Goal: Task Accomplishment & Management: Manage account settings

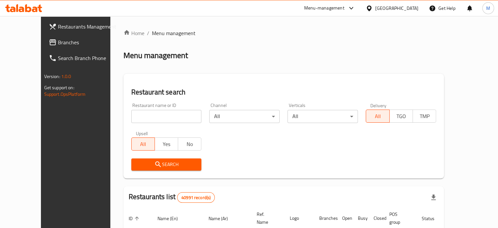
click at [257, 142] on div "Restaurant name or ID Restaurant name or ID Channel All ​ Verticals All ​ Deliv…" at bounding box center [283, 136] width 313 height 75
click at [212, 85] on div "Restaurant search Restaurant name or ID Restaurant name or ID Channel All ​ Ver…" at bounding box center [283, 126] width 321 height 104
click at [131, 121] on input "search" at bounding box center [166, 116] width 70 height 13
paste input "693289"
type input "693289"
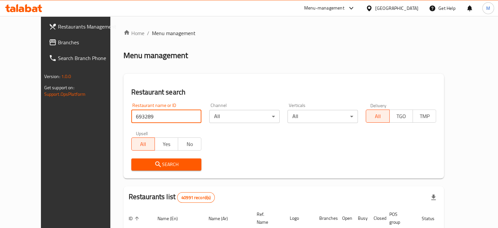
click button "Search" at bounding box center [166, 164] width 70 height 12
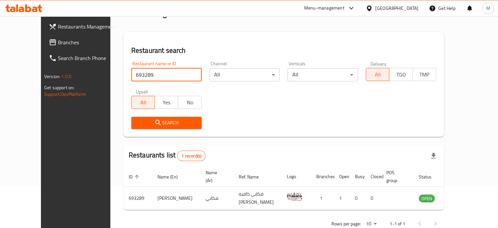
scroll to position [51, 0]
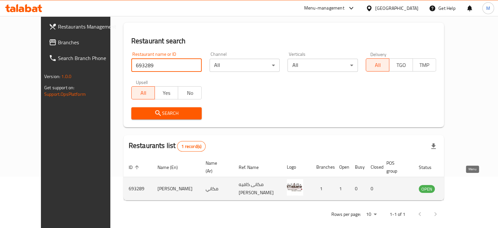
click at [461, 186] on icon "enhanced table" at bounding box center [456, 189] width 7 height 6
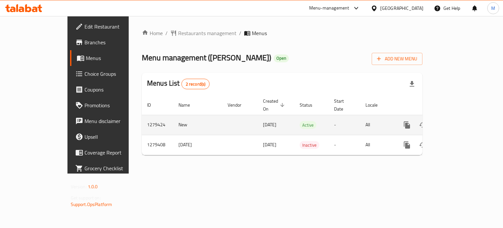
click at [462, 117] on link "enhanced table" at bounding box center [454, 125] width 16 height 16
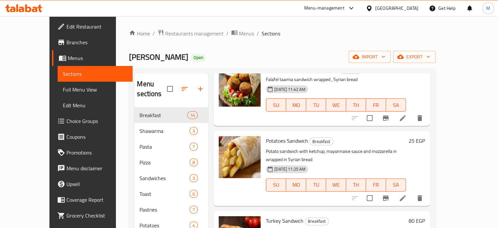
scroll to position [192, 0]
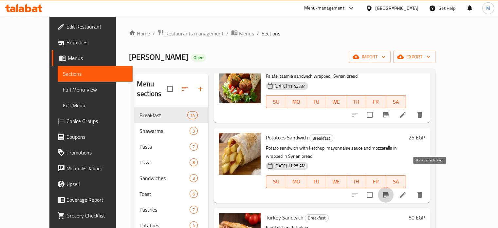
click at [394, 187] on button "Branch-specific-item" at bounding box center [386, 195] width 16 height 16
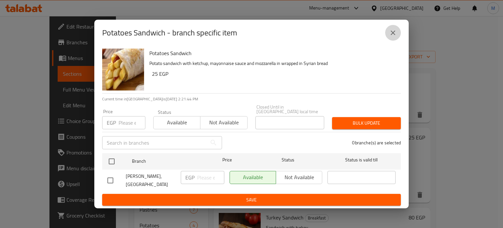
click at [393, 37] on icon "close" at bounding box center [393, 33] width 8 height 8
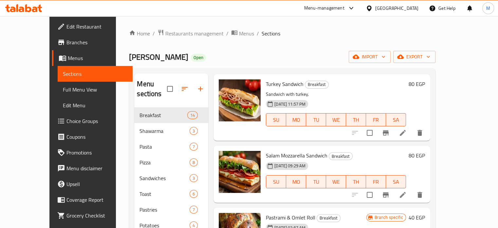
scroll to position [330, 0]
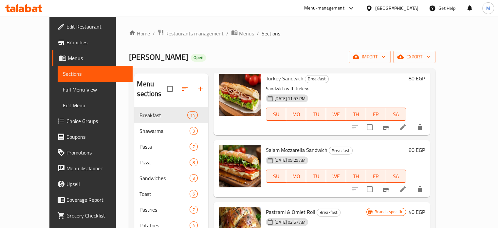
click at [407, 185] on icon at bounding box center [403, 189] width 8 height 8
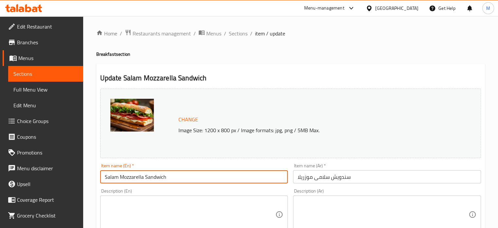
click at [118, 177] on input "Salam Mozzarella Sandwich" at bounding box center [194, 176] width 188 height 13
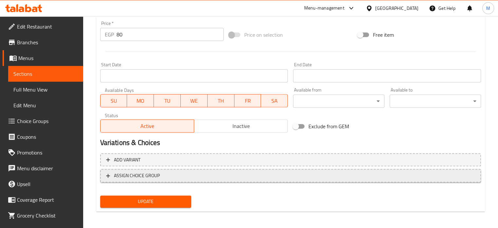
scroll to position [244, 0]
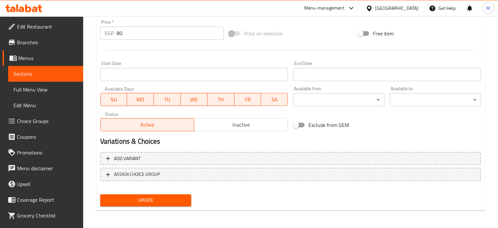
type input "Salami Mozzarella Sandwich"
click at [145, 196] on span "Update" at bounding box center [145, 200] width 81 height 8
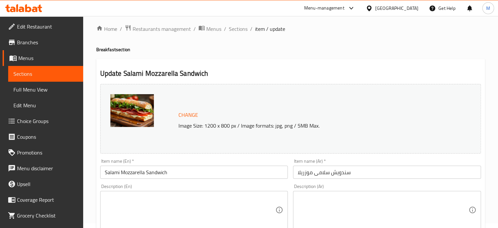
scroll to position [0, 0]
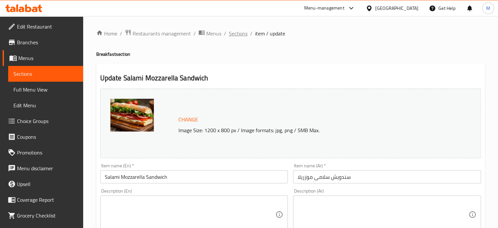
click at [237, 32] on span "Sections" at bounding box center [238, 33] width 19 height 8
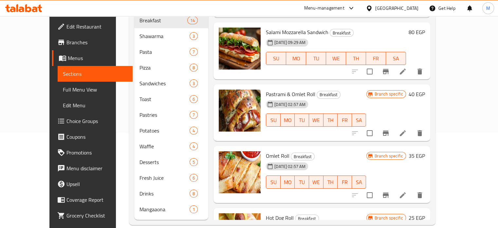
scroll to position [352, 0]
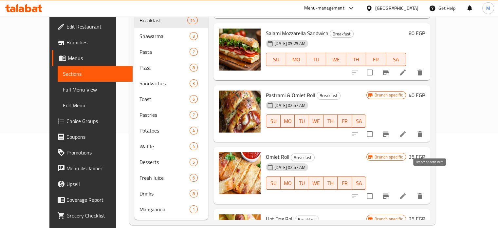
click at [389, 193] on icon "Branch-specific-item" at bounding box center [386, 195] width 6 height 5
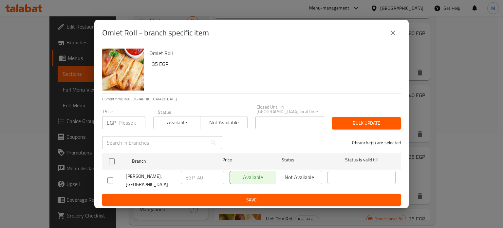
click at [134, 123] on input "number" at bounding box center [132, 122] width 27 height 13
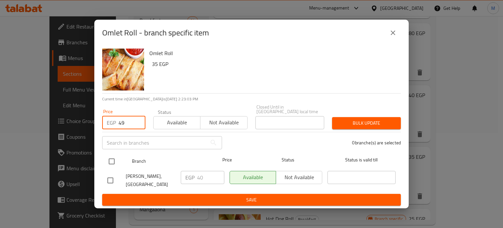
type input "49"
click at [114, 162] on input "checkbox" at bounding box center [112, 161] width 14 height 14
checkbox input "true"
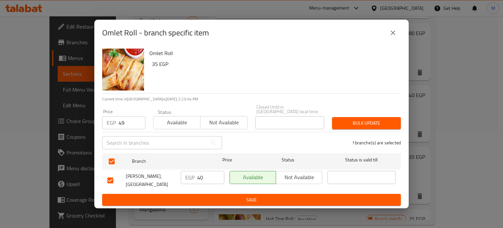
click at [379, 128] on button "Bulk update" at bounding box center [366, 123] width 69 height 12
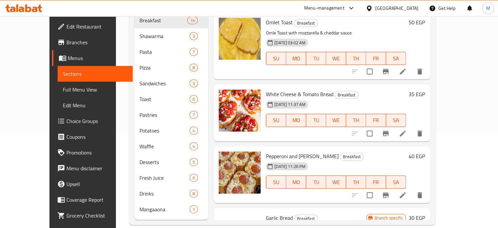
scroll to position [621, 0]
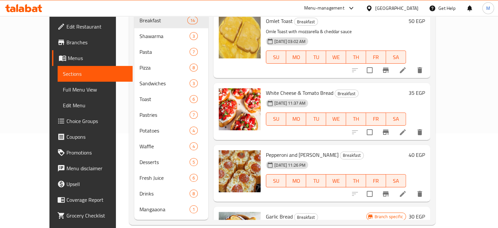
click at [394, 124] on button "Branch-specific-item" at bounding box center [386, 132] width 16 height 16
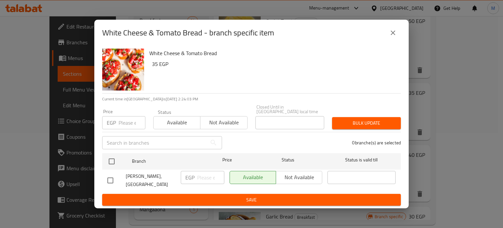
click at [123, 125] on input "number" at bounding box center [132, 122] width 27 height 13
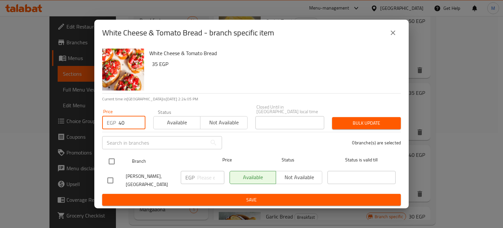
type input "40"
click at [111, 164] on input "checkbox" at bounding box center [112, 161] width 14 height 14
checkbox input "true"
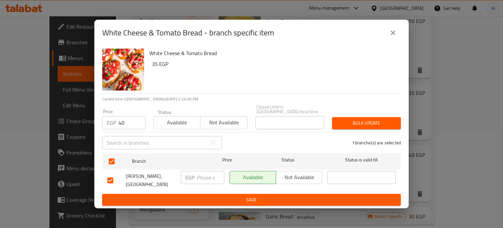
click at [363, 125] on span "Bulk update" at bounding box center [366, 123] width 58 height 8
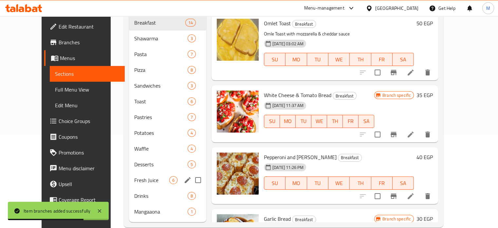
scroll to position [95, 0]
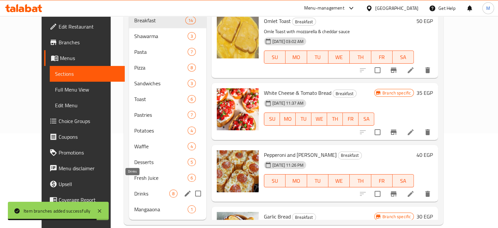
click at [134, 189] on span "Drinks" at bounding box center [151, 193] width 35 height 8
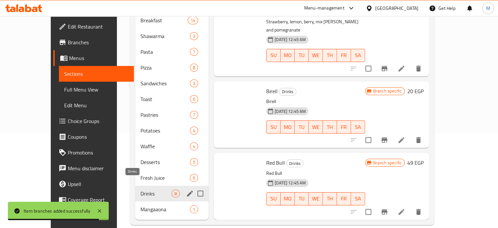
scroll to position [358, 0]
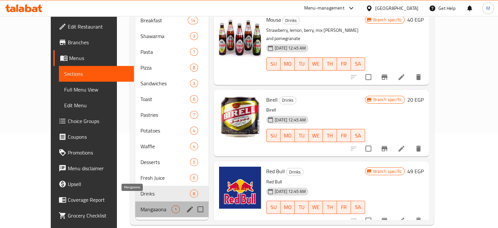
click at [140, 205] on span "Mangaaona" at bounding box center [155, 209] width 31 height 8
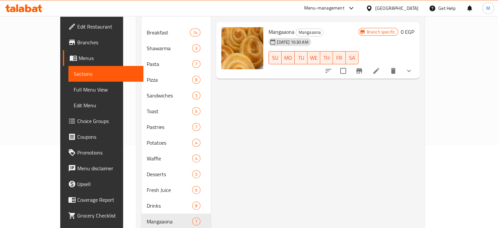
scroll to position [95, 0]
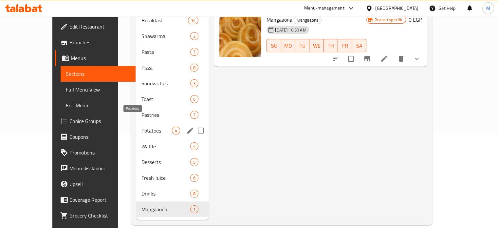
click at [141, 126] on span "Potatoes" at bounding box center [156, 130] width 30 height 8
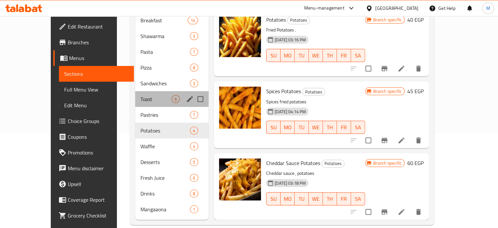
click at [135, 91] on div "Toast 6" at bounding box center [171, 99] width 73 height 16
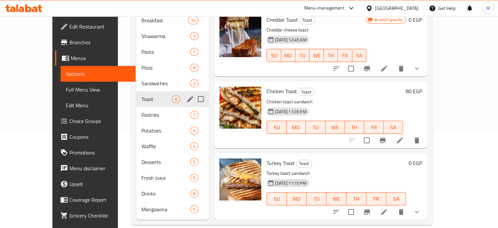
click at [141, 79] on span "Sandwiches" at bounding box center [165, 83] width 49 height 8
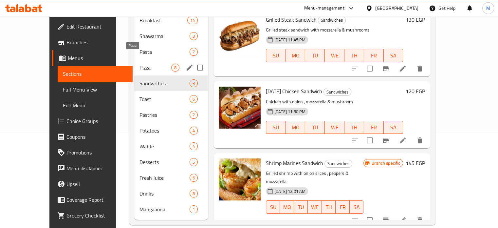
click at [139, 64] on span "Pizza" at bounding box center [155, 68] width 32 height 8
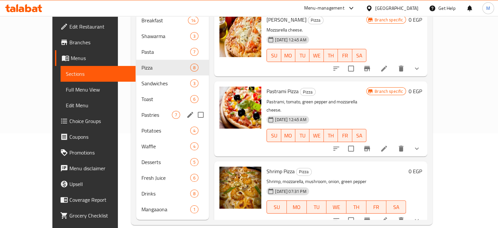
click at [136, 110] on div "Pastries 7" at bounding box center [172, 115] width 73 height 16
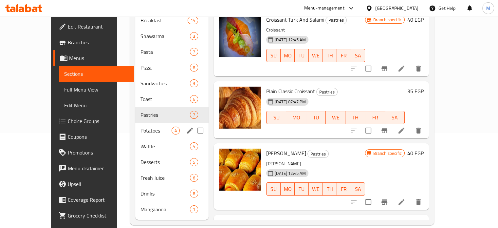
click at [135, 127] on div "Potatoes 4" at bounding box center [171, 130] width 73 height 16
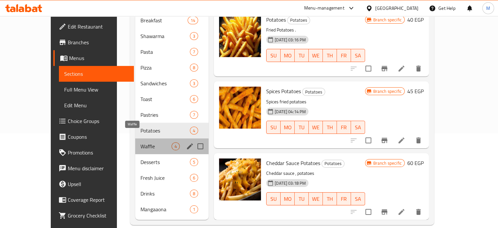
click at [140, 142] on span "Waffle" at bounding box center [155, 146] width 31 height 8
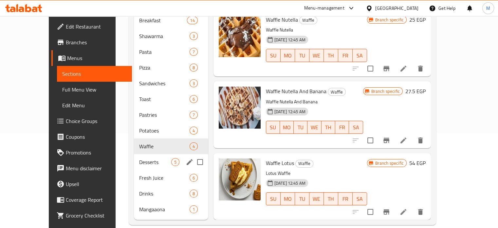
click at [139, 158] on span "Desserts" at bounding box center [155, 162] width 32 height 8
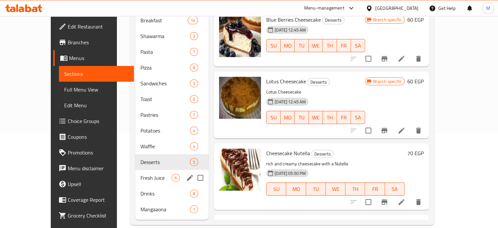
click at [135, 170] on div "Fresh Juice 6" at bounding box center [171, 178] width 73 height 16
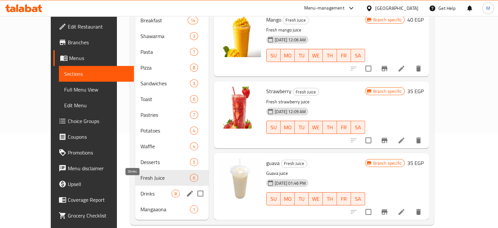
click at [140, 189] on span "Drinks" at bounding box center [155, 193] width 31 height 8
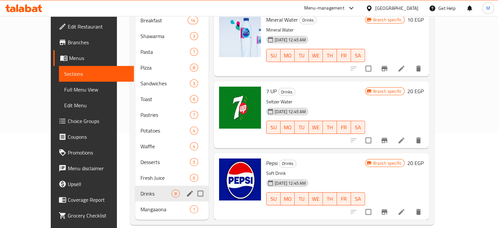
click at [140, 205] on span "Mangaaona" at bounding box center [164, 209] width 49 height 8
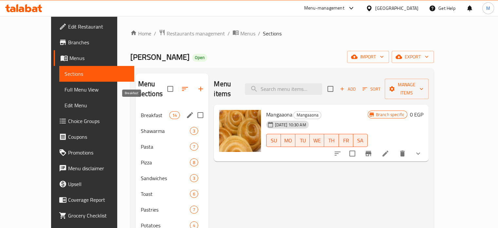
click at [144, 111] on span "Breakfast" at bounding box center [155, 115] width 29 height 8
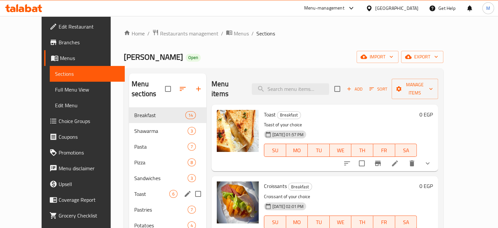
click at [149, 186] on div "Toast 6" at bounding box center [167, 194] width 77 height 16
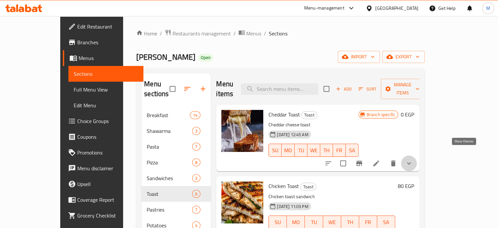
click at [413, 159] on icon "show more" at bounding box center [409, 163] width 8 height 8
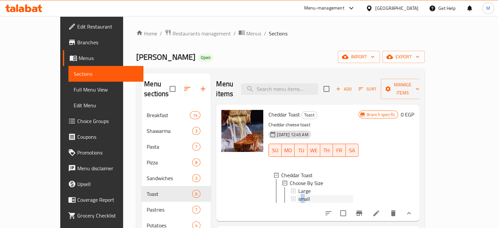
click at [298, 194] on span "small" at bounding box center [304, 198] width 12 height 8
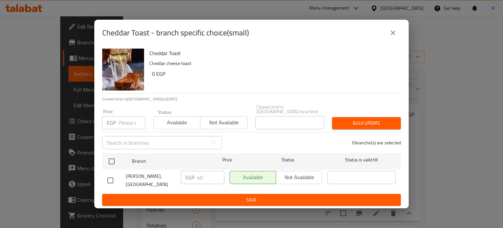
click at [127, 122] on input "number" at bounding box center [132, 122] width 27 height 13
click at [394, 36] on icon "close" at bounding box center [393, 33] width 8 height 8
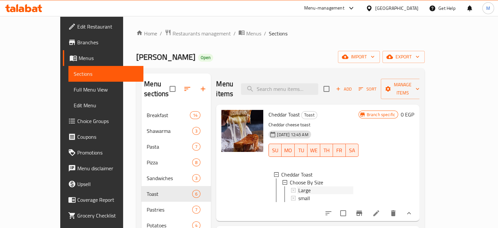
click at [298, 186] on span "Large" at bounding box center [304, 190] width 12 height 8
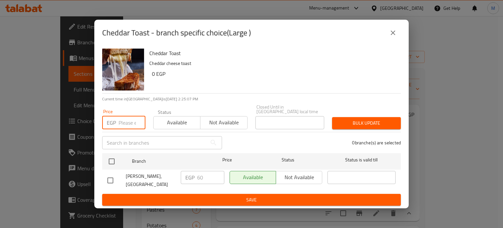
click at [126, 124] on input "number" at bounding box center [132, 122] width 27 height 13
type input "0"
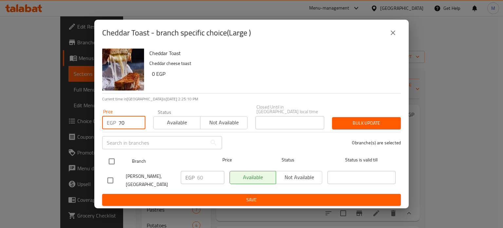
type input "70"
click at [115, 156] on input "checkbox" at bounding box center [112, 161] width 14 height 14
checkbox input "true"
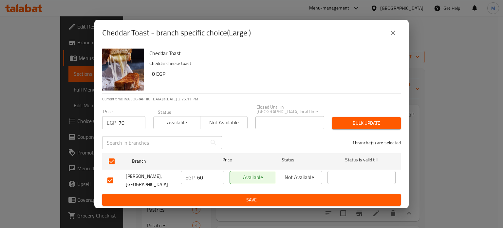
click at [366, 123] on span "Bulk update" at bounding box center [366, 123] width 58 height 8
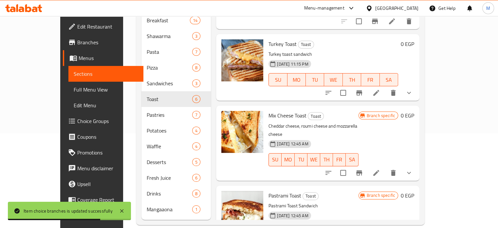
scroll to position [188, 0]
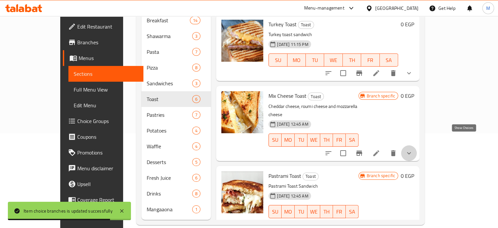
click at [413, 149] on icon "show more" at bounding box center [409, 153] width 8 height 8
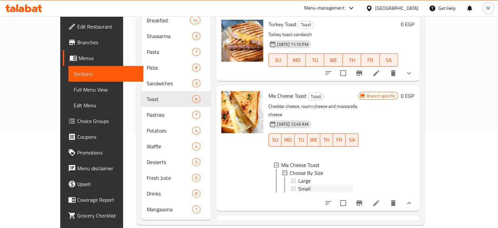
click at [298, 184] on span "Small" at bounding box center [304, 188] width 12 height 8
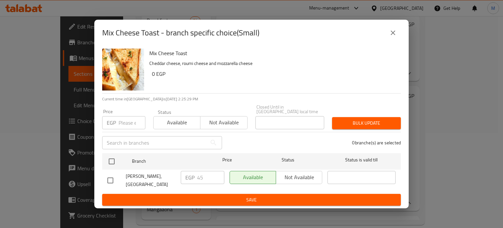
click at [397, 34] on button "close" at bounding box center [393, 33] width 16 height 16
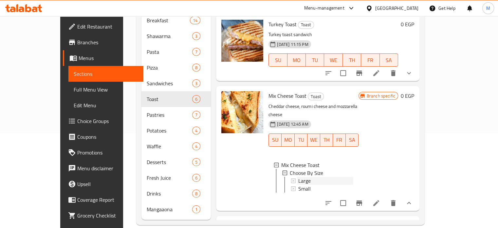
click at [298, 176] on div "Large" at bounding box center [325, 180] width 55 height 8
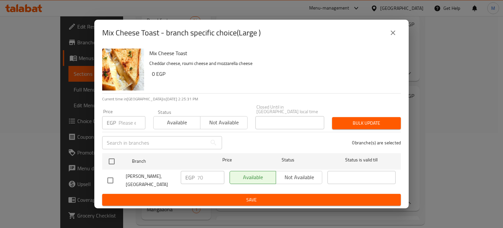
click at [124, 120] on input "number" at bounding box center [132, 122] width 27 height 13
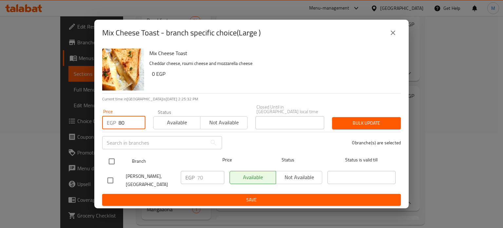
type input "80"
click at [116, 161] on input "checkbox" at bounding box center [112, 161] width 14 height 14
checkbox input "true"
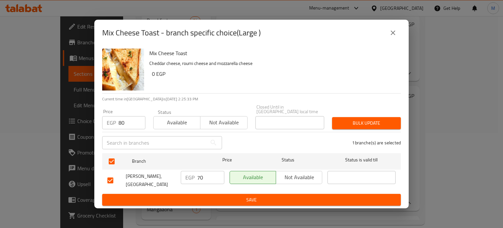
click at [356, 126] on span "Bulk update" at bounding box center [366, 123] width 58 height 8
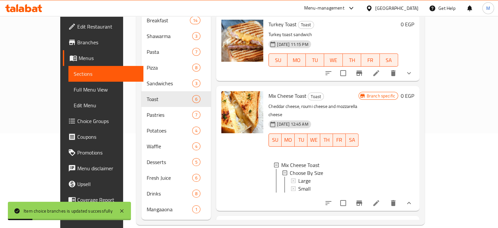
drag, startPoint x: 474, startPoint y: 102, endPoint x: 474, endPoint y: 116, distance: 14.1
click at [419, 116] on div "Mix Cheese Toast Toast Cheddar cheese, roumi cheese and mozzarella cheese [DATE…" at bounding box center [317, 148] width 203 height 124
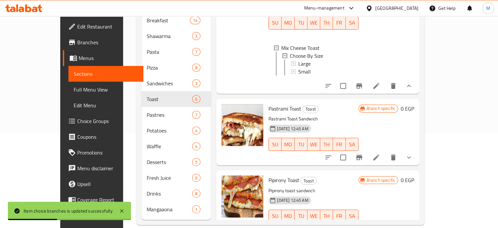
scroll to position [309, 0]
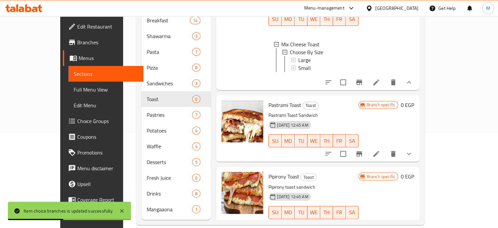
click at [413, 150] on icon "show more" at bounding box center [409, 154] width 8 height 8
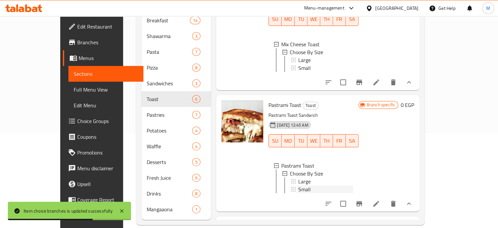
click at [298, 185] on span "Small" at bounding box center [304, 189] width 12 height 8
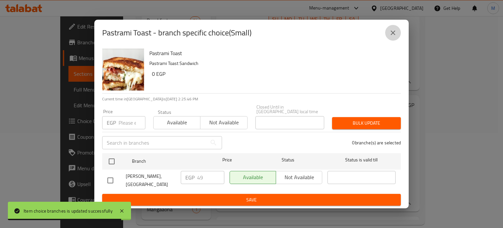
click at [390, 37] on icon "close" at bounding box center [393, 33] width 8 height 8
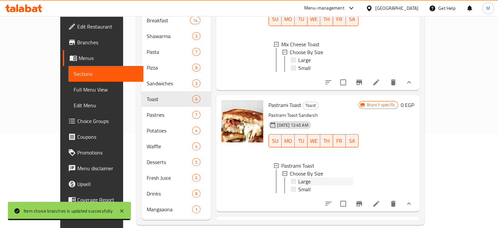
click at [298, 177] on span "Large" at bounding box center [304, 181] width 12 height 8
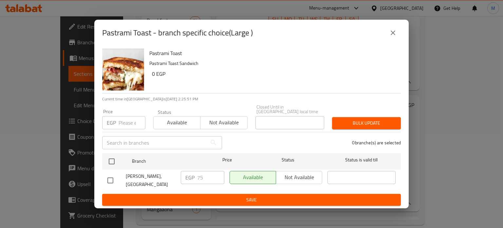
click at [122, 122] on input "number" at bounding box center [132, 122] width 27 height 13
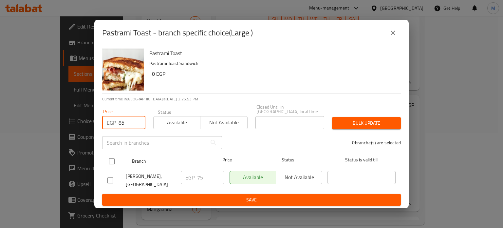
type input "85"
click at [110, 163] on input "checkbox" at bounding box center [112, 161] width 14 height 14
checkbox input "true"
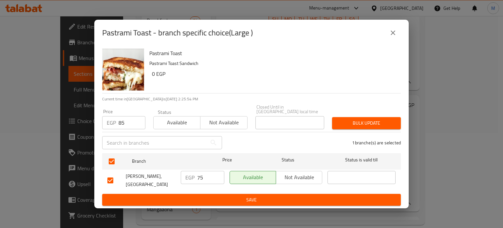
click at [346, 120] on span "Bulk update" at bounding box center [366, 123] width 58 height 8
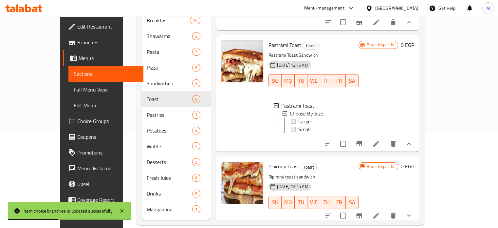
scroll to position [379, 0]
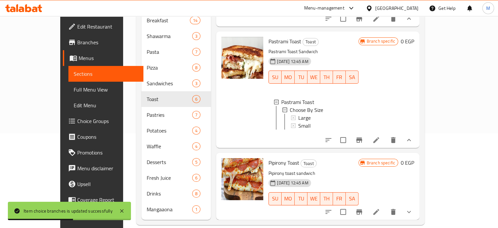
click at [417, 204] on button "show more" at bounding box center [409, 212] width 16 height 16
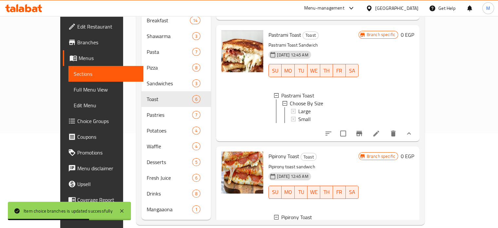
scroll to position [434, 0]
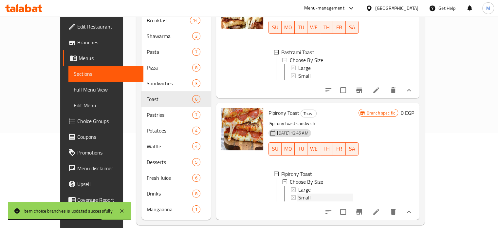
click at [298, 193] on div "Small" at bounding box center [325, 197] width 55 height 8
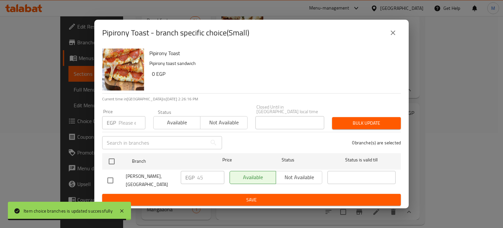
click at [130, 125] on input "number" at bounding box center [132, 122] width 27 height 13
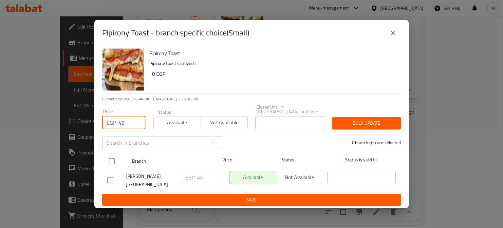
type input "49"
click at [115, 161] on input "checkbox" at bounding box center [112, 161] width 14 height 14
checkbox input "true"
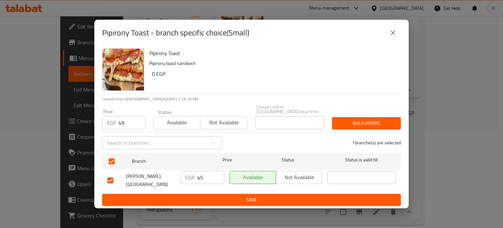
click at [368, 122] on span "Bulk update" at bounding box center [366, 123] width 58 height 8
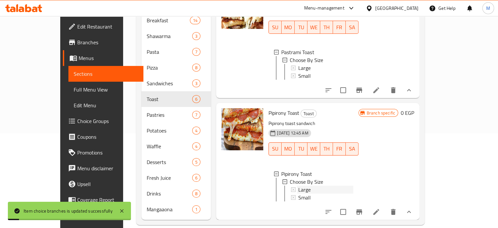
click at [298, 185] on span "Large" at bounding box center [304, 189] width 12 height 8
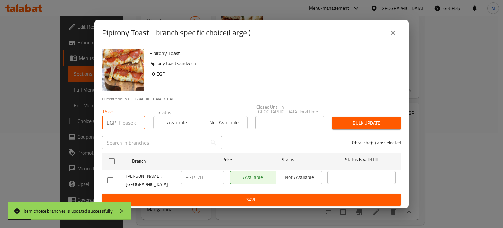
click at [121, 123] on input "number" at bounding box center [132, 122] width 27 height 13
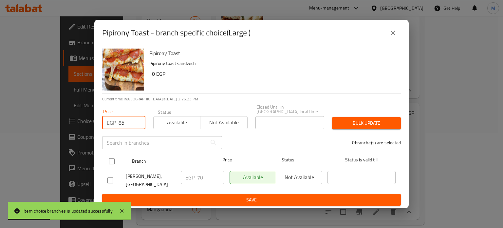
type input "85"
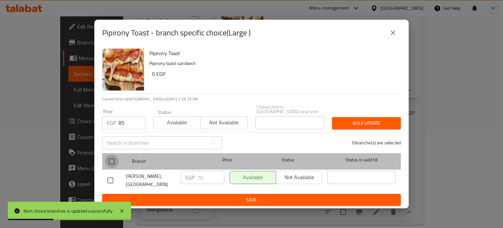
click at [111, 165] on input "checkbox" at bounding box center [112, 161] width 14 height 14
checkbox input "true"
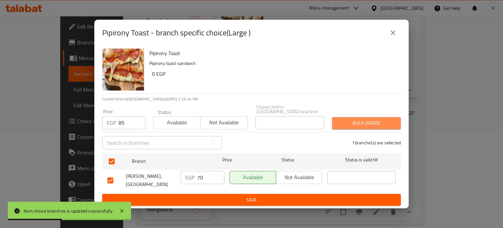
click at [360, 120] on span "Bulk update" at bounding box center [366, 123] width 58 height 8
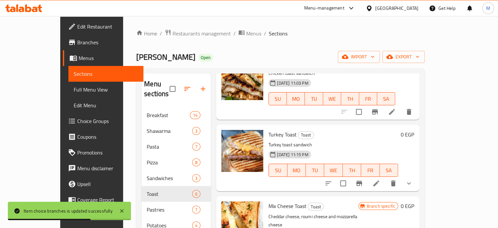
scroll to position [178, 0]
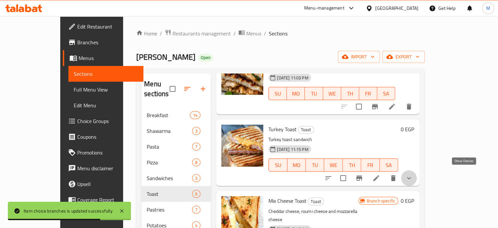
click at [413, 174] on icon "show more" at bounding box center [409, 178] width 8 height 8
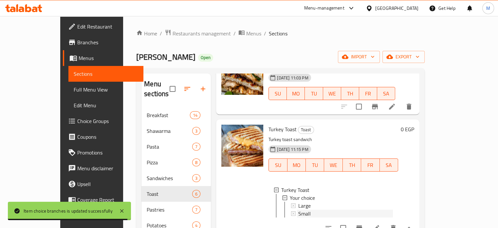
click at [298, 210] on span "Small" at bounding box center [304, 213] width 12 height 8
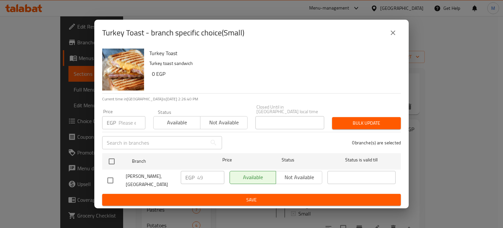
click at [393, 35] on icon "close" at bounding box center [393, 32] width 5 height 5
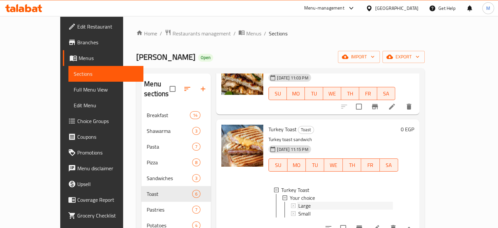
click at [298, 201] on span "Large" at bounding box center [304, 205] width 12 height 8
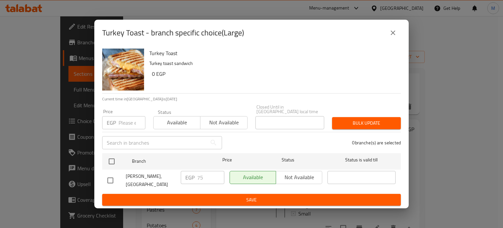
click at [130, 124] on input "number" at bounding box center [132, 122] width 27 height 13
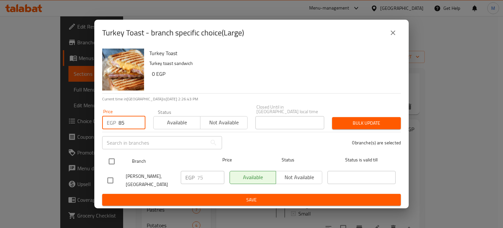
type input "85"
click at [110, 162] on input "checkbox" at bounding box center [112, 161] width 14 height 14
checkbox input "true"
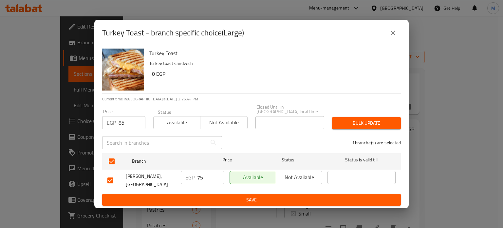
click at [360, 120] on span "Bulk update" at bounding box center [366, 123] width 58 height 8
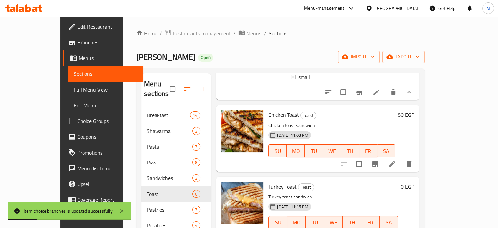
scroll to position [119, 0]
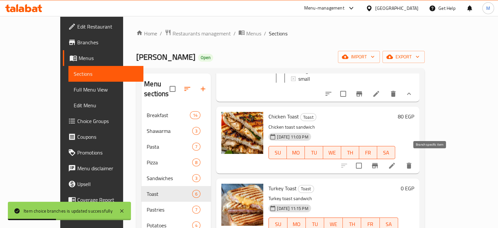
click at [383, 164] on button "Branch-specific-item" at bounding box center [375, 165] width 16 height 16
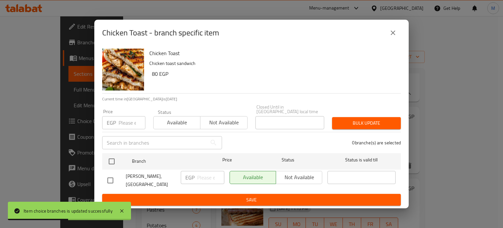
click at [121, 123] on input "number" at bounding box center [132, 122] width 27 height 13
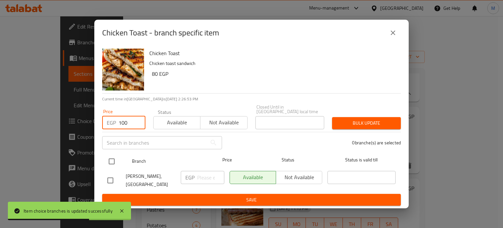
type input "100"
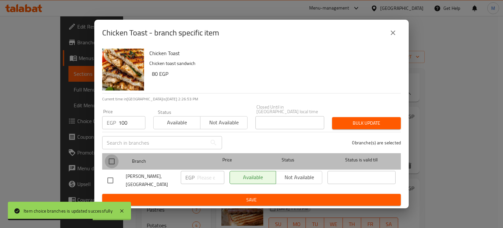
click at [112, 163] on input "checkbox" at bounding box center [112, 161] width 14 height 14
checkbox input "true"
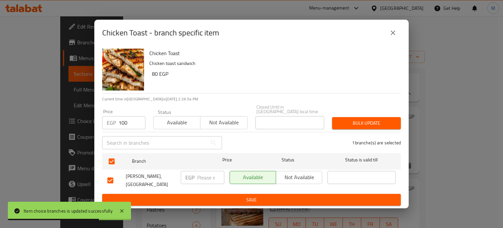
click at [348, 123] on span "Bulk update" at bounding box center [366, 123] width 58 height 8
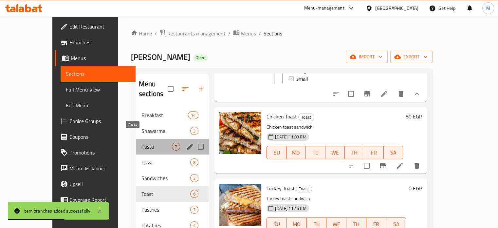
click at [141, 142] on span "Pasta" at bounding box center [156, 146] width 30 height 8
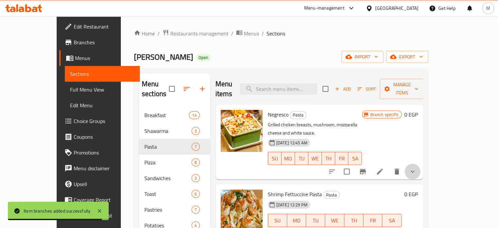
click at [416, 167] on icon "show more" at bounding box center [413, 171] width 8 height 8
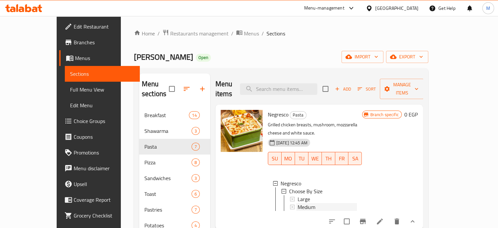
click at [298, 203] on span "Medium" at bounding box center [307, 207] width 18 height 8
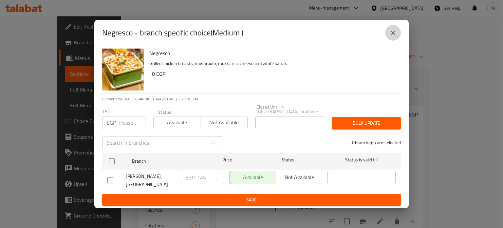
click at [394, 35] on icon "close" at bounding box center [393, 32] width 5 height 5
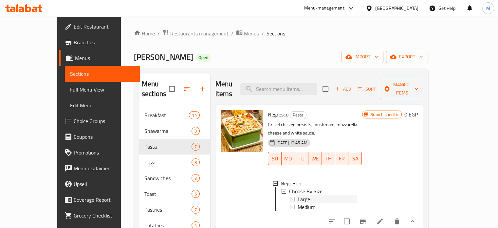
click at [298, 195] on span "Large" at bounding box center [304, 199] width 12 height 8
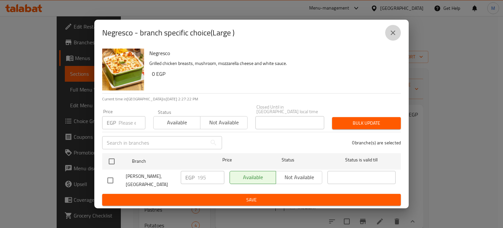
click at [389, 37] on icon "close" at bounding box center [393, 33] width 8 height 8
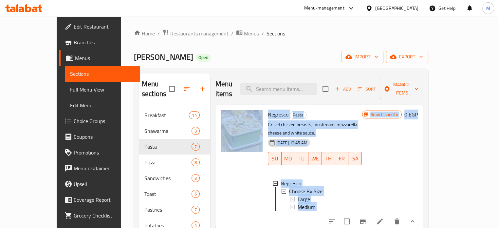
drag, startPoint x: 474, startPoint y: 94, endPoint x: 474, endPoint y: 116, distance: 21.9
click at [423, 116] on div "Menu items Add Sort Manage items Negresco Pasta Grilled chicken breasts, mushro…" at bounding box center [316, 193] width 213 height 241
click at [418, 134] on div "Branch specific 0 EGP" at bounding box center [390, 167] width 56 height 114
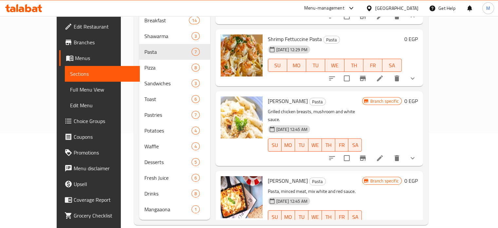
scroll to position [122, 0]
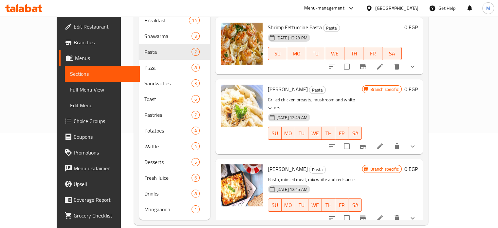
click at [416, 142] on icon "show more" at bounding box center [413, 146] width 8 height 8
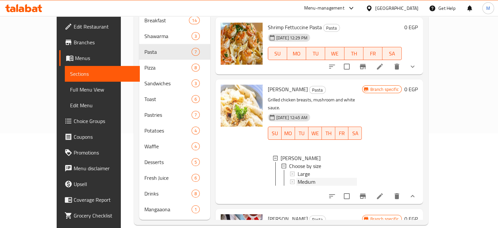
click at [310, 177] on div "Medium" at bounding box center [327, 181] width 59 height 8
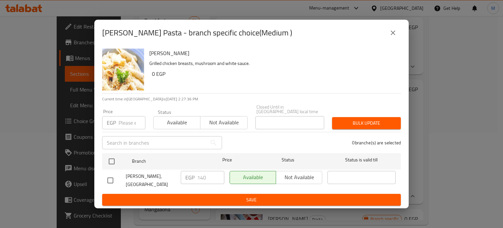
click at [393, 37] on icon "close" at bounding box center [393, 33] width 8 height 8
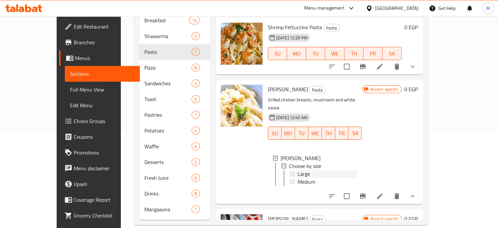
click at [298, 170] on div "Large" at bounding box center [327, 174] width 59 height 8
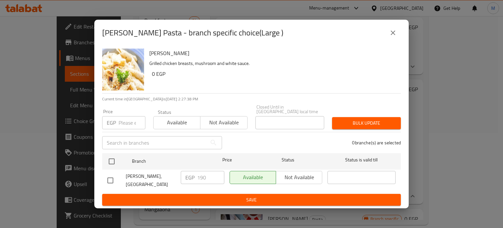
click at [388, 37] on button "close" at bounding box center [393, 33] width 16 height 16
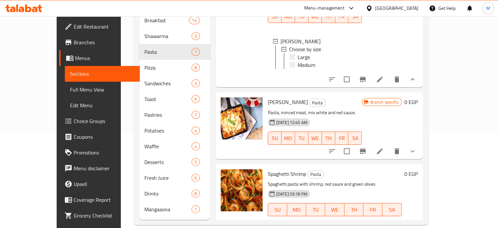
scroll to position [243, 0]
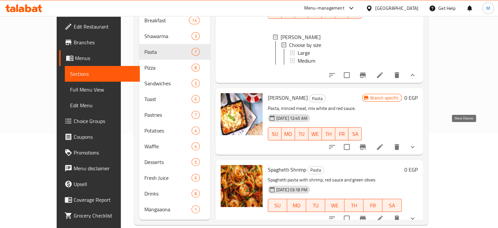
click at [416, 143] on icon "show more" at bounding box center [413, 147] width 8 height 8
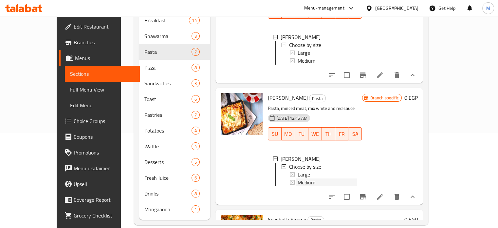
click at [299, 178] on span "Medium" at bounding box center [307, 182] width 18 height 8
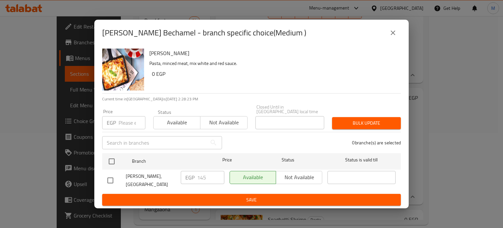
click at [395, 37] on icon "close" at bounding box center [393, 33] width 8 height 8
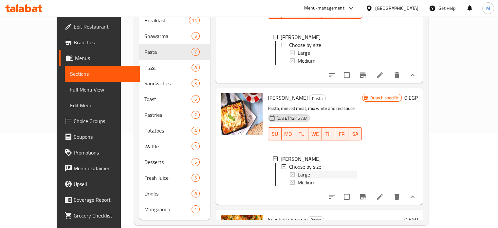
click at [298, 170] on span "Large" at bounding box center [304, 174] width 12 height 8
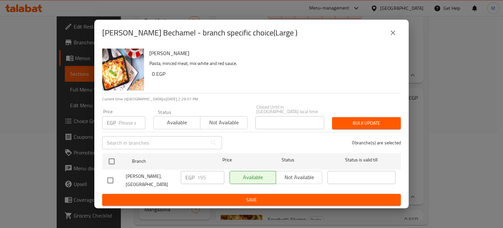
click at [393, 34] on icon "close" at bounding box center [393, 33] width 8 height 8
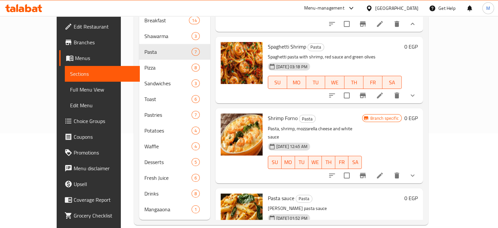
scroll to position [419, 0]
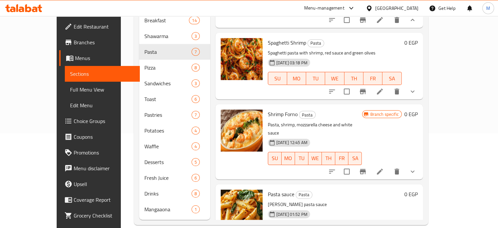
click at [420, 163] on button "show more" at bounding box center [413, 171] width 16 height 16
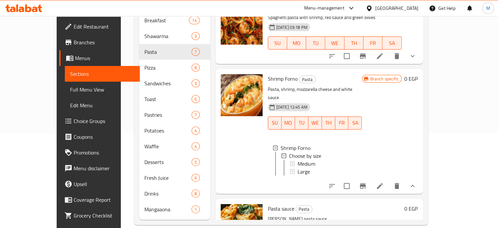
scroll to position [462, 0]
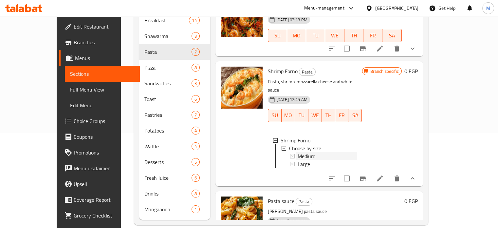
click at [298, 152] on span "Medium" at bounding box center [307, 156] width 18 height 8
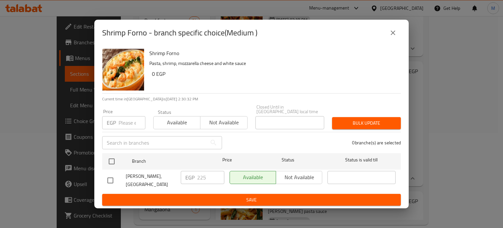
click at [390, 41] on button "close" at bounding box center [393, 33] width 16 height 16
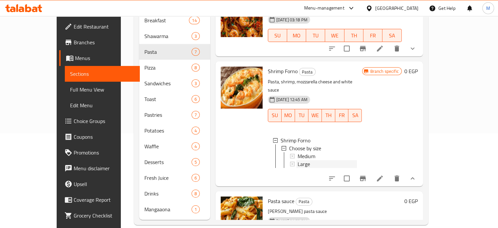
click at [308, 160] on div "Large" at bounding box center [327, 164] width 59 height 8
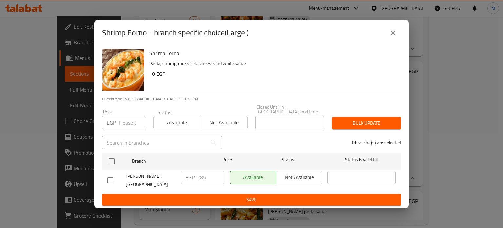
click at [394, 41] on button "close" at bounding box center [393, 33] width 16 height 16
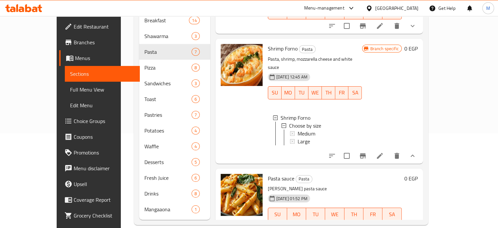
scroll to position [495, 0]
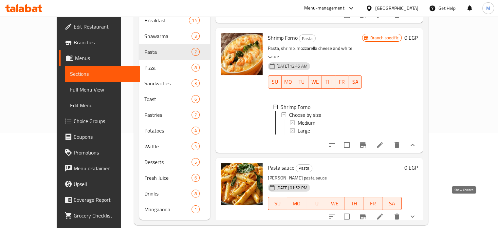
click at [416, 212] on icon "show more" at bounding box center [413, 216] width 8 height 8
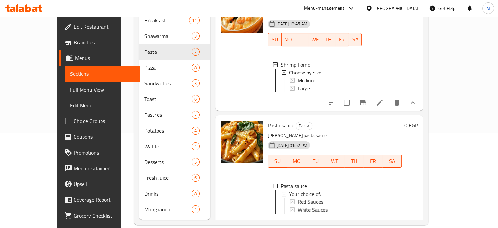
scroll to position [550, 0]
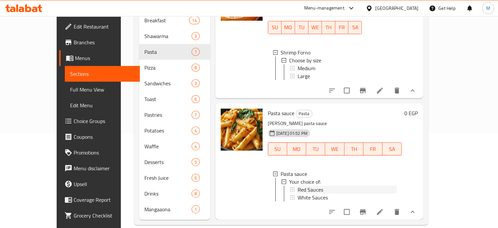
click at [301, 185] on span "Red Sauces" at bounding box center [311, 189] width 26 height 8
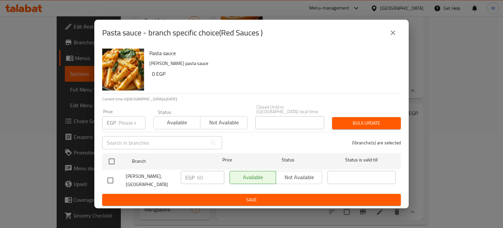
click at [389, 36] on icon "close" at bounding box center [393, 33] width 8 height 8
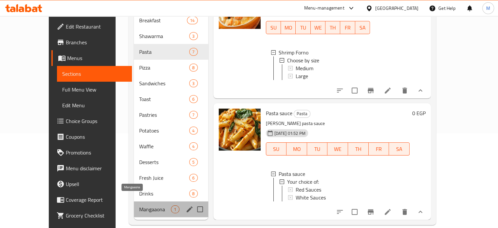
click at [139, 205] on span "Mangaaona" at bounding box center [155, 209] width 32 height 8
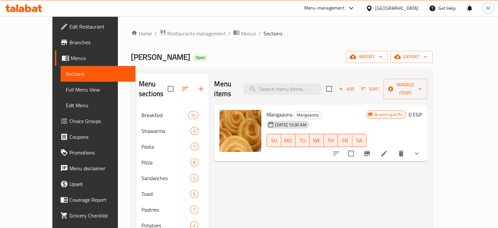
scroll to position [95, 0]
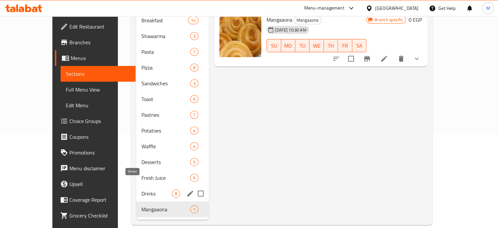
click at [141, 189] on span "Drinks" at bounding box center [156, 193] width 30 height 8
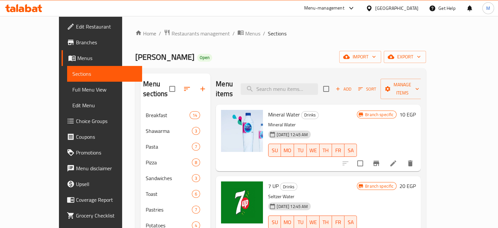
scroll to position [95, 0]
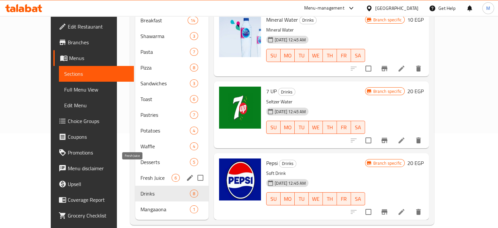
click at [140, 174] on span "Fresh Juice" at bounding box center [155, 178] width 31 height 8
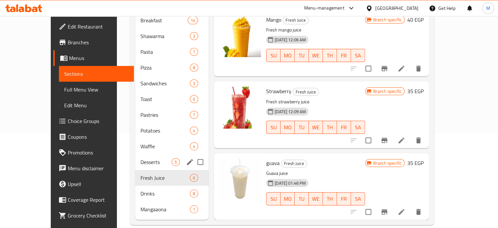
click at [140, 142] on span "Waffle" at bounding box center [164, 146] width 49 height 8
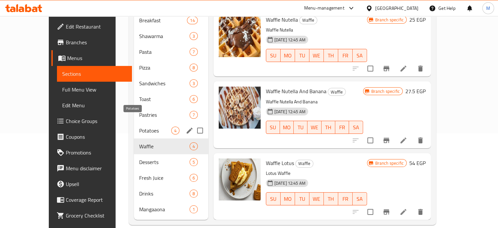
click at [139, 126] on span "Potatoes" at bounding box center [155, 130] width 32 height 8
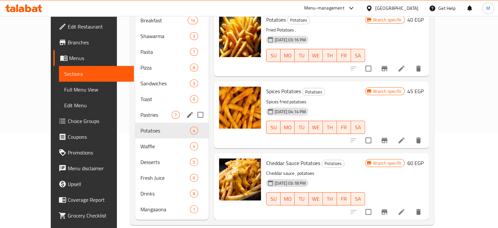
click at [136, 109] on div "Pastries 7" at bounding box center [171, 115] width 73 height 16
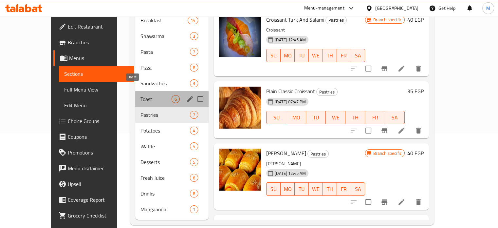
click at [140, 95] on span "Toast" at bounding box center [155, 99] width 31 height 8
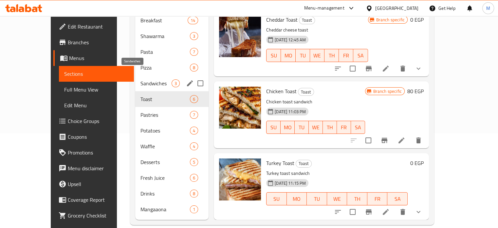
click at [140, 79] on span "Sandwiches" at bounding box center [155, 83] width 31 height 8
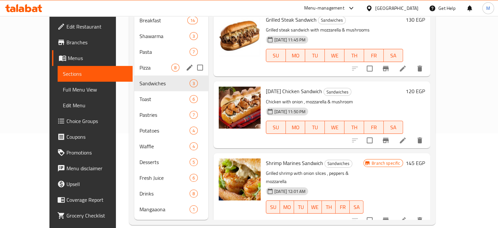
click at [139, 64] on span "Pizza" at bounding box center [155, 68] width 32 height 8
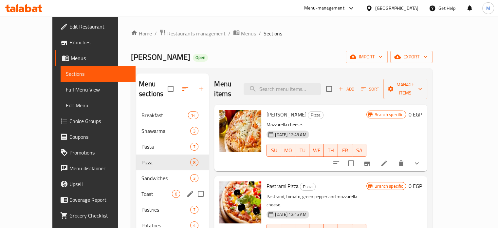
scroll to position [95, 0]
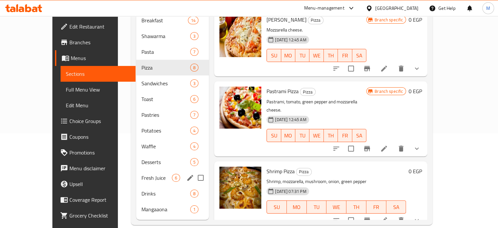
click at [140, 170] on div "Fresh Juice 6" at bounding box center [172, 178] width 73 height 16
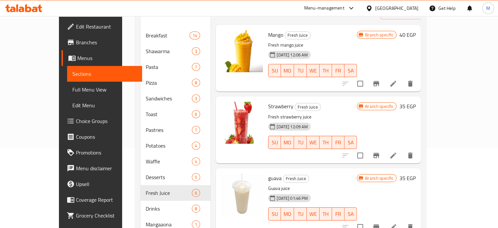
scroll to position [86, 0]
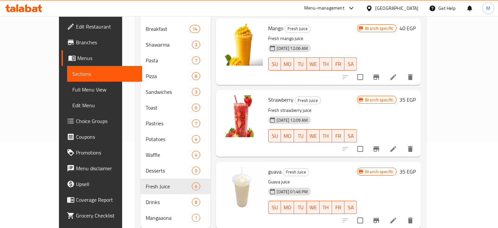
click at [384, 141] on button "Branch-specific-item" at bounding box center [376, 149] width 16 height 16
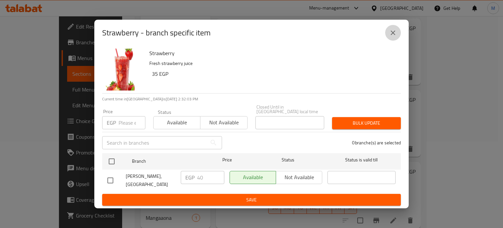
click at [392, 34] on icon "close" at bounding box center [393, 33] width 8 height 8
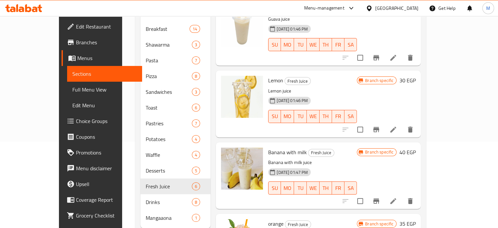
scroll to position [165, 0]
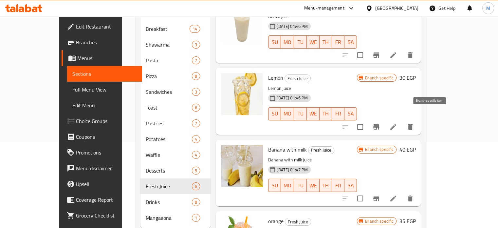
click at [380, 123] on icon "Branch-specific-item" at bounding box center [376, 127] width 8 height 8
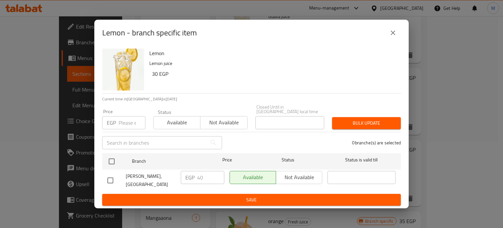
click at [390, 33] on button "close" at bounding box center [393, 33] width 16 height 16
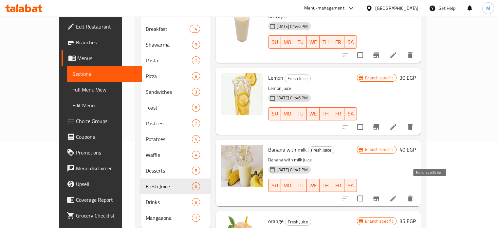
click at [380, 194] on icon "Branch-specific-item" at bounding box center [376, 198] width 8 height 8
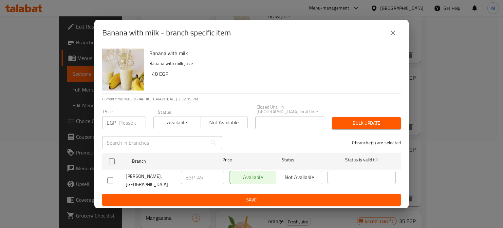
click at [399, 36] on button "close" at bounding box center [393, 33] width 16 height 16
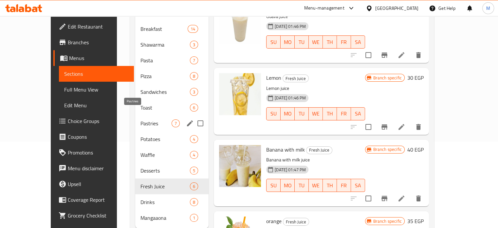
click at [140, 119] on span "Pastries" at bounding box center [155, 123] width 31 height 8
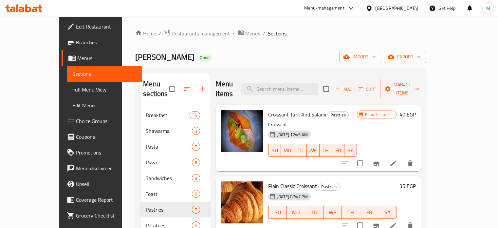
click at [379, 222] on icon "Branch-specific-item" at bounding box center [376, 224] width 6 height 5
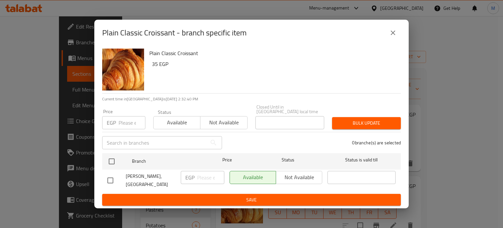
click at [124, 122] on input "number" at bounding box center [132, 122] width 27 height 13
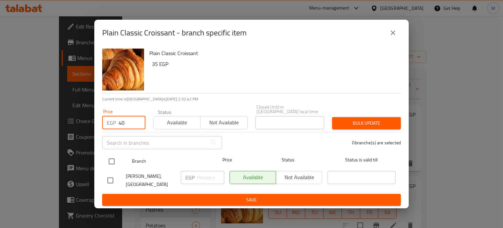
type input "40"
click at [114, 162] on input "checkbox" at bounding box center [112, 161] width 14 height 14
checkbox input "true"
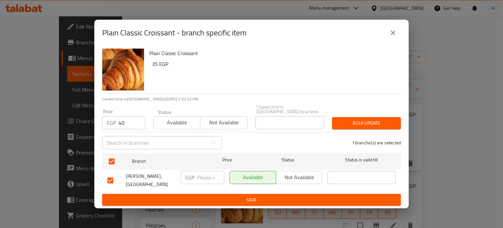
click at [350, 119] on span "Bulk update" at bounding box center [366, 123] width 58 height 8
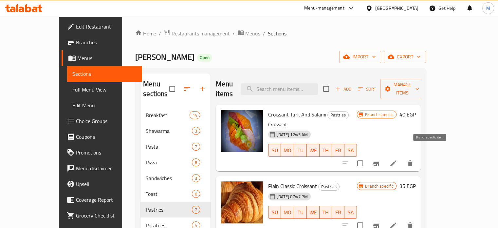
click at [380, 159] on icon "Branch-specific-item" at bounding box center [376, 163] width 8 height 8
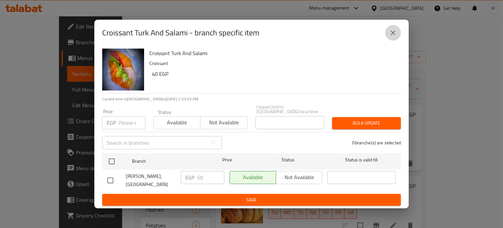
click at [394, 37] on icon "close" at bounding box center [393, 33] width 8 height 8
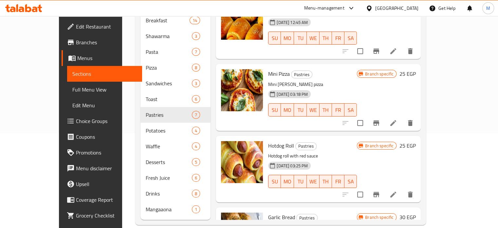
scroll to position [150, 0]
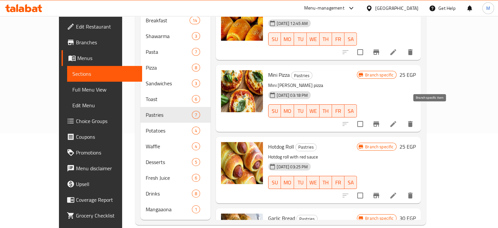
click at [380, 120] on icon "Branch-specific-item" at bounding box center [376, 124] width 8 height 8
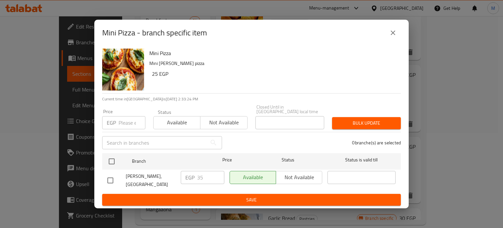
click at [388, 40] on button "close" at bounding box center [393, 33] width 16 height 16
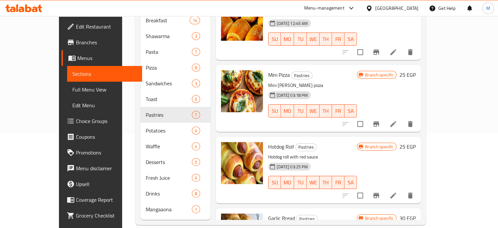
scroll to position [179, 0]
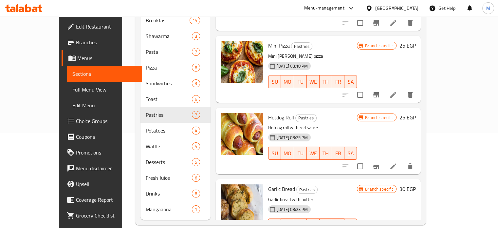
click at [380, 162] on icon "Branch-specific-item" at bounding box center [376, 166] width 8 height 8
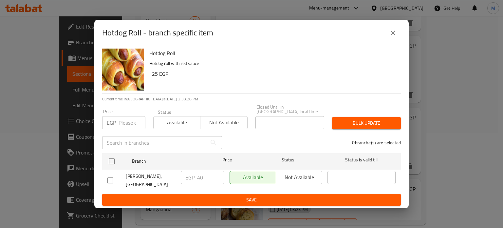
click at [129, 123] on input "number" at bounding box center [132, 122] width 27 height 13
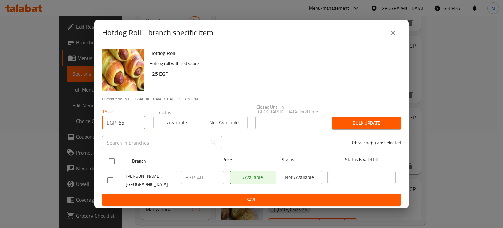
type input "55"
click at [113, 161] on input "checkbox" at bounding box center [112, 161] width 14 height 14
checkbox input "true"
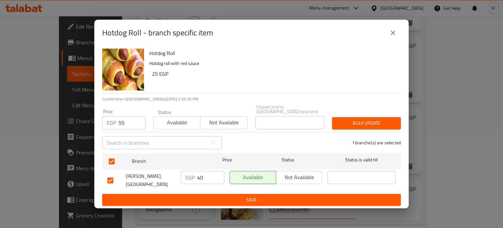
click at [366, 124] on span "Bulk update" at bounding box center [366, 123] width 58 height 8
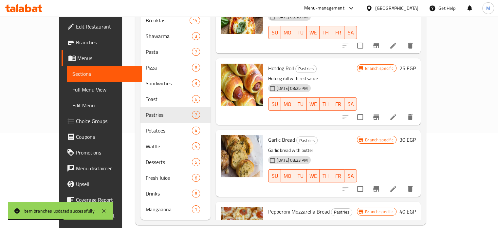
scroll to position [232, 0]
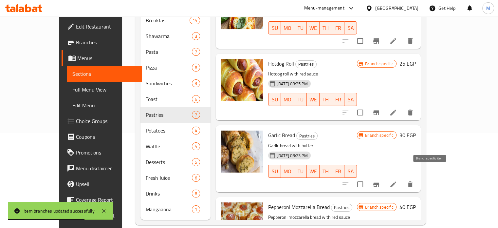
click at [380, 180] on icon "Branch-specific-item" at bounding box center [376, 184] width 8 height 8
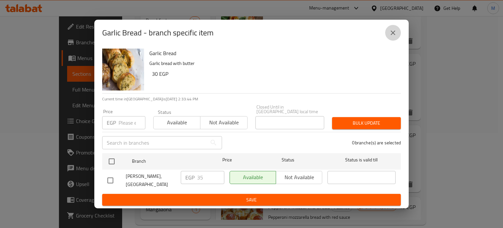
click at [389, 37] on icon "close" at bounding box center [393, 33] width 8 height 8
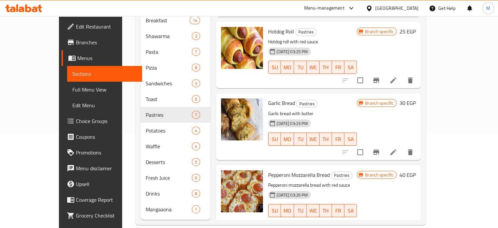
scroll to position [276, 0]
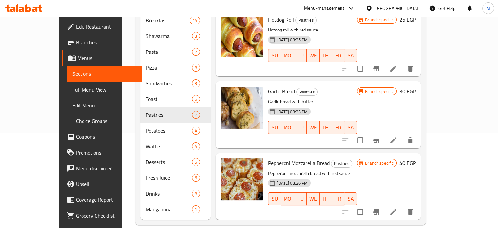
click at [379, 209] on icon "Branch-specific-item" at bounding box center [376, 211] width 6 height 5
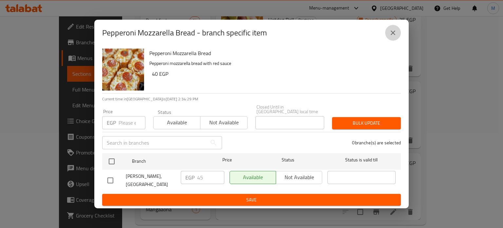
click at [392, 37] on icon "close" at bounding box center [393, 33] width 8 height 8
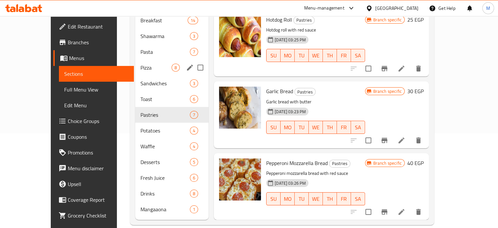
click at [135, 61] on div "Pizza 8" at bounding box center [171, 68] width 73 height 16
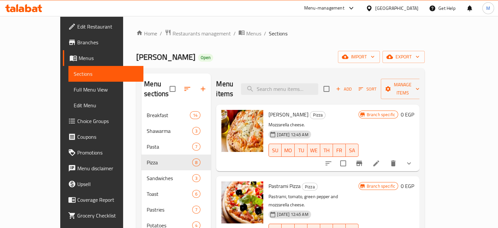
click at [417, 157] on button "show more" at bounding box center [409, 163] width 16 height 16
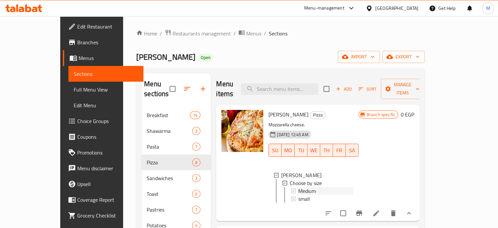
click at [306, 187] on div "Medium" at bounding box center [325, 191] width 55 height 8
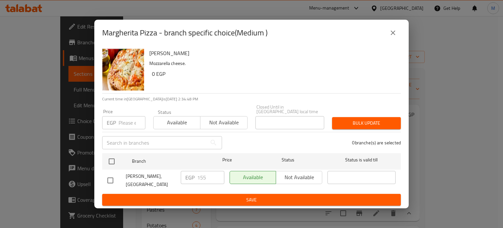
click at [393, 36] on icon "close" at bounding box center [393, 33] width 8 height 8
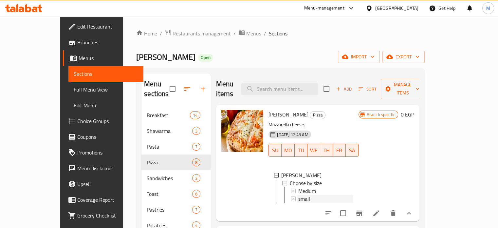
click at [298, 194] on span "small" at bounding box center [304, 198] width 12 height 8
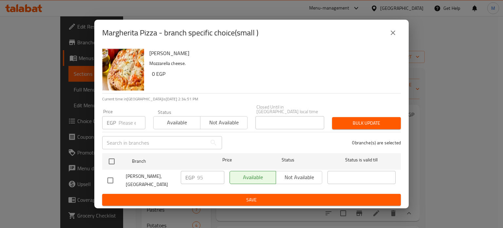
click at [392, 37] on icon "close" at bounding box center [393, 33] width 8 height 8
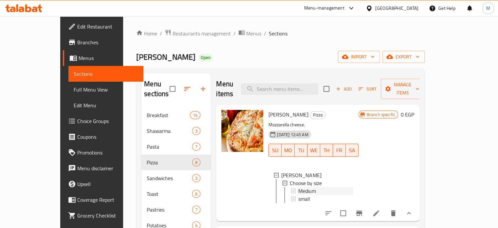
click at [298, 187] on span "Medium" at bounding box center [307, 191] width 18 height 8
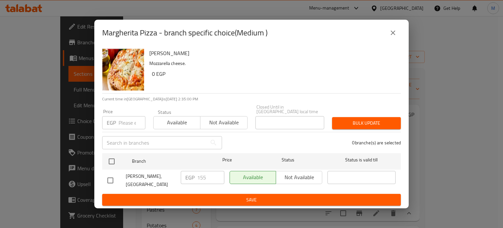
click at [393, 37] on icon "close" at bounding box center [393, 33] width 8 height 8
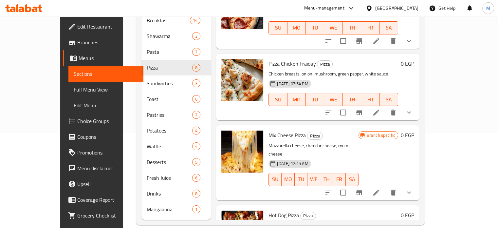
scroll to position [316, 0]
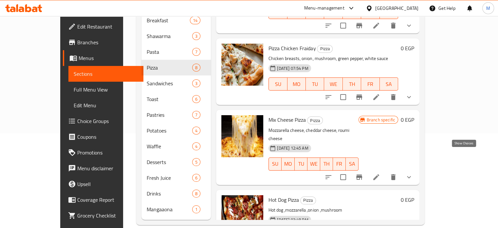
click at [411, 175] on icon "show more" at bounding box center [409, 176] width 4 height 2
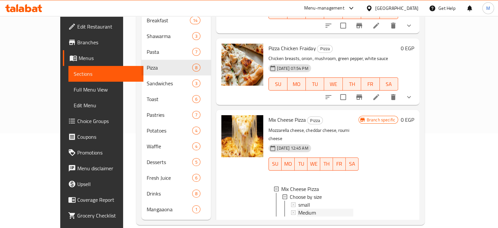
click at [298, 208] on span "Medium" at bounding box center [307, 212] width 18 height 8
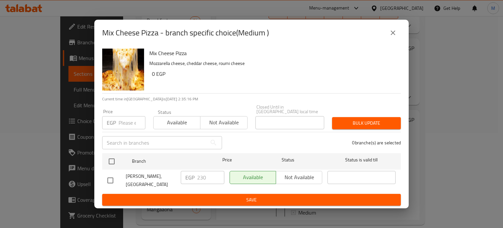
click at [397, 38] on button "close" at bounding box center [393, 33] width 16 height 16
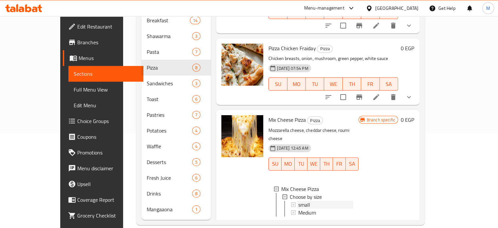
click at [297, 200] on div "small" at bounding box center [325, 204] width 56 height 8
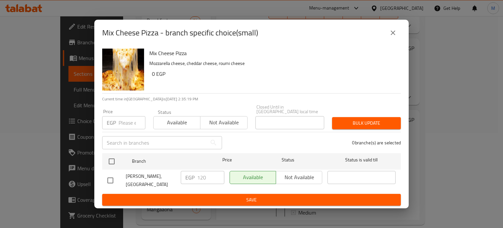
click at [389, 37] on icon "close" at bounding box center [393, 33] width 8 height 8
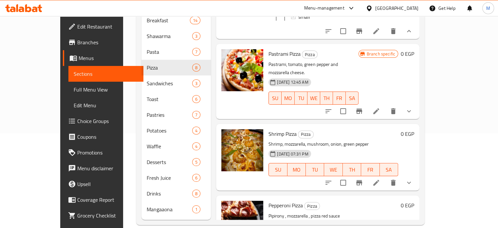
scroll to position [84, 0]
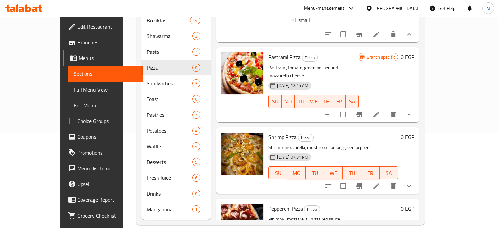
click at [413, 110] on icon "show more" at bounding box center [409, 114] width 8 height 8
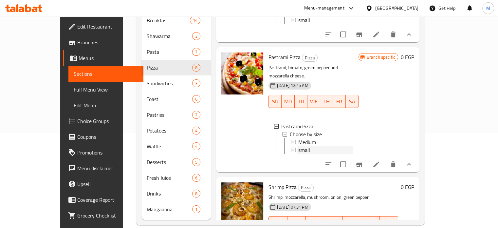
click at [298, 146] on span "small" at bounding box center [304, 150] width 12 height 8
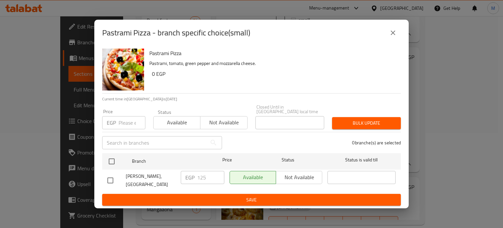
click at [390, 36] on icon "close" at bounding box center [393, 33] width 8 height 8
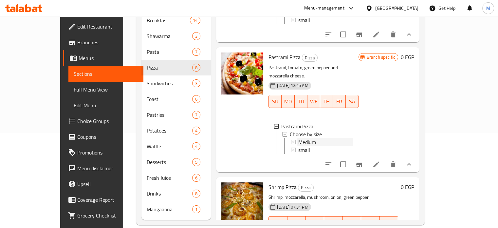
click at [298, 138] on span "Medium" at bounding box center [307, 142] width 18 height 8
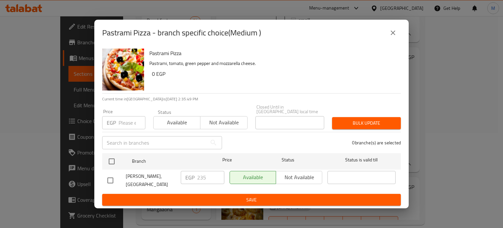
click at [393, 37] on icon "close" at bounding box center [393, 33] width 8 height 8
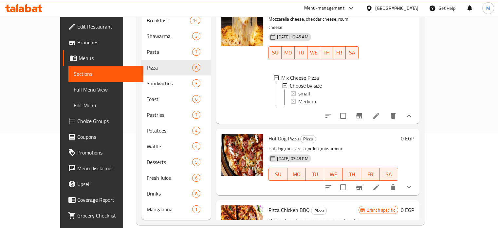
scroll to position [522, 0]
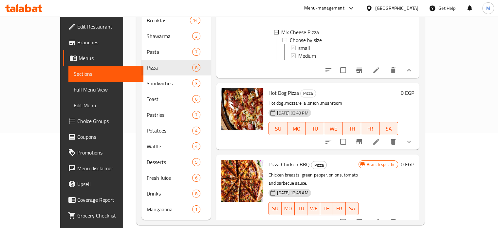
click at [417, 213] on button "show more" at bounding box center [409, 221] width 16 height 16
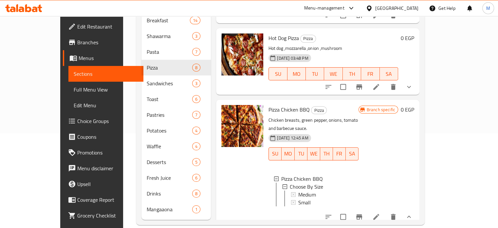
scroll to position [1, 0]
click at [298, 197] on span "Small" at bounding box center [304, 201] width 12 height 8
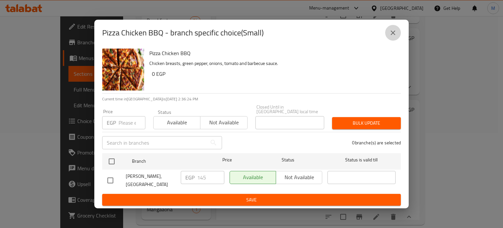
click at [392, 37] on icon "close" at bounding box center [393, 33] width 8 height 8
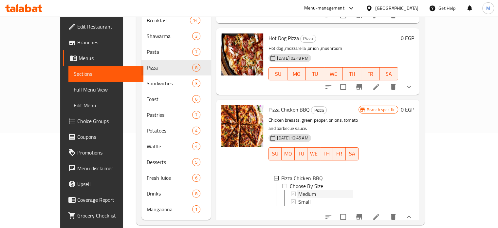
click at [298, 190] on span "Medium" at bounding box center [307, 194] width 18 height 8
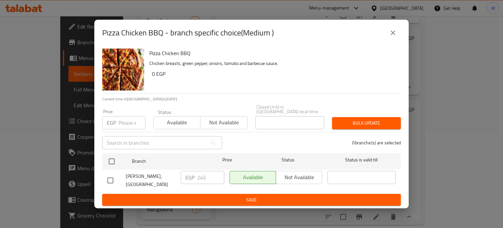
click at [390, 37] on icon "close" at bounding box center [393, 33] width 8 height 8
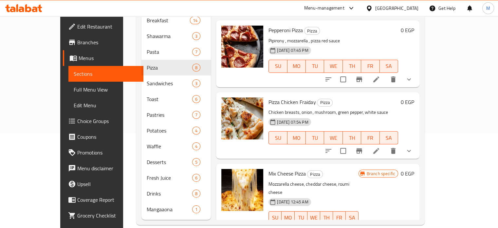
scroll to position [311, 0]
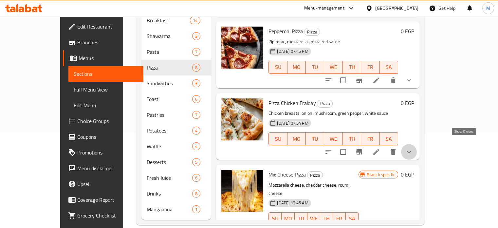
click at [413, 148] on icon "show more" at bounding box center [409, 152] width 8 height 8
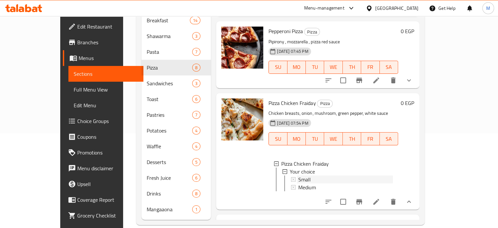
click at [302, 175] on div "Small" at bounding box center [345, 179] width 95 height 8
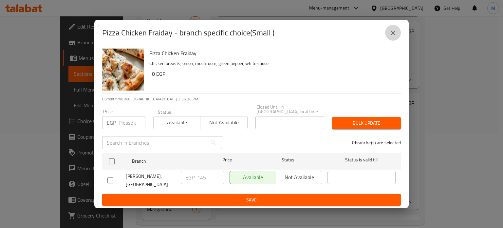
click at [389, 36] on icon "close" at bounding box center [393, 33] width 8 height 8
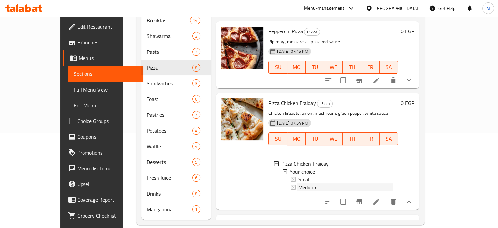
click at [298, 183] on span "Medium" at bounding box center [307, 187] width 18 height 8
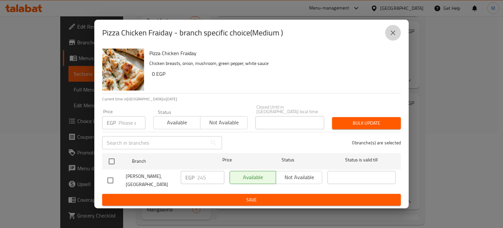
click at [396, 37] on icon "close" at bounding box center [393, 33] width 8 height 8
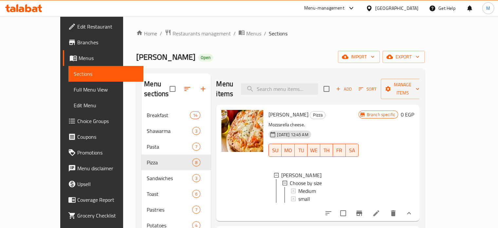
scroll to position [202, 0]
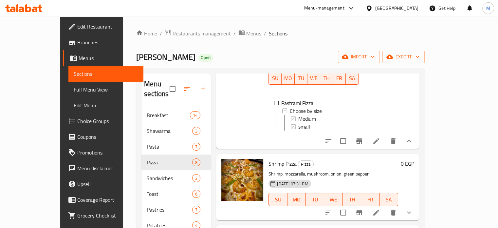
click at [413, 208] on icon "show more" at bounding box center [409, 212] width 8 height 8
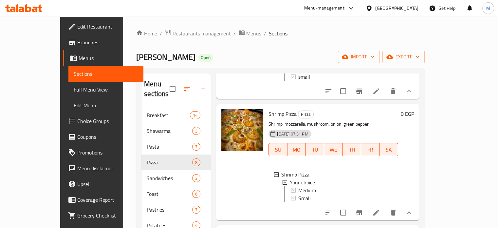
scroll to position [275, 0]
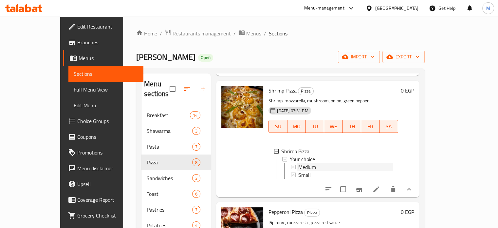
click at [298, 163] on span "Medium" at bounding box center [307, 167] width 18 height 8
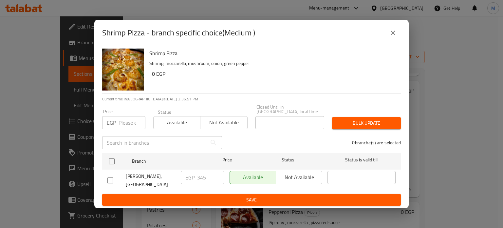
click at [394, 33] on icon "close" at bounding box center [393, 33] width 8 height 8
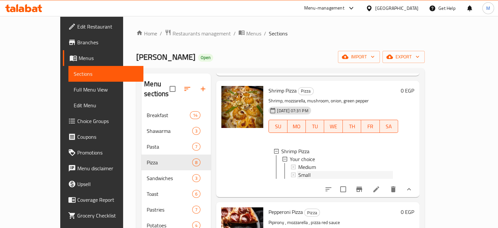
click at [298, 171] on span "Small" at bounding box center [304, 175] width 12 height 8
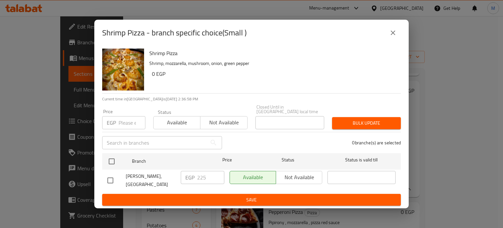
click at [390, 37] on icon "close" at bounding box center [393, 33] width 8 height 8
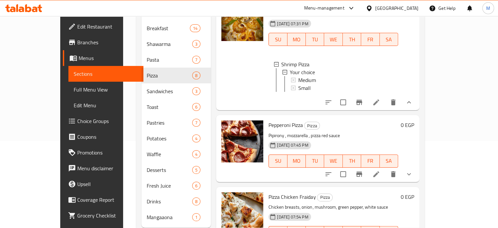
scroll to position [95, 0]
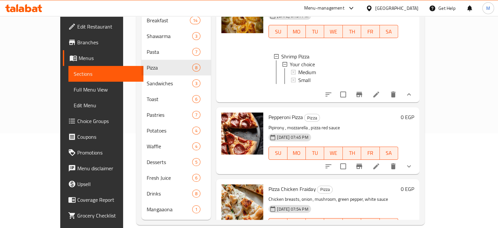
click at [417, 163] on button "show more" at bounding box center [409, 166] width 16 height 16
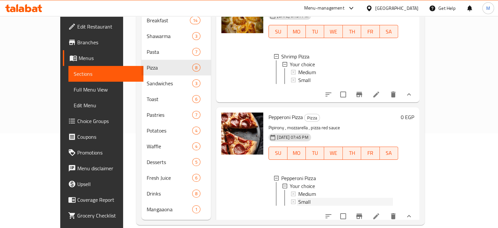
click at [298, 197] on span "Small" at bounding box center [304, 201] width 12 height 8
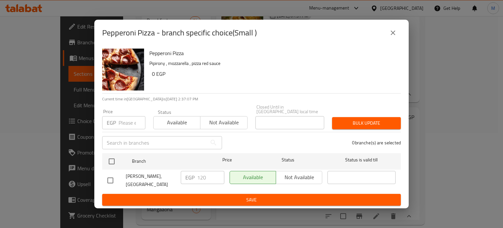
click at [396, 34] on icon "close" at bounding box center [393, 33] width 8 height 8
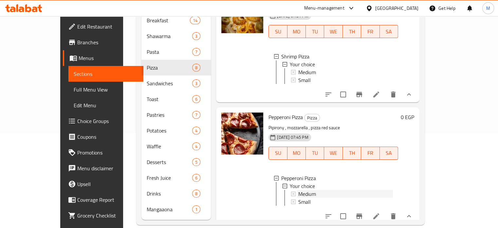
click at [298, 192] on span "Medium" at bounding box center [307, 194] width 18 height 8
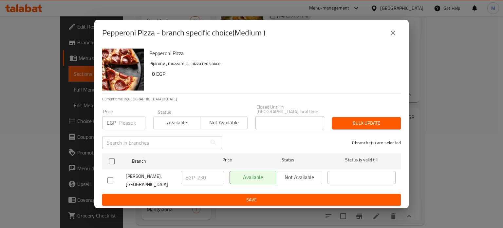
click at [389, 37] on icon "close" at bounding box center [393, 33] width 8 height 8
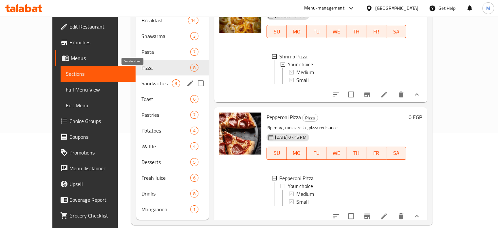
click at [141, 79] on span "Sandwiches" at bounding box center [156, 83] width 30 height 8
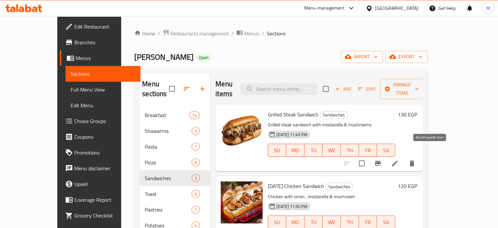
click at [381, 160] on icon "Branch-specific-item" at bounding box center [378, 162] width 6 height 5
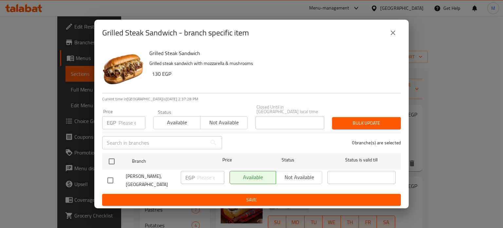
click at [391, 37] on icon "close" at bounding box center [393, 33] width 8 height 8
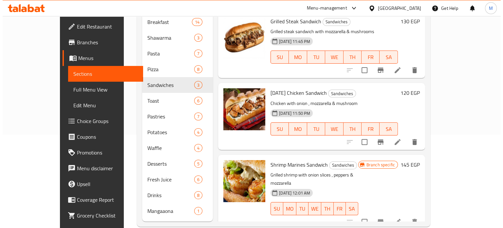
scroll to position [95, 0]
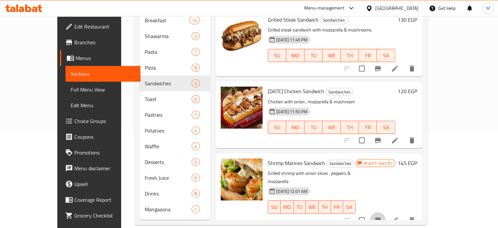
click at [381, 217] on icon "Branch-specific-item" at bounding box center [378, 219] width 6 height 5
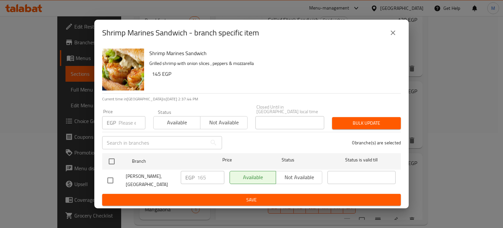
click at [392, 35] on icon "close" at bounding box center [393, 32] width 5 height 5
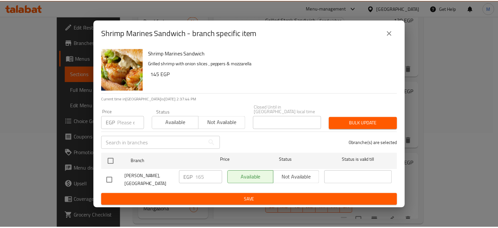
scroll to position [0, 0]
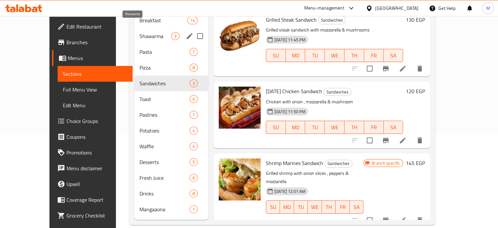
click at [139, 32] on span "Shawarma" at bounding box center [155, 36] width 32 height 8
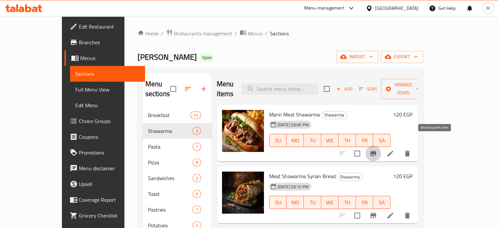
click at [377, 149] on icon "Branch-specific-item" at bounding box center [373, 153] width 8 height 8
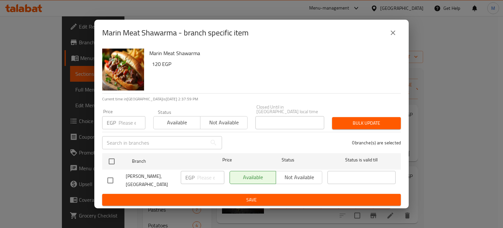
click at [392, 37] on icon "close" at bounding box center [393, 33] width 8 height 8
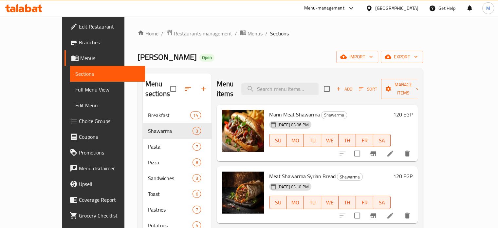
click at [353, 86] on span "Add" at bounding box center [344, 89] width 18 height 8
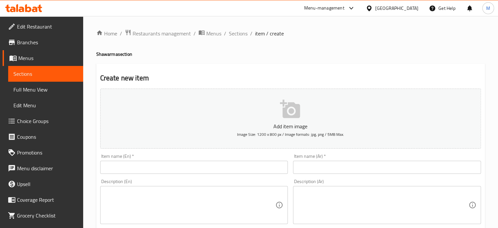
click at [337, 167] on input "text" at bounding box center [387, 166] width 188 height 13
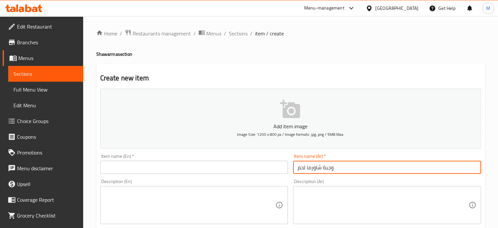
click at [338, 168] on input "وجبة شاورما لحم" at bounding box center [387, 166] width 188 height 13
type input "وجبة شاورما لحم"
click at [174, 170] on input "text" at bounding box center [194, 166] width 188 height 13
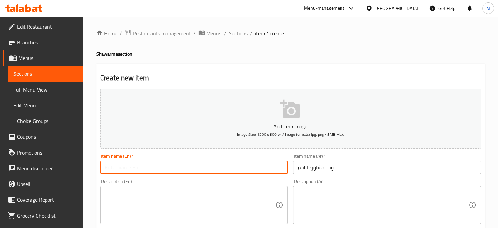
paste input "Meat shawarma meal"
type input "Meat shawarma meal"
click at [310, 201] on textarea at bounding box center [383, 204] width 171 height 31
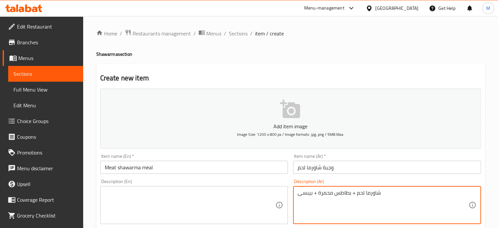
click at [334, 191] on textarea "شاورما لحم + بطاطس محمرة + بيبسى" at bounding box center [383, 204] width 171 height 31
click at [333, 191] on textarea "شاورما لحم + بطاطس محمرة + بيبسى" at bounding box center [383, 204] width 171 height 31
type textarea "شاورما لحم + بطاطس محمرة + بيبسى"
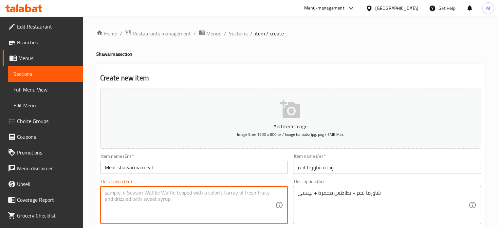
paste textarea "Meat shawarma + French fries + Pepsi"
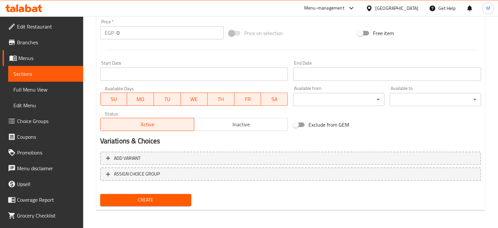
scroll to position [36, 0]
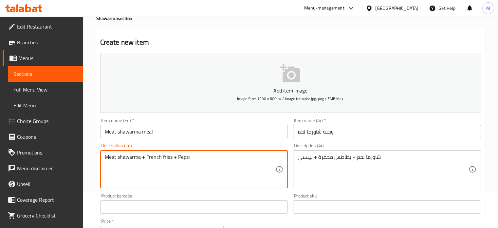
type textarea "Meat shawarma + French fries + Pepsi"
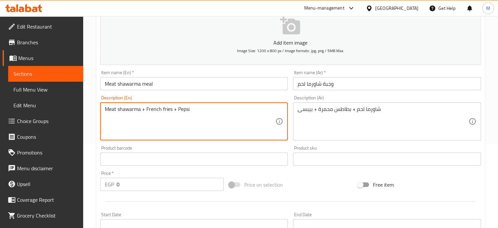
scroll to position [235, 0]
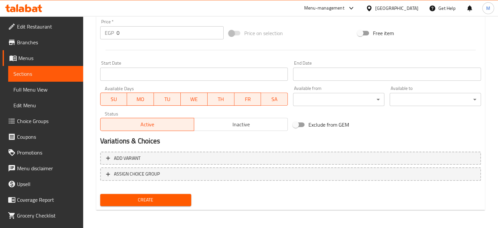
click at [108, 34] on div "EGP 0 Price *" at bounding box center [161, 32] width 123 height 13
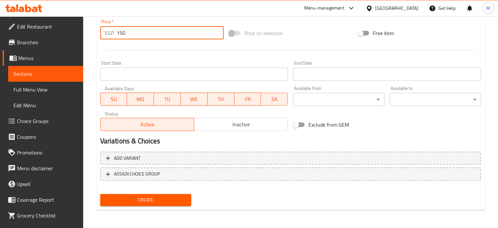
type input "150"
click at [145, 197] on span "Create" at bounding box center [145, 199] width 81 height 8
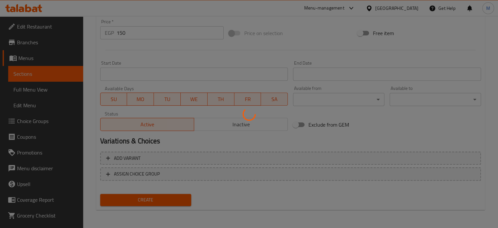
type input "0"
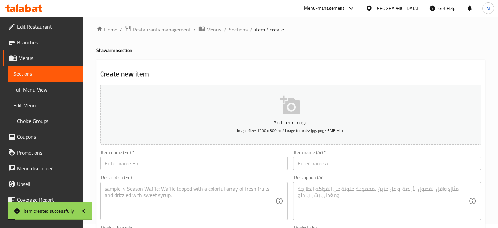
scroll to position [0, 0]
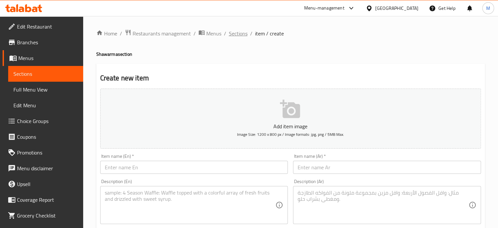
click at [243, 33] on span "Sections" at bounding box center [238, 33] width 19 height 8
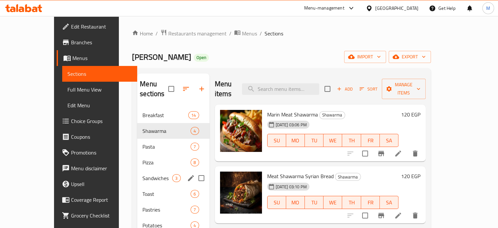
scroll to position [95, 0]
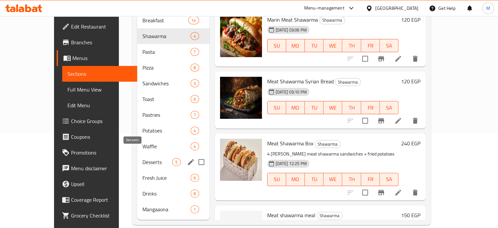
click at [142, 158] on span "Desserts" at bounding box center [157, 162] width 30 height 8
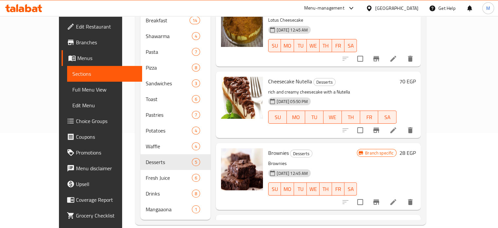
scroll to position [66, 0]
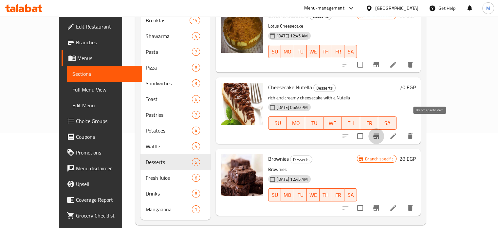
click at [380, 132] on icon "Branch-specific-item" at bounding box center [376, 136] width 8 height 8
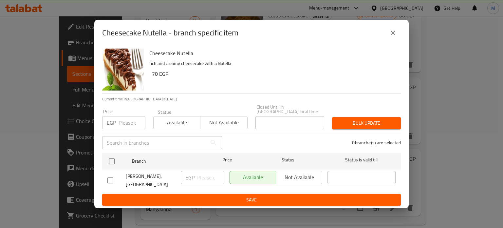
click at [131, 126] on input "number" at bounding box center [132, 122] width 27 height 13
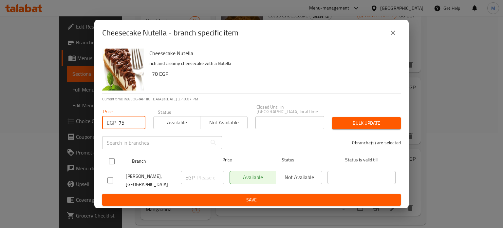
type input "75"
click at [113, 159] on input "checkbox" at bounding box center [112, 161] width 14 height 14
checkbox input "true"
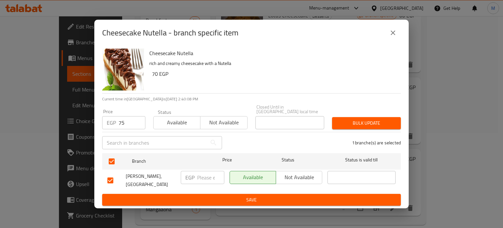
click at [351, 122] on span "Bulk update" at bounding box center [366, 123] width 58 height 8
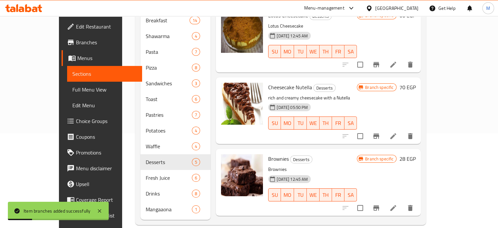
click at [379, 205] on icon "Branch-specific-item" at bounding box center [376, 207] width 6 height 5
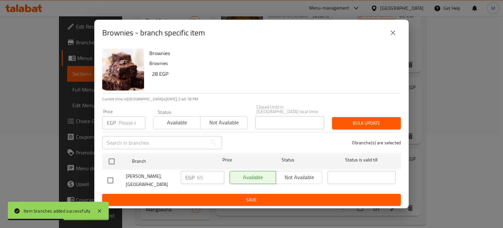
click at [122, 124] on input "number" at bounding box center [132, 122] width 27 height 13
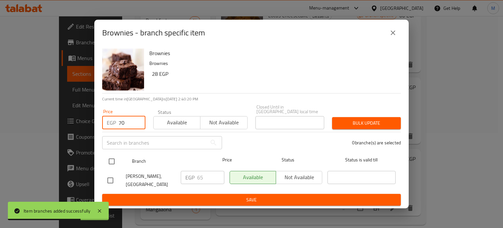
type input "70"
click at [114, 162] on input "checkbox" at bounding box center [112, 161] width 14 height 14
checkbox input "true"
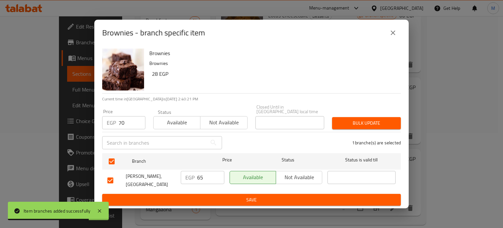
click at [356, 122] on span "Bulk update" at bounding box center [366, 123] width 58 height 8
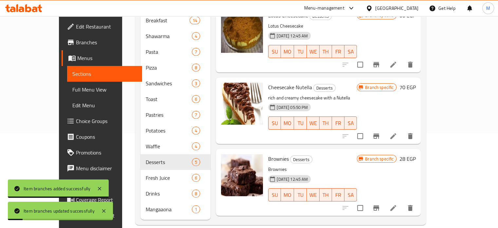
scroll to position [134, 0]
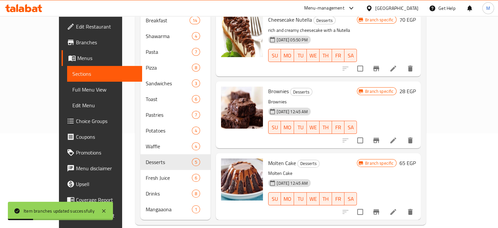
click at [380, 208] on icon "Branch-specific-item" at bounding box center [376, 212] width 8 height 8
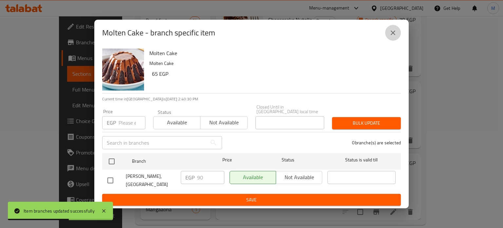
click at [390, 36] on icon "close" at bounding box center [393, 33] width 8 height 8
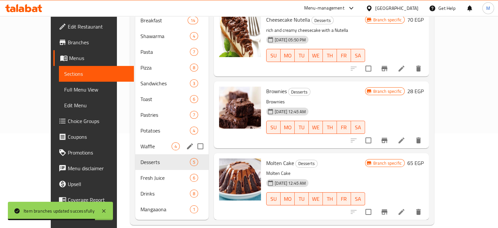
click at [135, 138] on div "Waffle 4" at bounding box center [171, 146] width 73 height 16
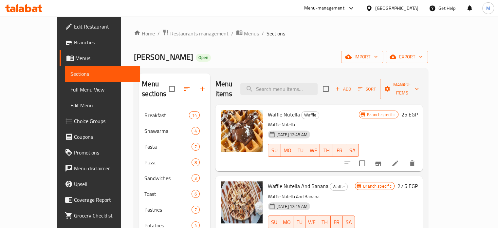
click at [382, 159] on icon "Branch-specific-item" at bounding box center [378, 163] width 8 height 8
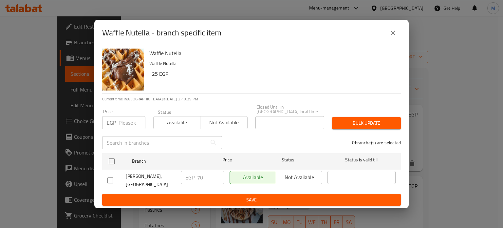
click at [394, 35] on icon "close" at bounding box center [393, 33] width 8 height 8
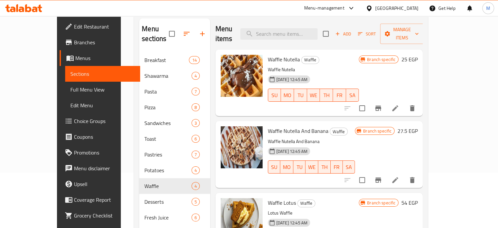
scroll to position [54, 0]
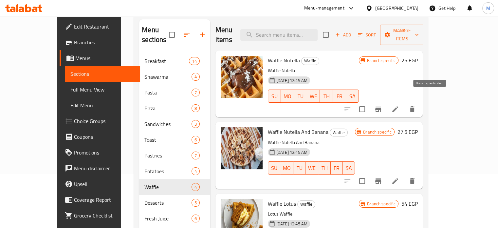
click at [381, 106] on icon "Branch-specific-item" at bounding box center [378, 108] width 6 height 5
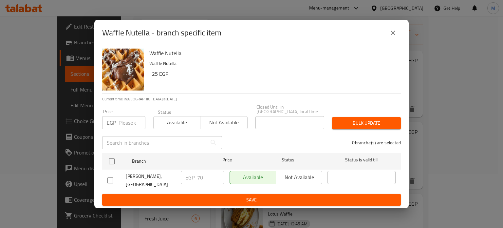
click at [390, 35] on icon "close" at bounding box center [393, 33] width 8 height 8
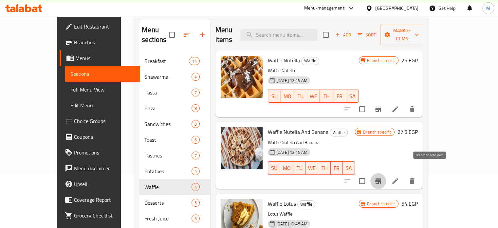
click at [381, 178] on icon "Branch-specific-item" at bounding box center [378, 180] width 6 height 5
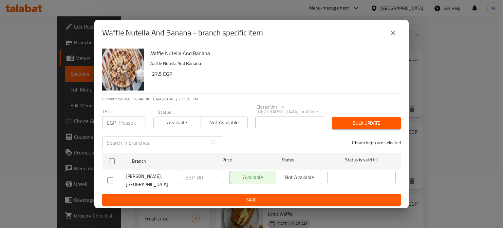
click at [394, 35] on icon "close" at bounding box center [393, 32] width 5 height 5
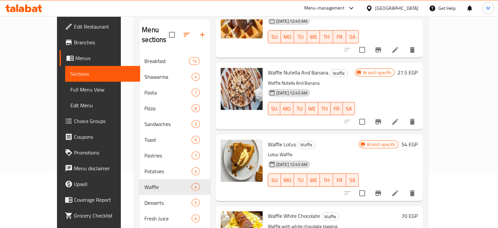
scroll to position [72, 0]
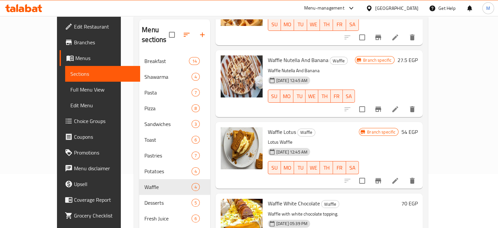
click at [382, 176] on icon "Branch-specific-item" at bounding box center [378, 180] width 8 height 8
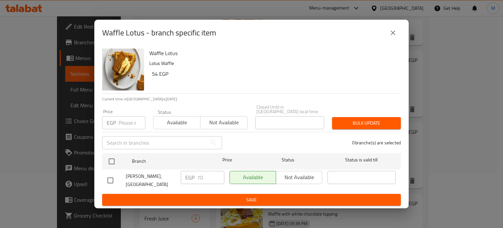
click at [391, 36] on icon "close" at bounding box center [393, 33] width 8 height 8
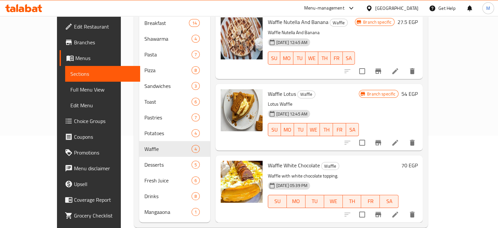
scroll to position [95, 0]
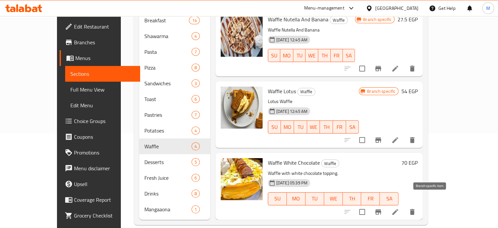
click at [382, 208] on icon "Branch-specific-item" at bounding box center [378, 212] width 8 height 8
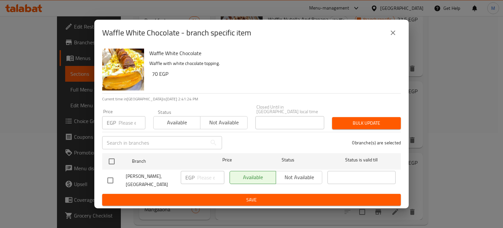
click at [389, 39] on button "close" at bounding box center [393, 33] width 16 height 16
click at [389, 37] on icon "close" at bounding box center [393, 33] width 8 height 8
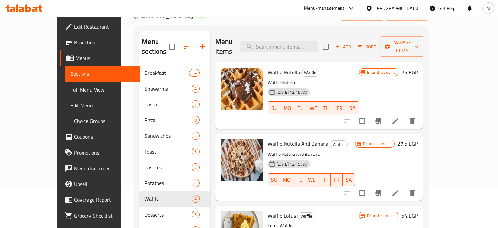
scroll to position [0, 0]
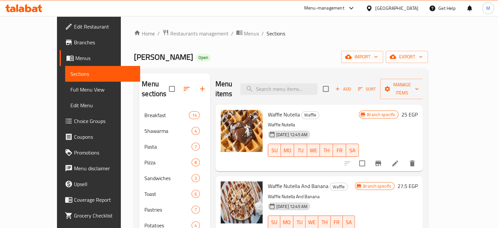
click at [352, 85] on span "Add" at bounding box center [343, 89] width 18 height 8
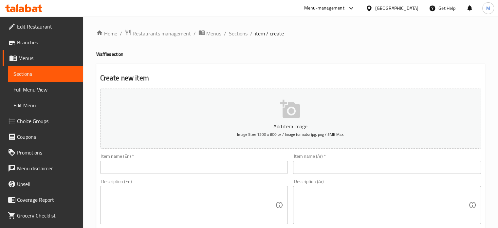
click at [328, 165] on input "text" at bounding box center [387, 166] width 188 height 13
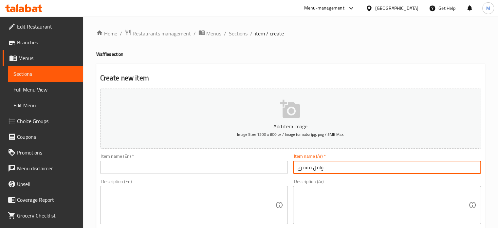
click at [328, 165] on input "وافل فستق" at bounding box center [387, 166] width 188 height 13
click at [327, 165] on input "وافل فستق" at bounding box center [387, 166] width 188 height 13
type input "وافل فستق"
click at [158, 159] on div "Item name (En)   * Item name (En) *" at bounding box center [194, 164] width 188 height 20
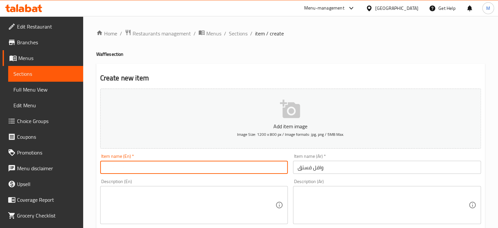
click at [156, 166] on input "text" at bounding box center [194, 166] width 188 height 13
paste input "Pistachio waffle"
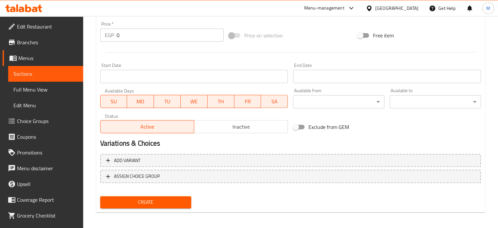
scroll to position [235, 0]
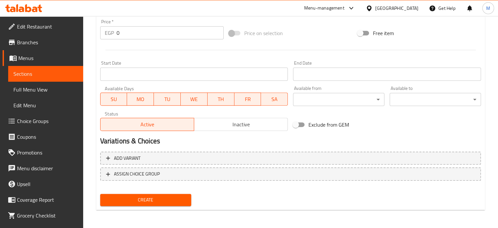
type input "Pistachio waffle"
click at [105, 37] on div "EGP 0 Price *" at bounding box center [161, 32] width 123 height 13
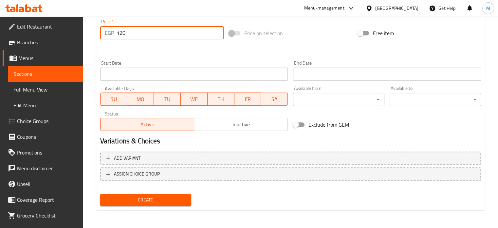
type input "120"
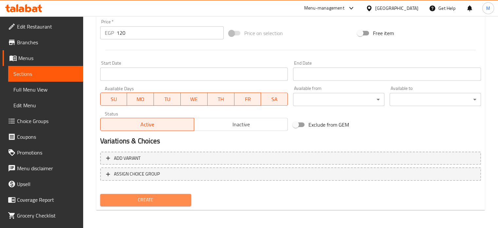
click at [165, 203] on button "Create" at bounding box center [145, 200] width 91 height 12
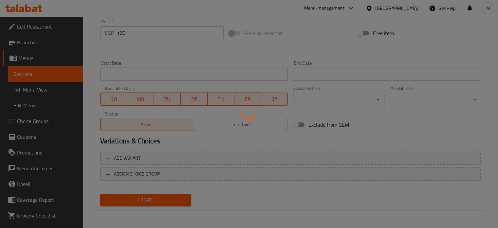
type input "0"
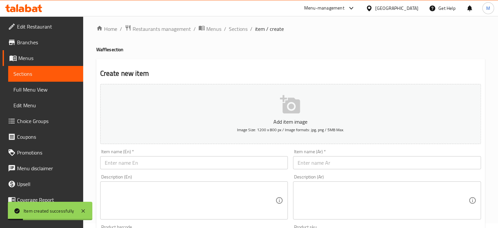
scroll to position [0, 0]
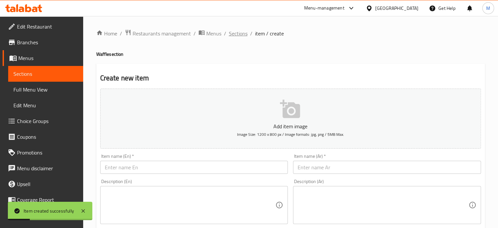
click at [245, 35] on span "Sections" at bounding box center [238, 33] width 19 height 8
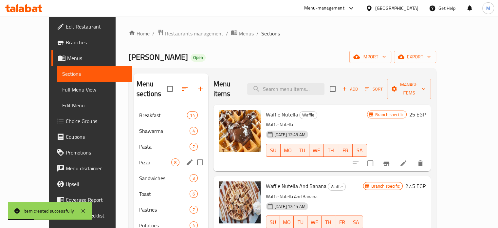
scroll to position [95, 0]
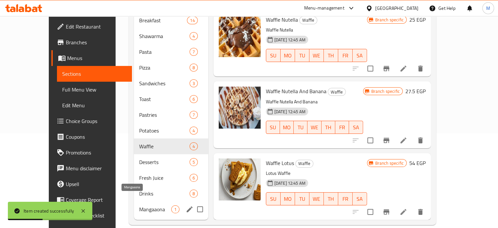
click at [139, 205] on span "Mangaaona" at bounding box center [155, 209] width 32 height 8
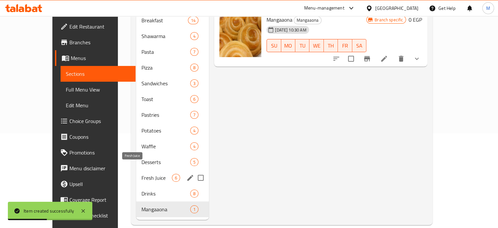
click at [141, 174] on span "Fresh Juice" at bounding box center [156, 178] width 30 height 8
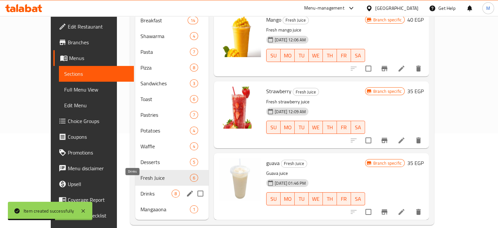
click at [140, 189] on span "Drinks" at bounding box center [155, 193] width 31 height 8
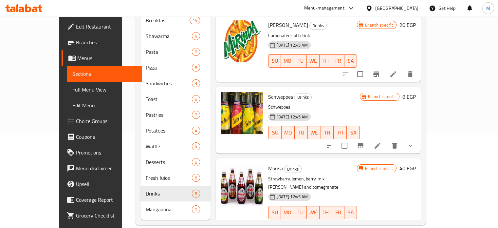
scroll to position [218, 0]
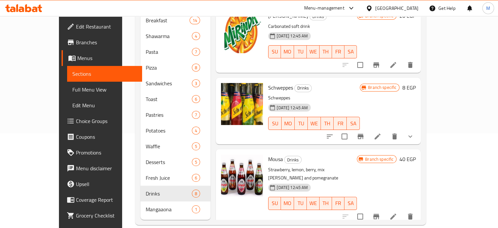
click at [363, 134] on icon "Branch-specific-item" at bounding box center [361, 136] width 6 height 5
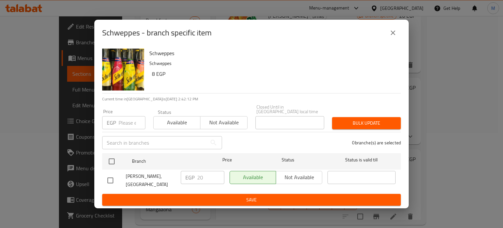
click at [126, 124] on input "number" at bounding box center [132, 122] width 27 height 13
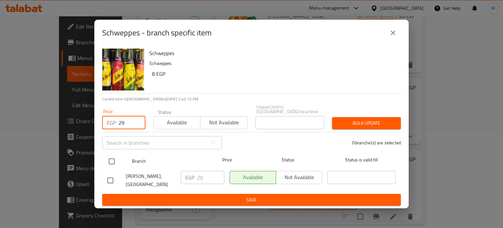
type input "29"
click at [116, 165] on input "checkbox" at bounding box center [112, 161] width 14 height 14
checkbox input "true"
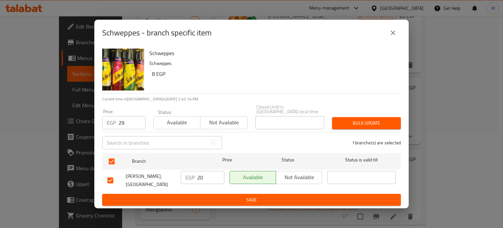
click at [354, 126] on span "Bulk update" at bounding box center [366, 123] width 58 height 8
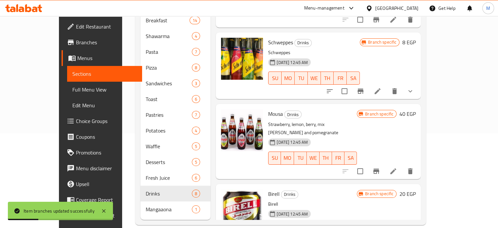
scroll to position [271, 0]
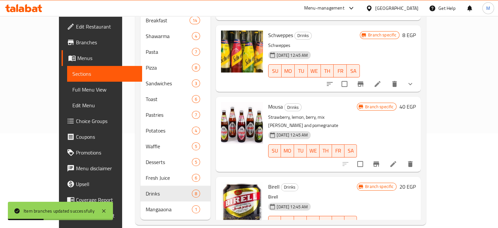
click at [384, 156] on button "Branch-specific-item" at bounding box center [376, 164] width 16 height 16
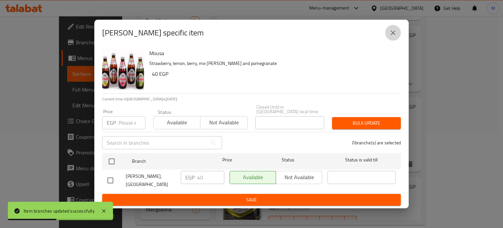
click at [396, 36] on icon "close" at bounding box center [393, 33] width 8 height 8
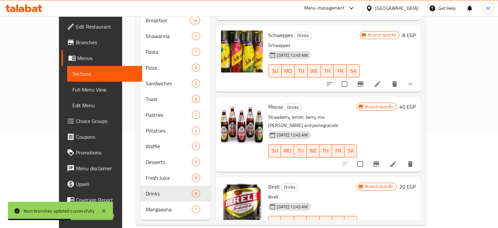
scroll to position [358, 0]
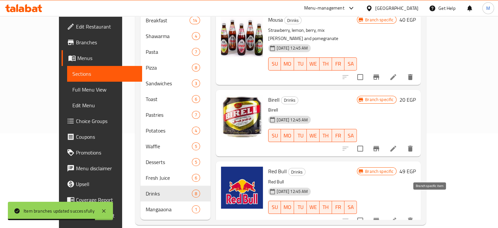
click at [380, 216] on icon "Branch-specific-item" at bounding box center [376, 220] width 8 height 8
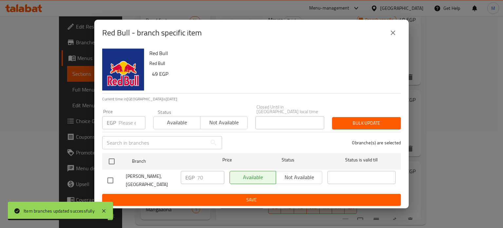
click at [390, 37] on icon "close" at bounding box center [393, 33] width 8 height 8
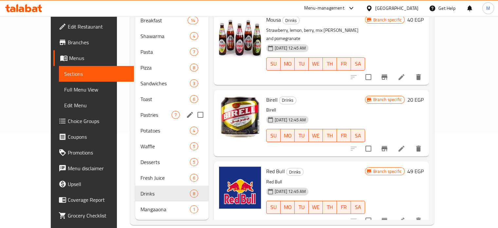
scroll to position [0, 0]
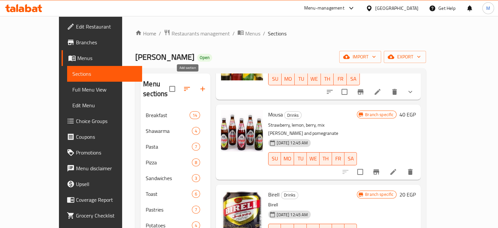
click at [199, 85] on icon "button" at bounding box center [203, 89] width 8 height 8
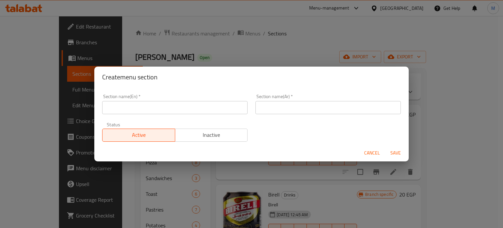
click at [302, 104] on input "text" at bounding box center [327, 107] width 145 height 13
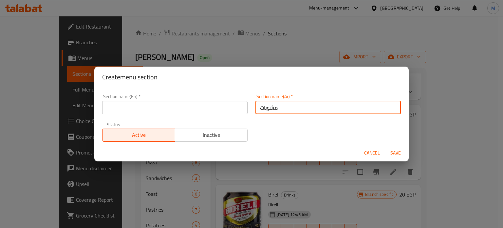
click at [284, 109] on input "مشوبات" at bounding box center [327, 107] width 145 height 13
click at [284, 109] on input "ركن القهوة" at bounding box center [327, 107] width 145 height 13
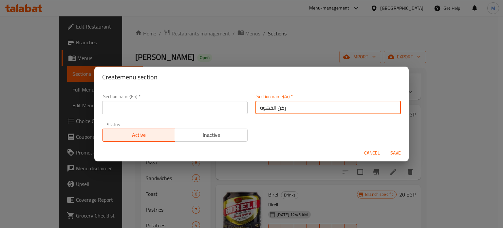
click at [284, 109] on input "ركن القهوة" at bounding box center [327, 107] width 145 height 13
type input "ركن القهوة"
click at [129, 120] on div "Status Active Inactive" at bounding box center [174, 132] width 153 height 28
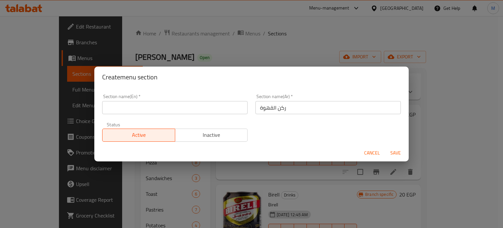
click at [123, 112] on input "text" at bounding box center [174, 107] width 145 height 13
paste input "Coffee corner"
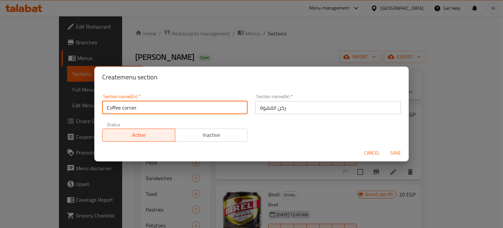
click at [124, 107] on input "Coffee corner" at bounding box center [174, 107] width 145 height 13
type input "Coffee Corner"
click at [397, 152] on span "Save" at bounding box center [396, 153] width 16 height 8
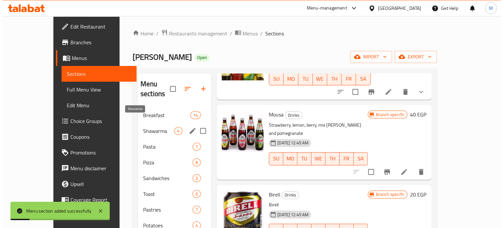
scroll to position [342, 0]
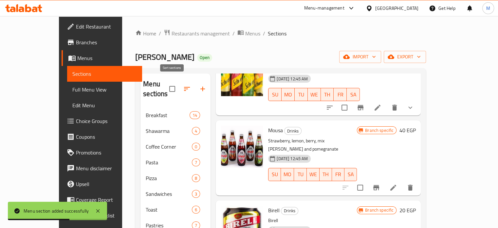
click at [183, 85] on icon "button" at bounding box center [187, 89] width 8 height 8
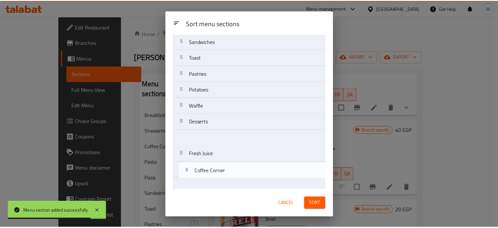
scroll to position [90, 0]
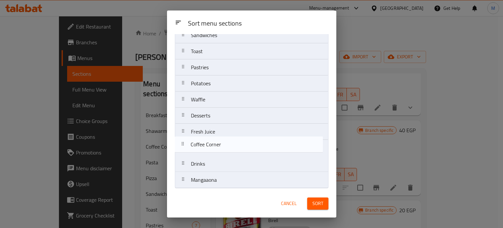
drag, startPoint x: 215, startPoint y: 93, endPoint x: 215, endPoint y: 147, distance: 53.7
click at [215, 147] on nav "Breakfast Shawarma Coffee Corner Pasta Pizza Sandwiches Toast Pastries Potatoes…" at bounding box center [252, 75] width 154 height 225
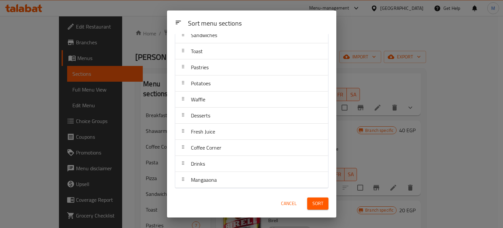
click at [315, 203] on span "Sort" at bounding box center [317, 203] width 11 height 8
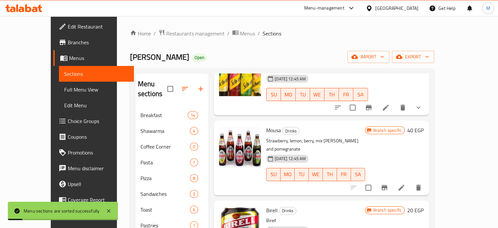
scroll to position [110, 0]
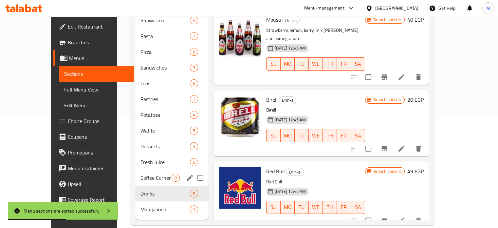
click at [135, 170] on div "Coffee Corner 0" at bounding box center [171, 178] width 73 height 16
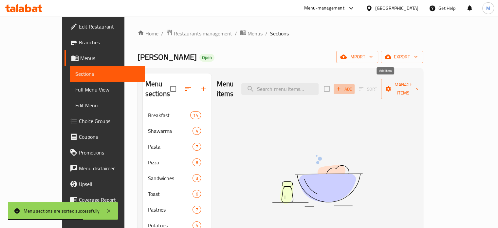
click at [353, 85] on span "Add" at bounding box center [344, 89] width 18 height 8
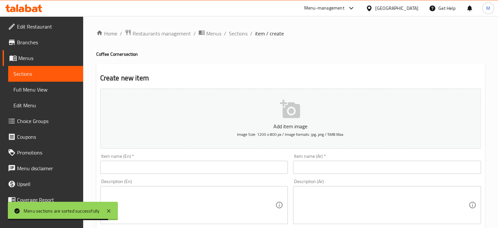
click at [350, 162] on input "text" at bounding box center [387, 166] width 188 height 13
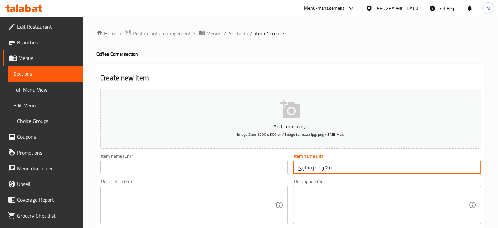
click at [350, 162] on input "قهوة فرنساوى" at bounding box center [387, 166] width 188 height 13
type input "قهوة فرنساوى"
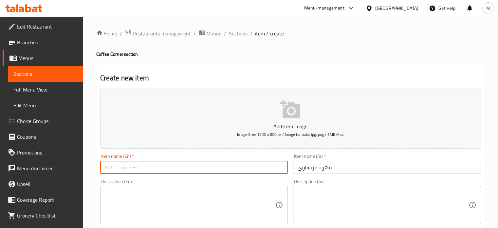
click at [170, 165] on input "text" at bounding box center [194, 166] width 188 height 13
paste input "French coffee"
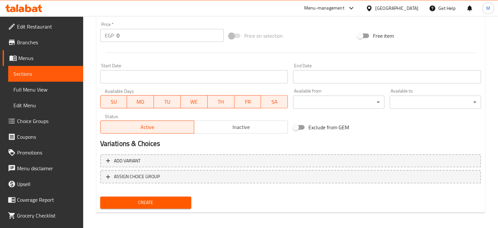
scroll to position [235, 0]
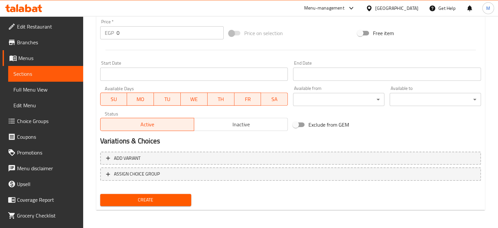
type input "French coffee"
drag, startPoint x: 129, startPoint y: 22, endPoint x: 119, endPoint y: 30, distance: 12.6
click at [119, 29] on div "Price   * EGP 0 Price *" at bounding box center [161, 29] width 123 height 20
drag, startPoint x: 121, startPoint y: 32, endPoint x: 116, endPoint y: 33, distance: 5.5
click at [117, 33] on input "0" at bounding box center [170, 32] width 107 height 13
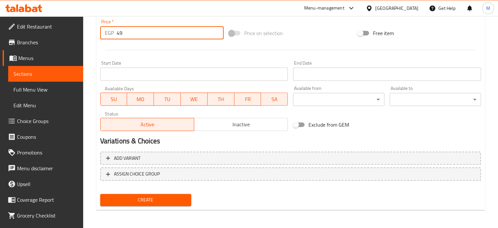
type input "49"
click at [155, 201] on span "Create" at bounding box center [145, 199] width 81 height 8
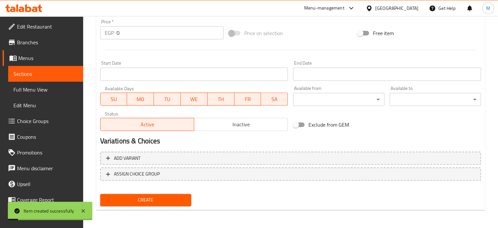
drag, startPoint x: 119, startPoint y: 31, endPoint x: 109, endPoint y: 32, distance: 9.3
click at [114, 32] on div "EGP 0 Price *" at bounding box center [161, 32] width 123 height 13
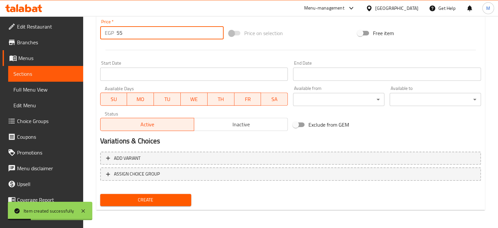
type input "55"
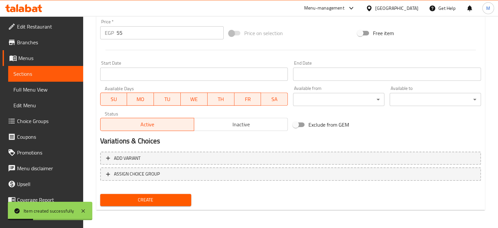
click at [336, 30] on div "Price on selection" at bounding box center [290, 33] width 129 height 18
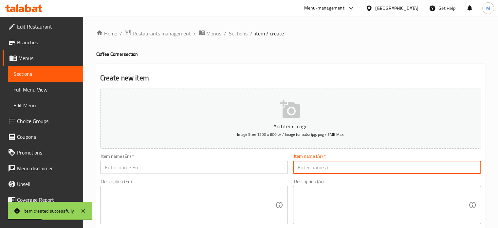
click at [328, 168] on input "text" at bounding box center [387, 166] width 188 height 13
click at [328, 168] on input "قهوة بندق" at bounding box center [387, 166] width 188 height 13
type input "قهوة بندق"
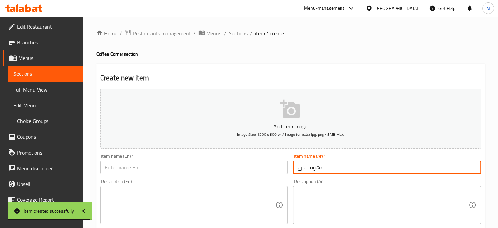
click at [172, 166] on input "text" at bounding box center [194, 166] width 188 height 13
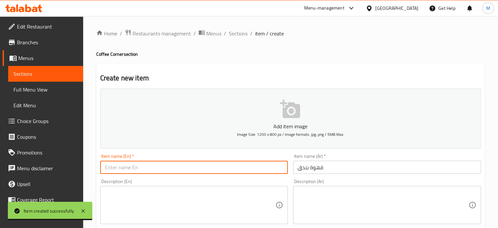
paste input "hazelnut coffee"
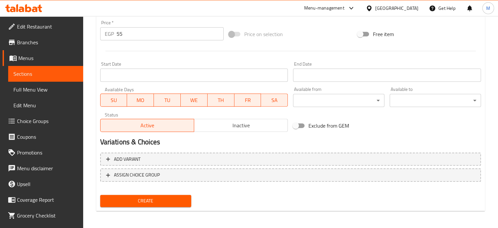
scroll to position [235, 0]
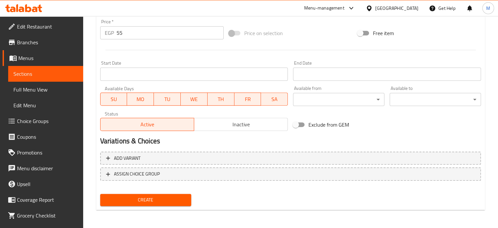
type input "hazelnut coffee"
click at [134, 198] on span "Create" at bounding box center [145, 199] width 81 height 8
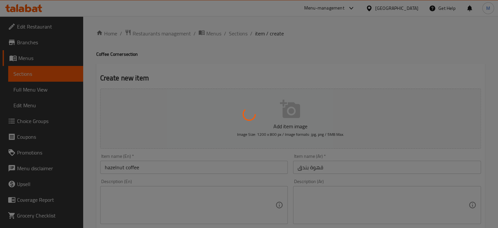
scroll to position [199, 0]
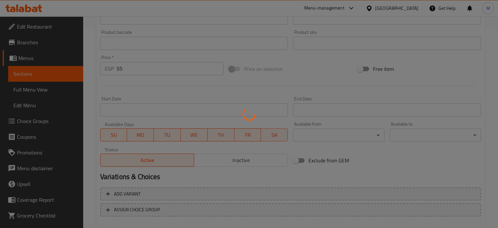
type input "0"
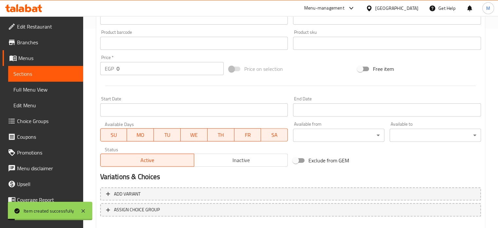
scroll to position [0, 0]
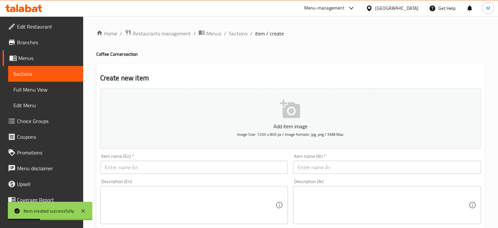
click at [328, 163] on input "text" at bounding box center [387, 166] width 188 height 13
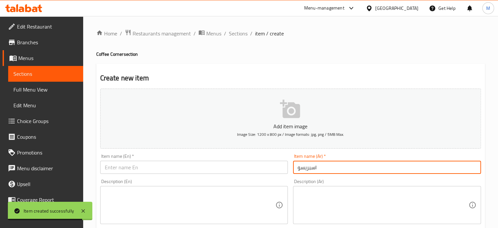
click at [328, 163] on input "اسبريسو" at bounding box center [387, 166] width 188 height 13
type input "اسبريسو"
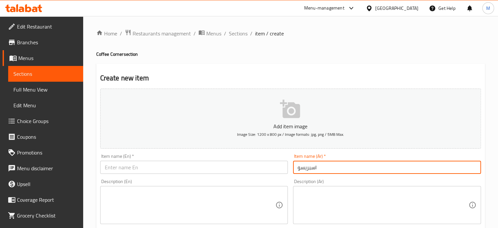
click at [154, 169] on input "text" at bounding box center [194, 166] width 188 height 13
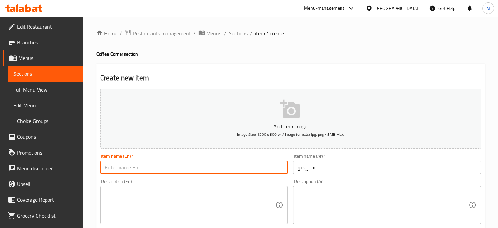
paste input "espresso"
type input "espresso"
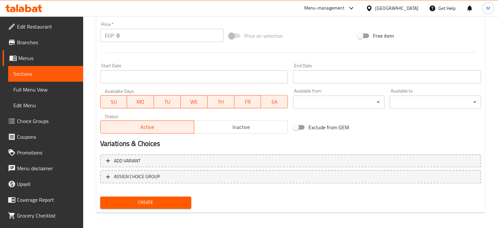
scroll to position [235, 0]
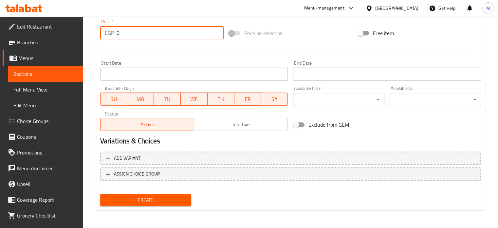
drag, startPoint x: 127, startPoint y: 34, endPoint x: 108, endPoint y: 33, distance: 18.7
click at [111, 34] on div "EGP 0 Price *" at bounding box center [161, 32] width 123 height 13
type input "40"
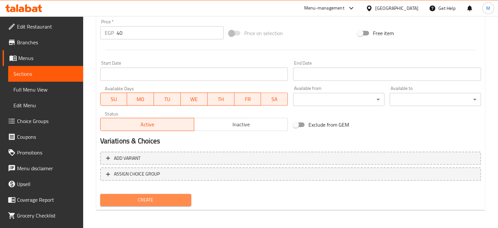
click at [149, 195] on span "Create" at bounding box center [145, 199] width 81 height 8
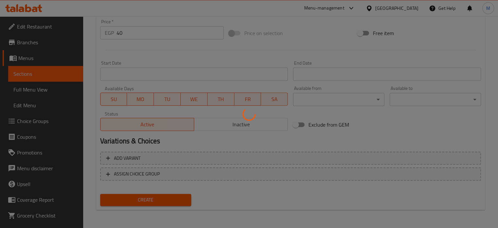
type input "0"
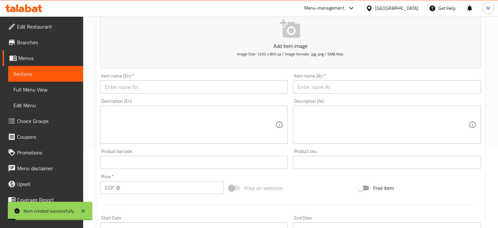
scroll to position [0, 0]
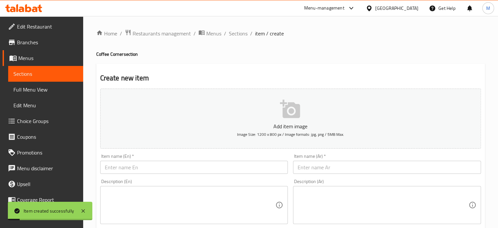
click at [322, 163] on input "text" at bounding box center [387, 166] width 188 height 13
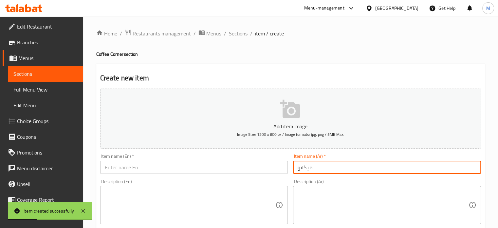
click at [325, 163] on input "ميكاتو" at bounding box center [387, 166] width 188 height 13
type input "ميكاتو"
click at [138, 169] on input "text" at bounding box center [194, 166] width 188 height 13
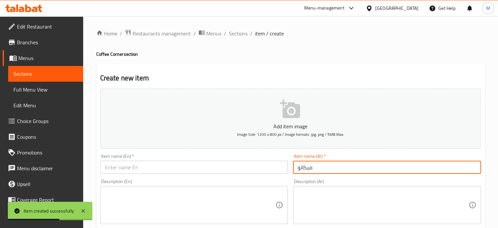
paste input "Mikato"
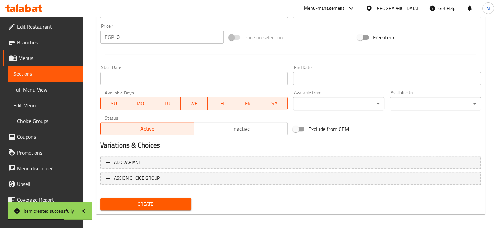
scroll to position [235, 0]
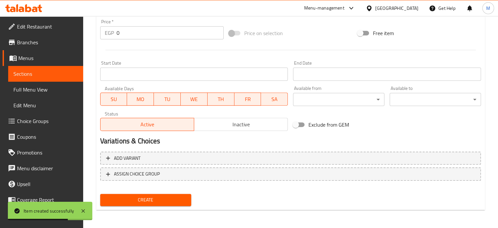
type input "Mikato"
drag, startPoint x: 123, startPoint y: 34, endPoint x: 100, endPoint y: 36, distance: 23.7
click at [108, 36] on div "EGP 0 Price *" at bounding box center [161, 32] width 123 height 13
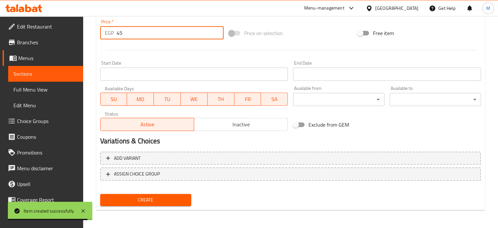
type input "45"
click at [141, 200] on span "Create" at bounding box center [145, 199] width 81 height 8
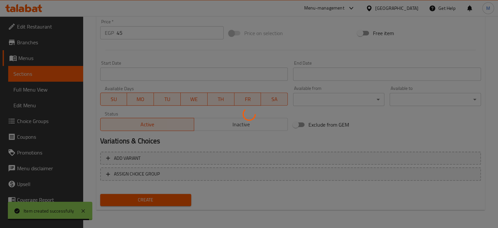
type input "0"
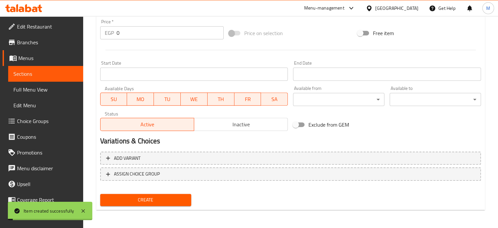
scroll to position [0, 0]
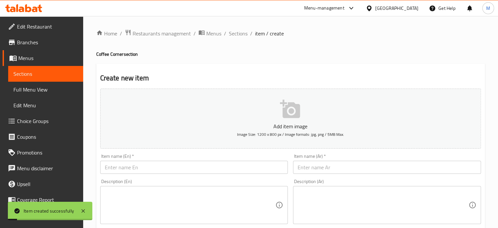
click at [324, 167] on input "text" at bounding box center [387, 166] width 188 height 13
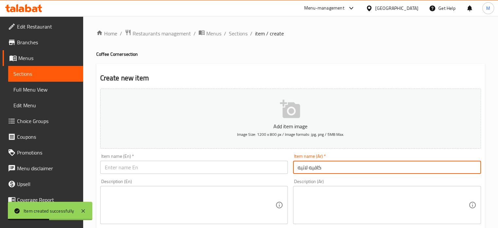
click at [324, 167] on input "كافيه لاتيه" at bounding box center [387, 166] width 188 height 13
type input "كافيه لاتيه"
click at [147, 165] on input "text" at bounding box center [194, 166] width 188 height 13
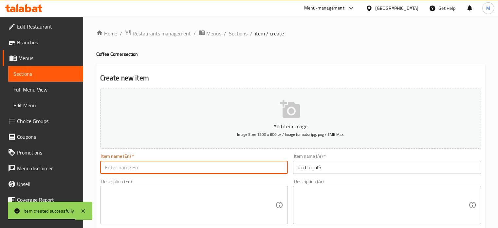
paste input "Cafe Latte"
type input "Cafe Latte"
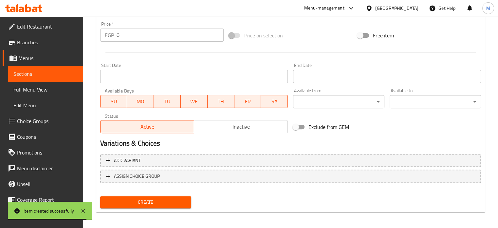
scroll to position [235, 0]
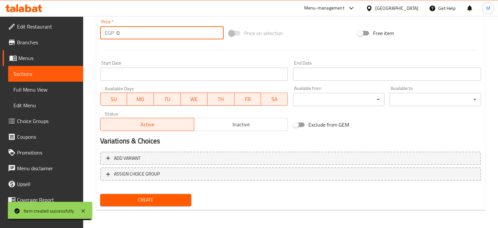
drag, startPoint x: 128, startPoint y: 32, endPoint x: 86, endPoint y: 29, distance: 42.0
click at [96, 31] on div "Create new item Add item image Image Size: 1200 x 800 px / Image formats: jpg, …" at bounding box center [290, 19] width 389 height 381
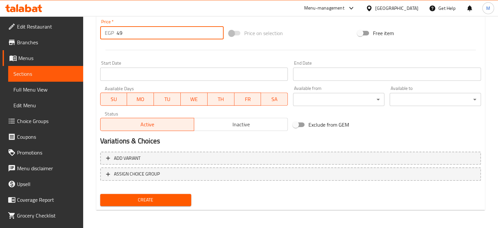
type input "49"
click at [151, 201] on span "Create" at bounding box center [145, 199] width 81 height 8
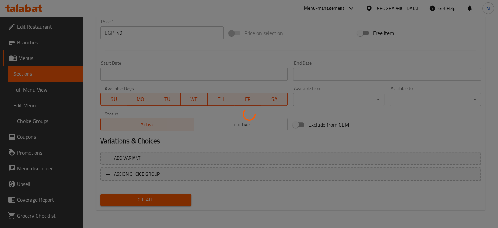
type input "0"
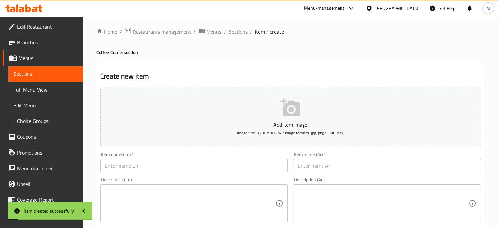
scroll to position [0, 0]
click at [320, 168] on input "text" at bounding box center [387, 166] width 188 height 13
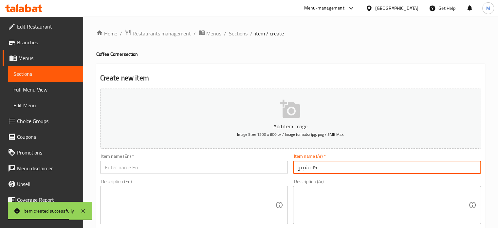
click at [320, 168] on input "كابتشينو" at bounding box center [387, 166] width 188 height 13
type input "كابتشينو"
click at [170, 168] on input "text" at bounding box center [194, 166] width 188 height 13
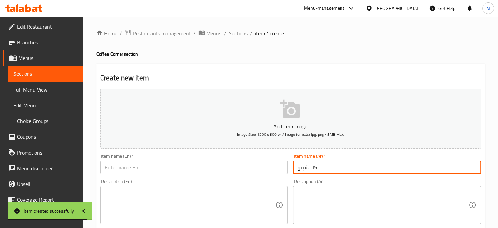
paste input "cappuccino"
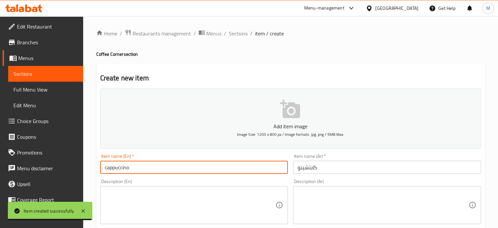
type input "cappuccino"
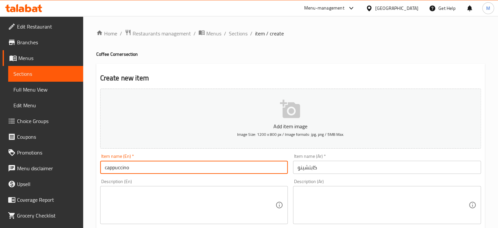
scroll to position [235, 0]
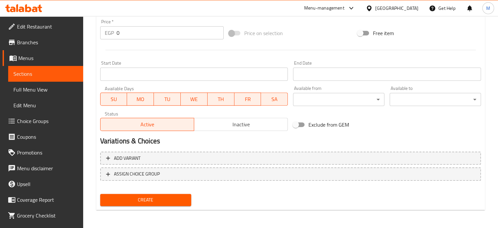
click at [101, 37] on div "EGP 0 Price *" at bounding box center [161, 32] width 123 height 13
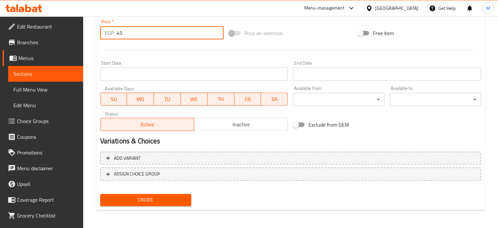
type input "45"
click at [162, 195] on button "Create" at bounding box center [145, 200] width 91 height 12
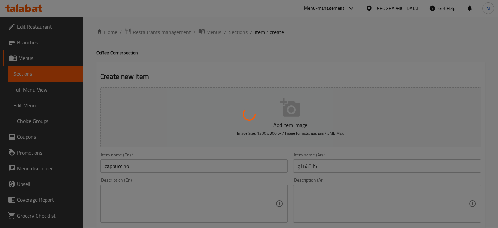
scroll to position [0, 0]
type input "0"
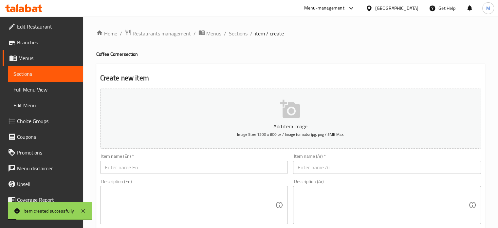
click at [340, 167] on input "text" at bounding box center [387, 166] width 188 height 13
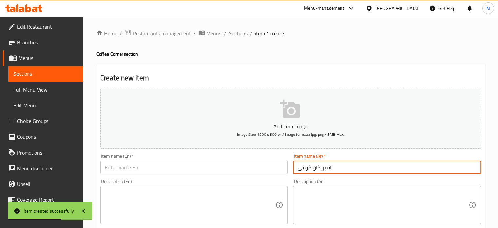
click at [340, 167] on input "اميريكان كوفى" at bounding box center [387, 166] width 188 height 13
paste input "text"
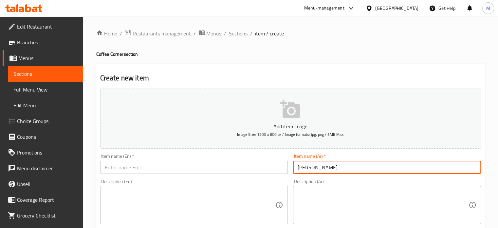
type input "[PERSON_NAME]"
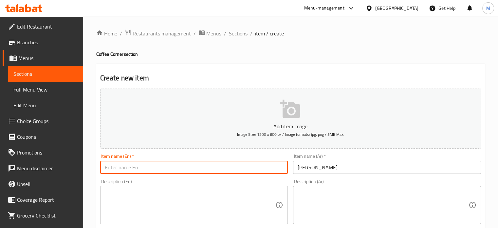
click at [132, 163] on input "text" at bounding box center [194, 166] width 188 height 13
paste input "American Coffee"
type input "American Coffee"
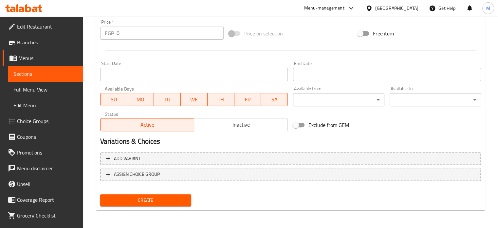
scroll to position [235, 0]
click at [114, 34] on div "EGP 0 Price *" at bounding box center [161, 32] width 123 height 13
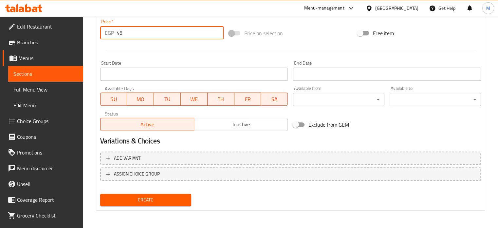
type input "45"
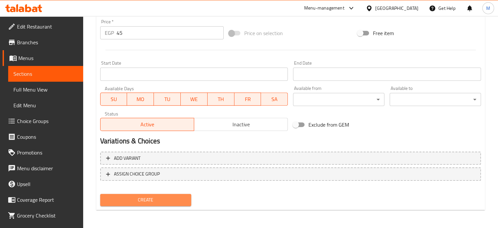
click at [152, 196] on span "Create" at bounding box center [145, 199] width 81 height 8
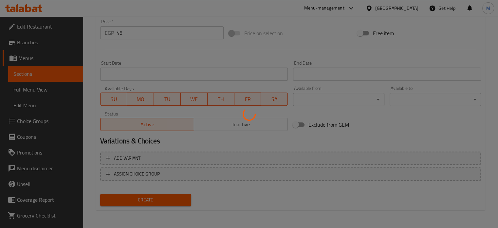
type input "0"
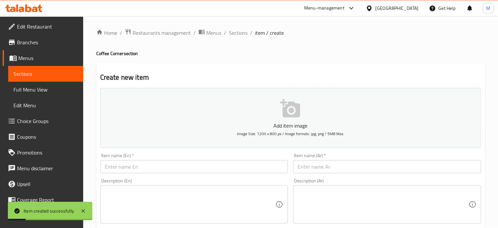
scroll to position [0, 0]
click at [340, 170] on input "text" at bounding box center [387, 166] width 188 height 13
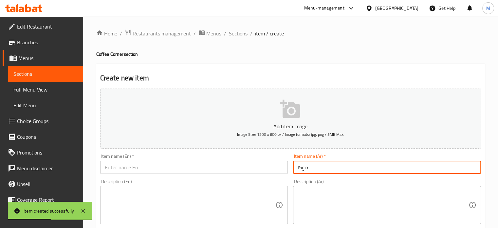
type input "موكا"
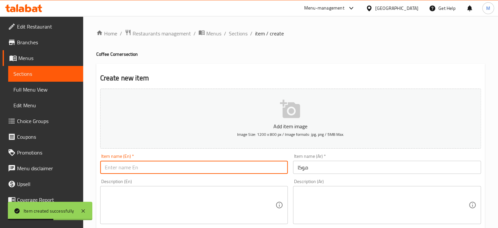
click at [183, 168] on input "text" at bounding box center [194, 166] width 188 height 13
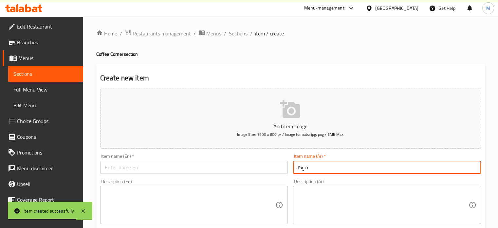
click at [306, 171] on input "موكا" at bounding box center [387, 166] width 188 height 13
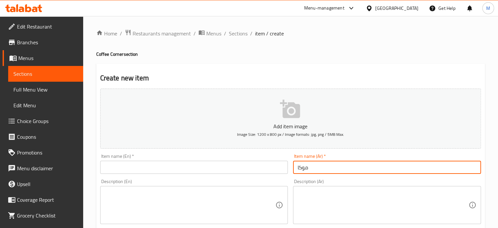
click at [155, 165] on input "text" at bounding box center [194, 166] width 188 height 13
paste input "Mocha"
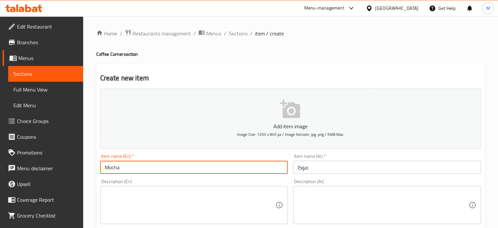
type input "Mocha"
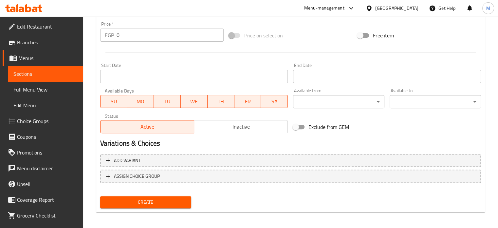
scroll to position [235, 0]
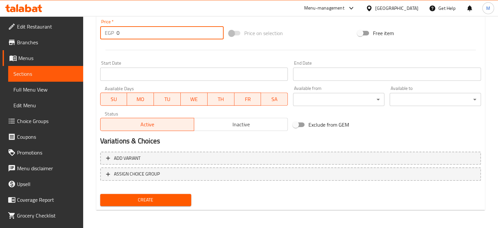
drag, startPoint x: 110, startPoint y: 36, endPoint x: 98, endPoint y: 36, distance: 11.8
click at [101, 36] on div "EGP 0 Price *" at bounding box center [161, 32] width 123 height 13
type input "49"
click at [153, 199] on span "Create" at bounding box center [145, 199] width 81 height 8
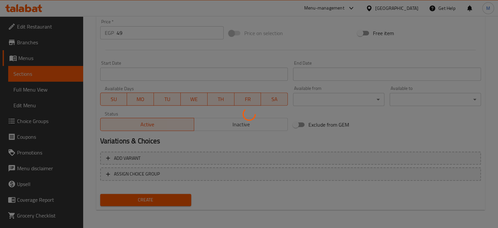
type input "0"
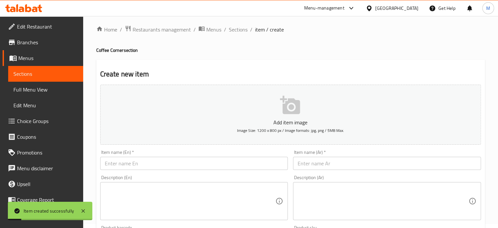
scroll to position [0, 0]
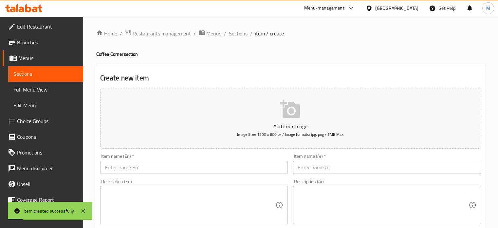
click at [333, 171] on input "text" at bounding box center [387, 166] width 188 height 13
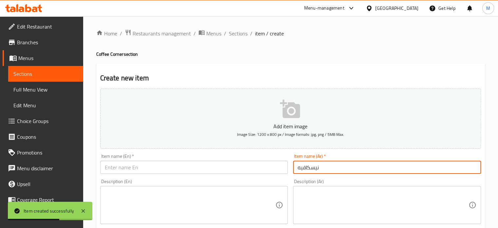
click at [333, 171] on input "نيسكافيه" at bounding box center [387, 166] width 188 height 13
paste input "text"
type input "نسكافيه"
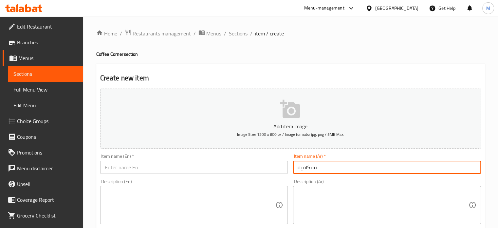
click at [148, 167] on input "text" at bounding box center [194, 166] width 188 height 13
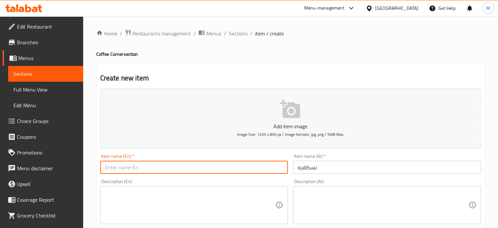
paste input "Nescafe"
type input "Nescafe"
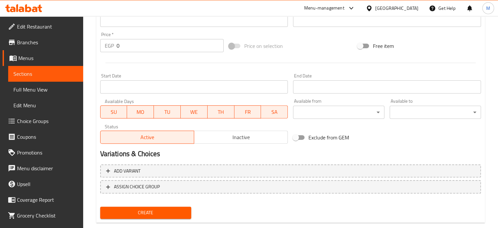
scroll to position [235, 0]
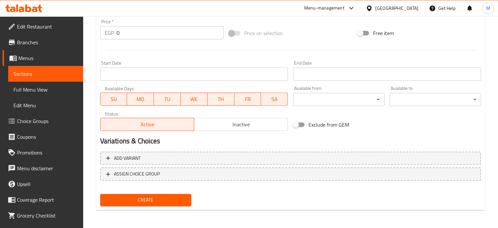
drag, startPoint x: 114, startPoint y: 34, endPoint x: 86, endPoint y: 37, distance: 27.6
click at [89, 37] on div "Home / Restaurants management / Menus / Sections / item / create Coffee Corner …" at bounding box center [290, 4] width 415 height 447
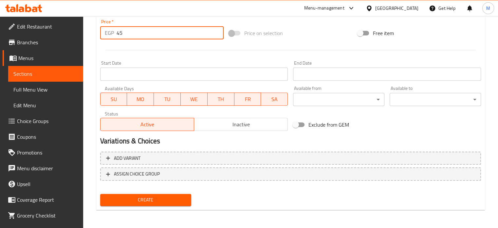
type input "45"
click at [152, 203] on span "Create" at bounding box center [145, 199] width 81 height 8
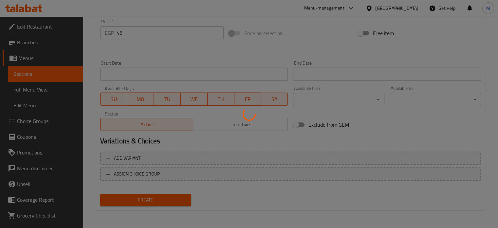
type input "0"
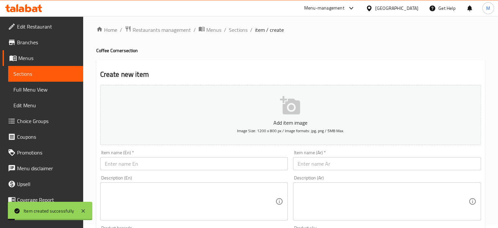
scroll to position [0, 0]
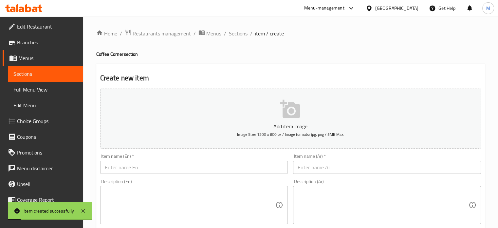
click at [301, 163] on input "text" at bounding box center [387, 166] width 188 height 13
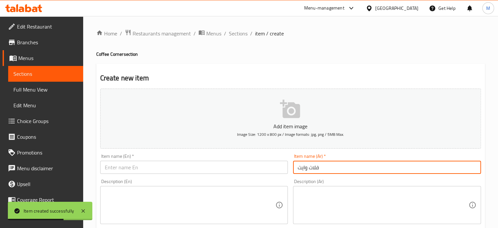
type input "فلات وايت"
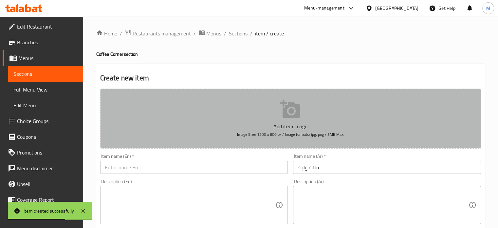
click at [245, 127] on p "Add item image" at bounding box center [290, 126] width 360 height 8
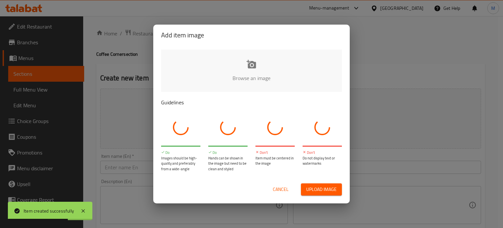
click at [245, 127] on div at bounding box center [227, 126] width 39 height 31
click at [283, 186] on span "Cancel" at bounding box center [281, 189] width 16 height 8
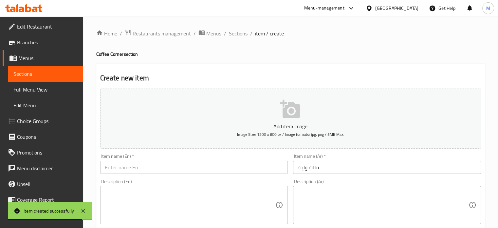
click at [306, 170] on input "فلات وايت" at bounding box center [387, 166] width 188 height 13
click at [305, 170] on input "فلات وايت" at bounding box center [387, 166] width 188 height 13
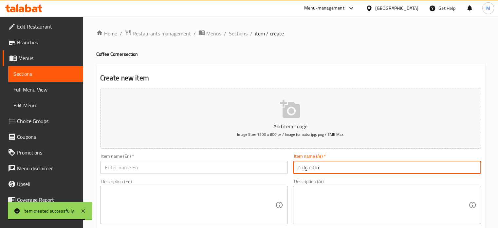
click at [305, 170] on input "فلات وايت" at bounding box center [387, 166] width 188 height 13
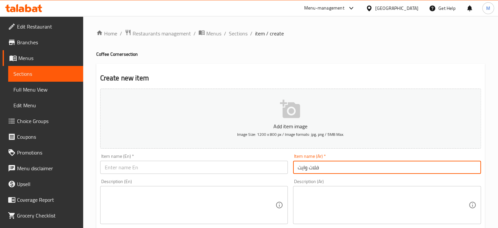
click at [218, 164] on input "text" at bounding box center [194, 166] width 188 height 13
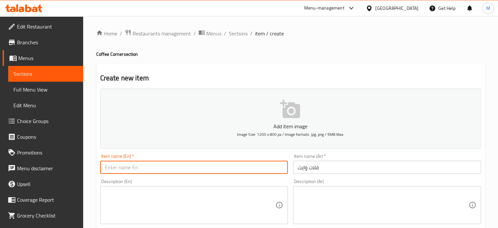
paste input "Flat white"
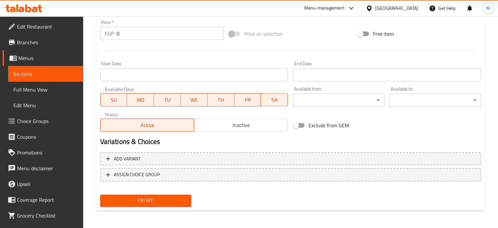
scroll to position [235, 0]
type input "Flat white"
drag, startPoint x: 117, startPoint y: 35, endPoint x: 106, endPoint y: 37, distance: 10.9
click at [112, 37] on div "EGP 0 Price *" at bounding box center [161, 32] width 123 height 13
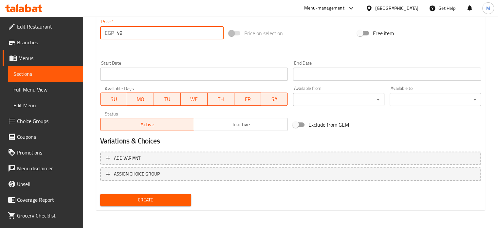
type input "49"
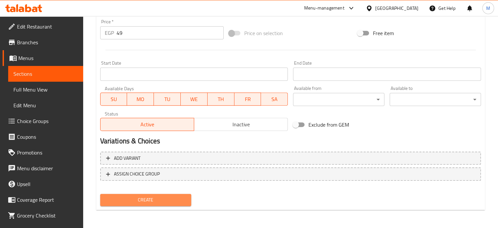
click at [161, 196] on span "Create" at bounding box center [145, 199] width 81 height 8
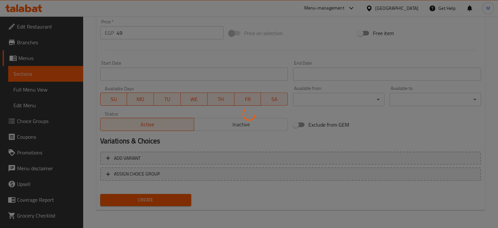
type input "0"
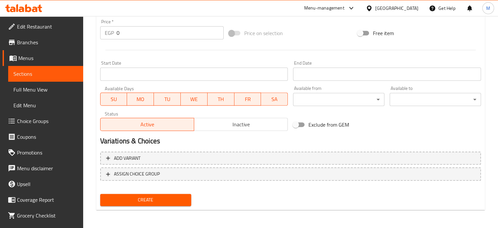
scroll to position [0, 0]
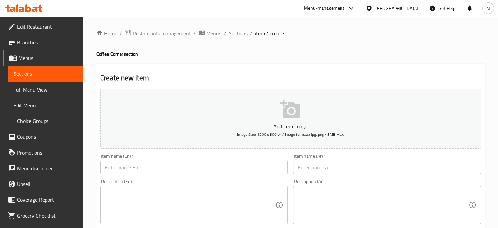
click at [238, 34] on span "Sections" at bounding box center [238, 33] width 19 height 8
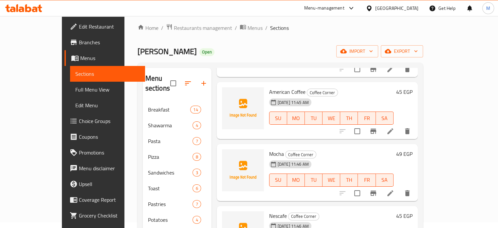
scroll to position [110, 0]
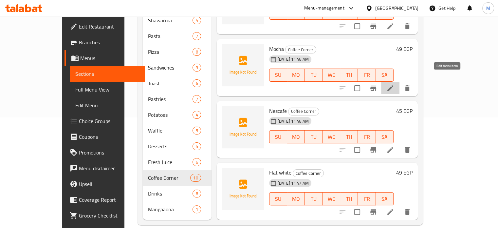
click at [393, 85] on icon at bounding box center [390, 88] width 6 height 6
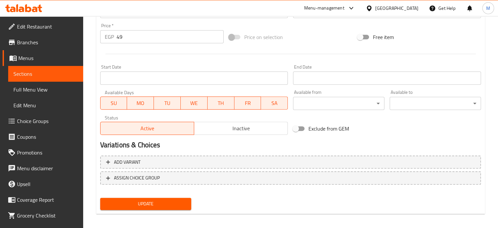
scroll to position [235, 0]
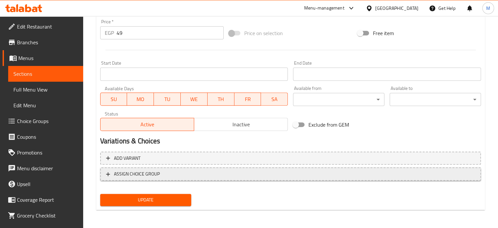
click at [153, 172] on span "ASSIGN CHOICE GROUP" at bounding box center [137, 174] width 46 height 8
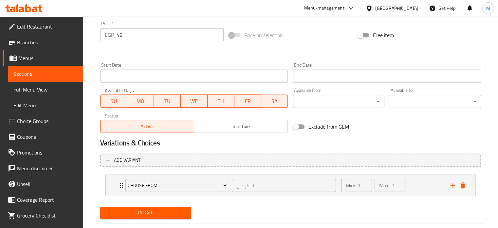
scroll to position [246, 0]
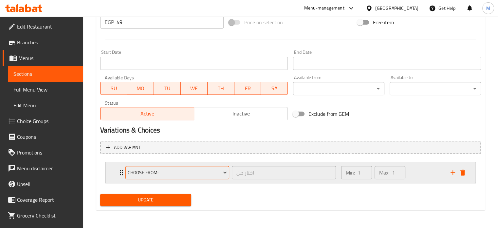
click at [166, 167] on button "Choose From:" at bounding box center [177, 172] width 104 height 13
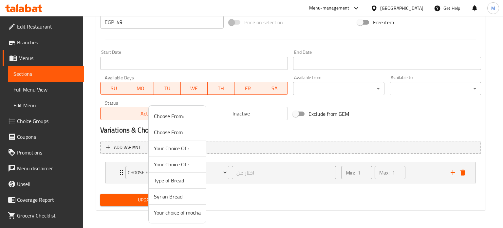
click at [179, 213] on span "Your choice of mocha" at bounding box center [177, 212] width 47 height 8
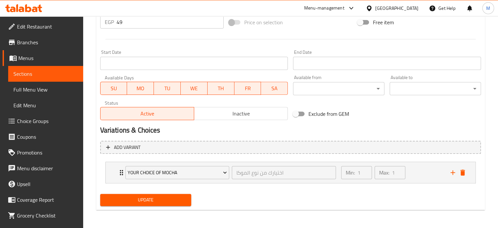
click at [153, 207] on div "Update" at bounding box center [146, 199] width 97 height 17
click at [150, 202] on span "Update" at bounding box center [145, 199] width 81 height 8
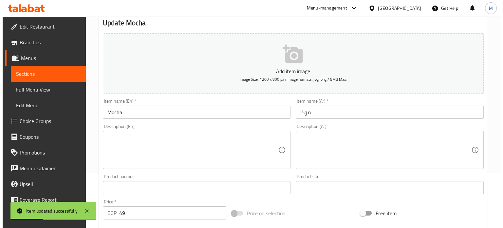
scroll to position [0, 0]
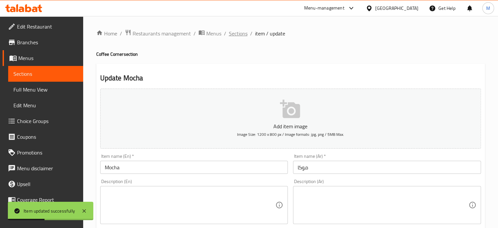
click at [238, 30] on span "Sections" at bounding box center [238, 33] width 19 height 8
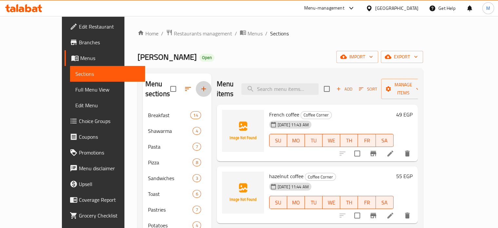
click at [200, 85] on icon "button" at bounding box center [204, 89] width 8 height 8
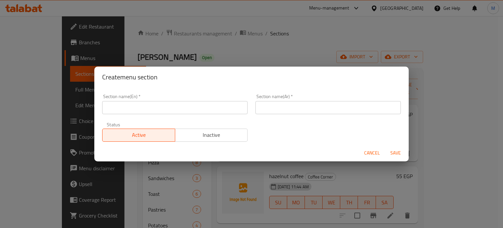
click at [285, 111] on input "text" at bounding box center [327, 107] width 145 height 13
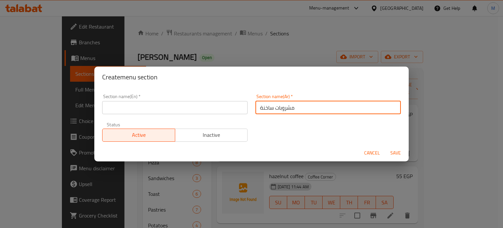
click at [285, 111] on input "مشروبات ساخنة" at bounding box center [327, 107] width 145 height 13
type input "مشروبات ساخنة"
click at [165, 106] on input "text" at bounding box center [174, 107] width 145 height 13
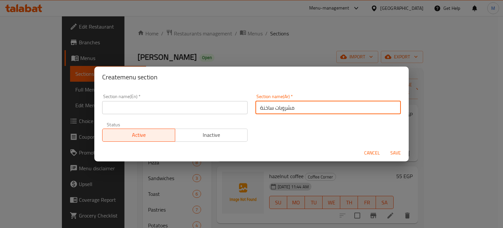
paste input "hot drinks"
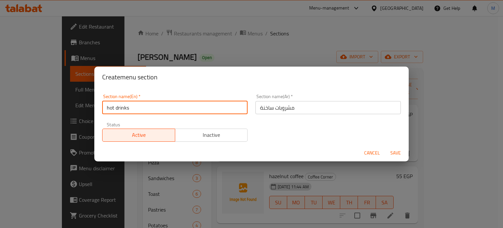
click at [110, 107] on input "hot drinks" at bounding box center [174, 107] width 145 height 13
click at [120, 106] on input "Hot drinks" at bounding box center [174, 107] width 145 height 13
click at [118, 106] on input "Hot drinks" at bounding box center [174, 107] width 145 height 13
type input "Hot Drinks"
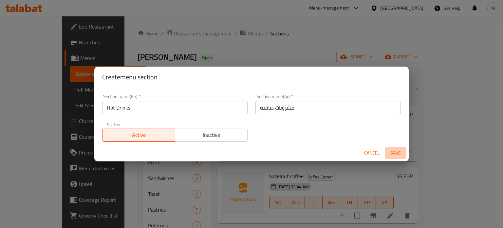
click at [392, 151] on span "Save" at bounding box center [396, 153] width 16 height 8
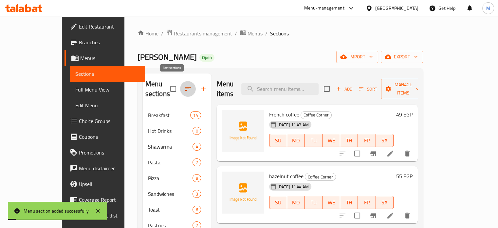
click at [184, 87] on icon "button" at bounding box center [188, 89] width 8 height 8
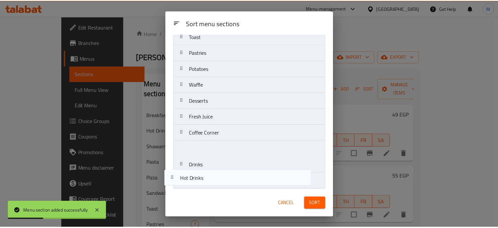
scroll to position [106, 0]
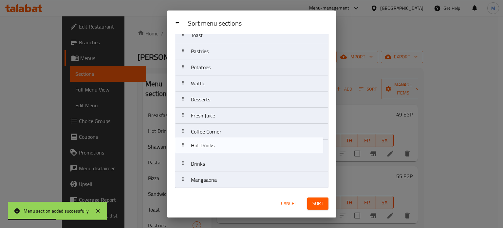
drag, startPoint x: 249, startPoint y: 80, endPoint x: 248, endPoint y: 153, distance: 73.0
click at [248, 153] on nav "Breakfast Hot Drinks Shawarma Pasta Pizza Sandwiches Toast Pastries Potatoes Wa…" at bounding box center [252, 67] width 154 height 241
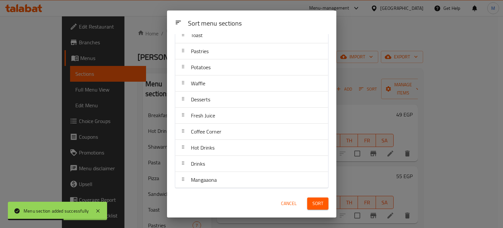
click at [316, 203] on span "Sort" at bounding box center [317, 203] width 11 height 8
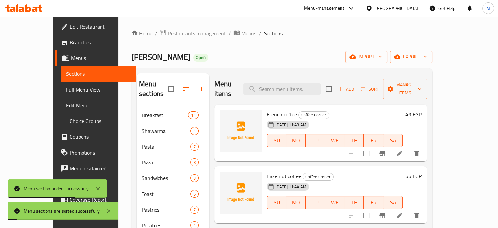
scroll to position [126, 0]
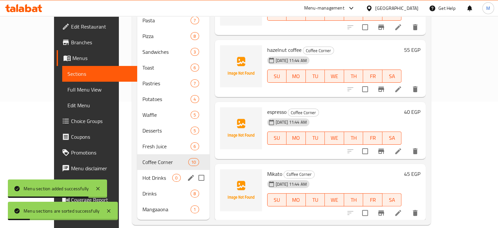
click at [142, 174] on span "Hot Drinks" at bounding box center [157, 178] width 30 height 8
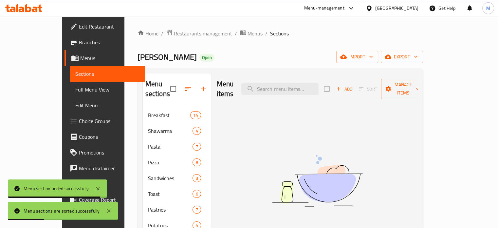
click at [341, 86] on icon "button" at bounding box center [339, 89] width 6 height 6
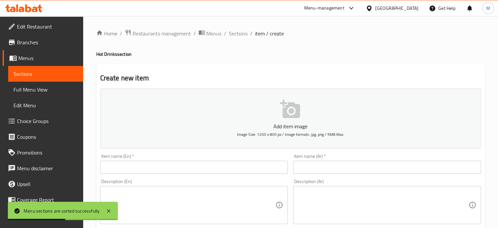
click at [329, 170] on input "text" at bounding box center [387, 166] width 188 height 13
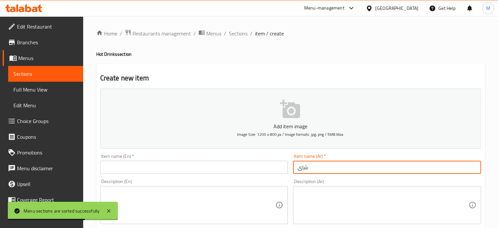
type input "شاى"
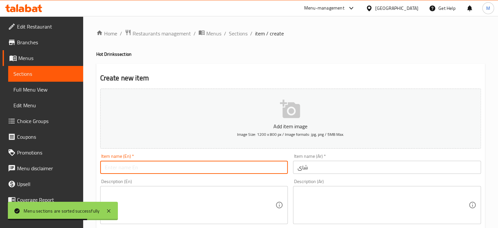
click at [244, 166] on input "text" at bounding box center [194, 166] width 188 height 13
type input "Tea"
click at [347, 200] on textarea at bounding box center [383, 204] width 171 height 31
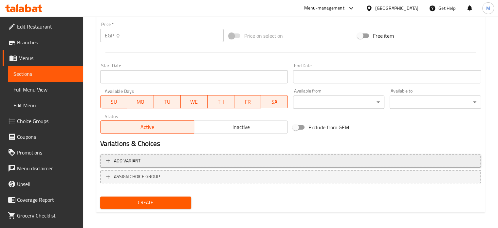
scroll to position [235, 0]
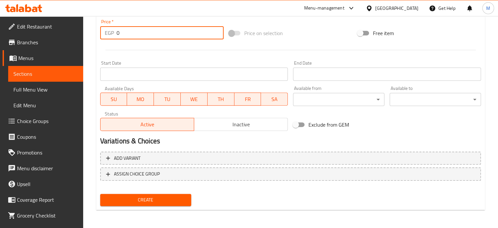
drag, startPoint x: 125, startPoint y: 28, endPoint x: 108, endPoint y: 36, distance: 19.1
click at [112, 35] on div "EGP 0 Price *" at bounding box center [161, 32] width 123 height 13
type input "20"
click at [160, 199] on span "Create" at bounding box center [145, 199] width 81 height 8
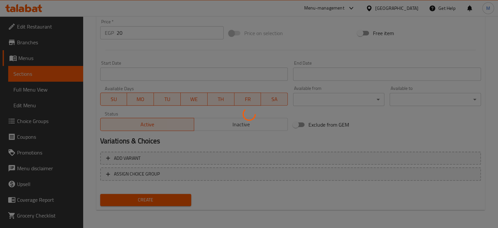
type input "0"
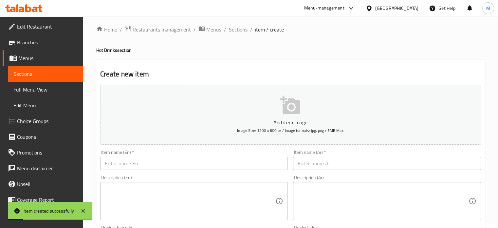
scroll to position [0, 0]
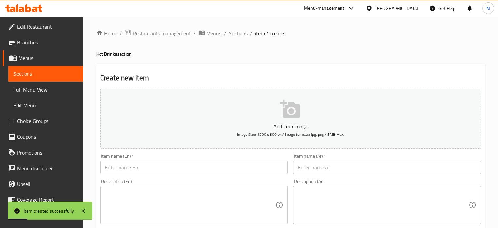
click at [330, 163] on input "text" at bounding box center [387, 166] width 188 height 13
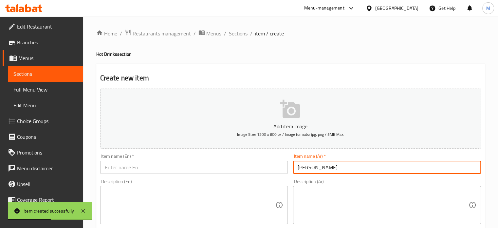
click at [330, 163] on input "[PERSON_NAME]" at bounding box center [387, 166] width 188 height 13
type input "[PERSON_NAME]"
click at [168, 166] on input "text" at bounding box center [194, 166] width 188 height 13
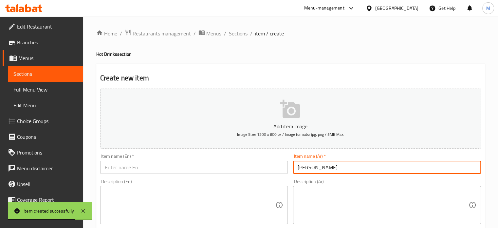
paste input "Flavor tea"
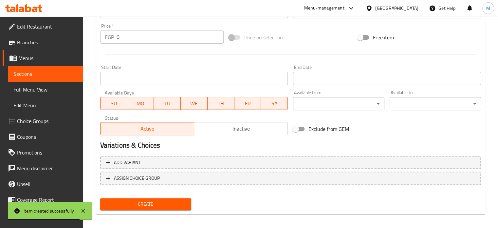
scroll to position [235, 0]
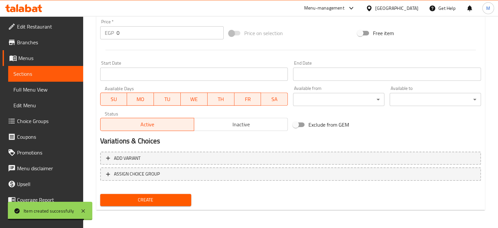
type input "Flavor tea"
click at [107, 28] on div "Price   * EGP 0 Price *" at bounding box center [161, 29] width 123 height 20
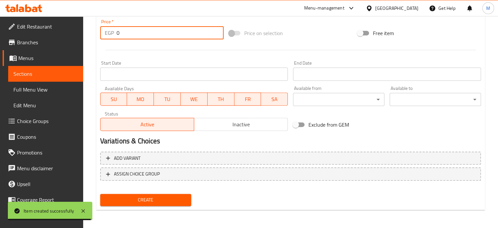
click at [109, 35] on div "EGP 0 Price *" at bounding box center [161, 32] width 123 height 13
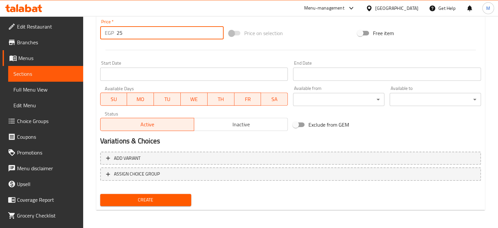
type input "25"
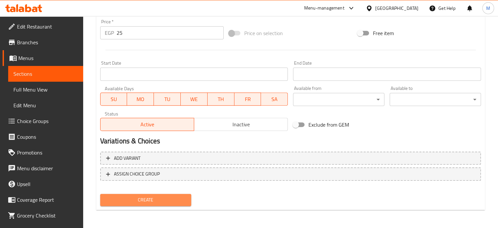
click at [156, 204] on button "Create" at bounding box center [145, 200] width 91 height 12
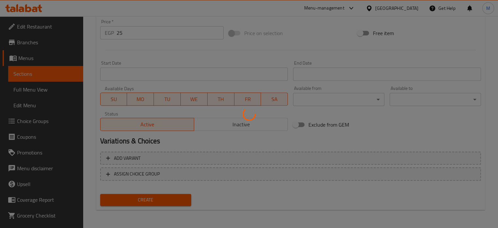
type input "0"
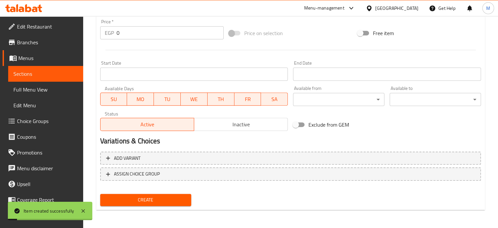
scroll to position [36, 0]
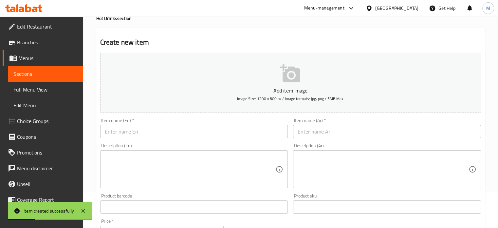
click at [315, 129] on input "text" at bounding box center [387, 131] width 188 height 13
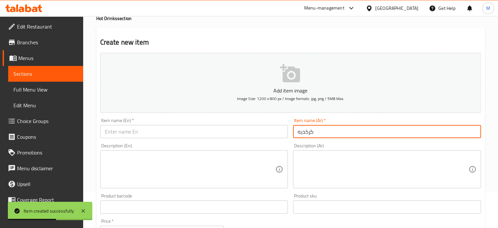
click at [315, 129] on input "كركديه" at bounding box center [387, 131] width 188 height 13
type input "كركديه"
click at [145, 131] on input "text" at bounding box center [194, 131] width 188 height 13
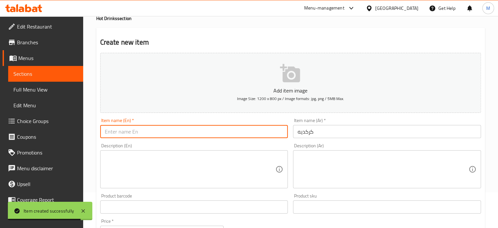
paste input "Hibiscus"
type input "Hibiscus"
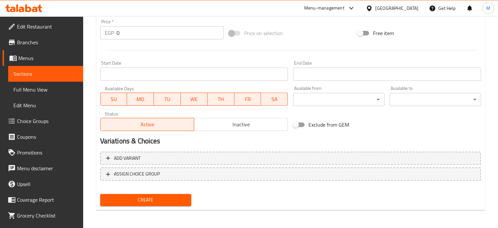
click at [114, 35] on div "EGP 0 Price *" at bounding box center [161, 32] width 123 height 13
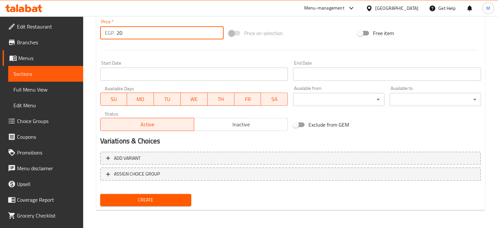
type input "20"
click at [159, 194] on button "Create" at bounding box center [145, 200] width 91 height 12
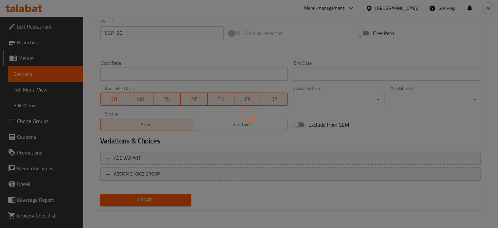
type input "0"
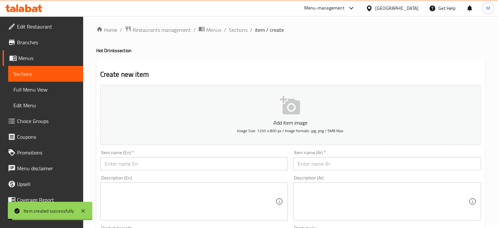
scroll to position [0, 0]
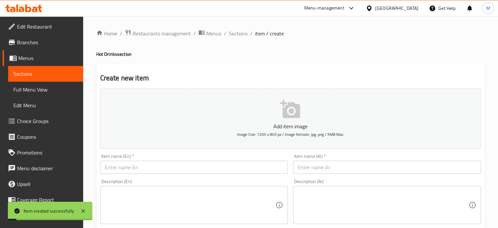
click at [324, 175] on div "Item name (Ar)   * Item name (Ar) *" at bounding box center [386, 163] width 193 height 25
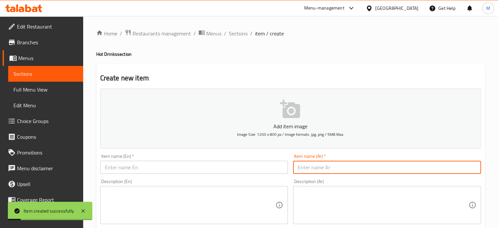
click at [326, 171] on input "text" at bounding box center [387, 166] width 188 height 13
click at [326, 171] on input "نعناع" at bounding box center [387, 166] width 188 height 13
type input "نعناع"
click at [161, 168] on input "text" at bounding box center [194, 166] width 188 height 13
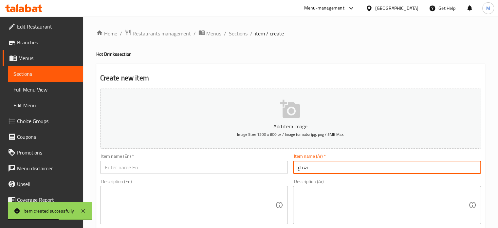
paste input "mint"
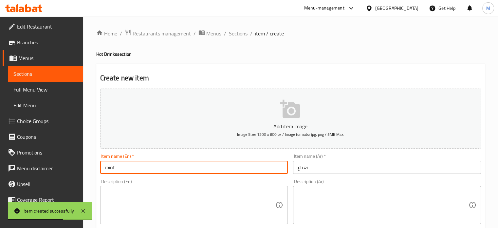
scroll to position [235, 0]
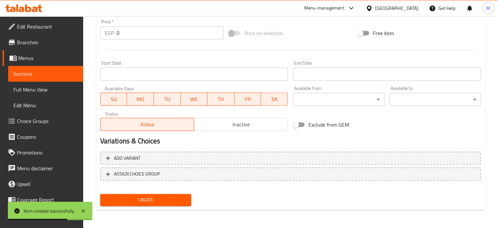
type input "mint"
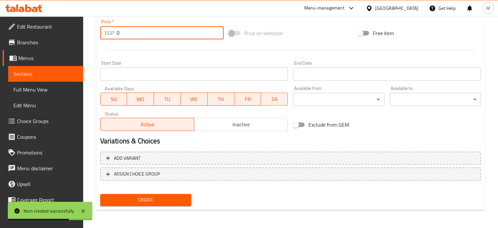
drag, startPoint x: 118, startPoint y: 38, endPoint x: 113, endPoint y: 41, distance: 6.5
click at [115, 40] on div "Price   * EGP 0 Price *" at bounding box center [162, 29] width 129 height 25
type input "20"
click at [155, 197] on span "Create" at bounding box center [145, 199] width 81 height 8
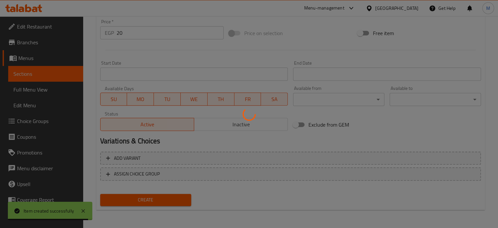
type input "0"
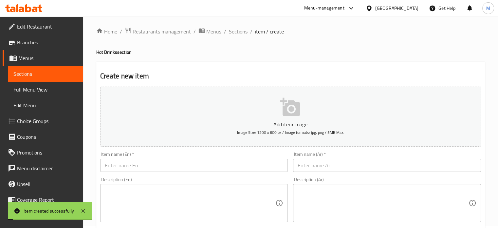
scroll to position [0, 0]
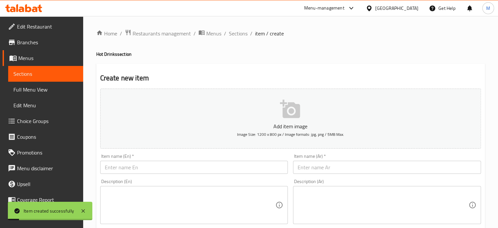
click at [316, 166] on input "text" at bounding box center [387, 166] width 188 height 13
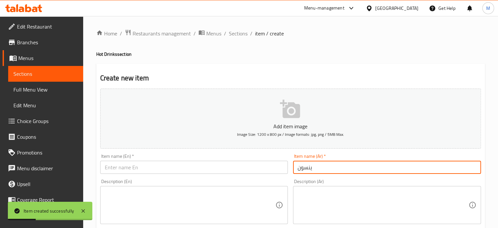
click at [316, 166] on input "ينسون" at bounding box center [387, 166] width 188 height 13
click at [317, 166] on input "ينسون" at bounding box center [387, 166] width 188 height 13
type input "ينسون"
click at [158, 168] on input "text" at bounding box center [194, 166] width 188 height 13
paste input "anise"
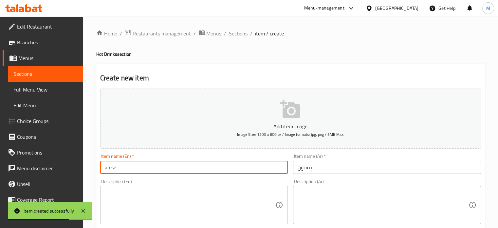
type input "anise"
click at [310, 166] on input "ينسون" at bounding box center [387, 166] width 188 height 13
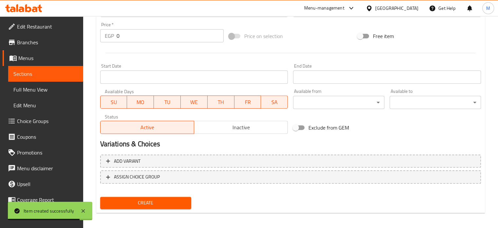
scroll to position [235, 0]
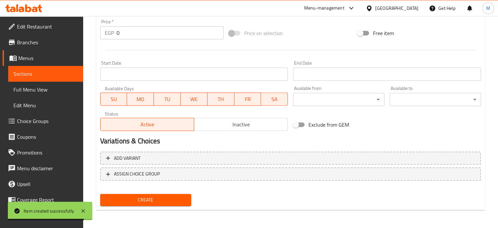
type input "[PERSON_NAME]"
drag, startPoint x: 118, startPoint y: 35, endPoint x: 111, endPoint y: 36, distance: 7.1
click at [115, 35] on div "EGP 0 Price *" at bounding box center [161, 32] width 123 height 13
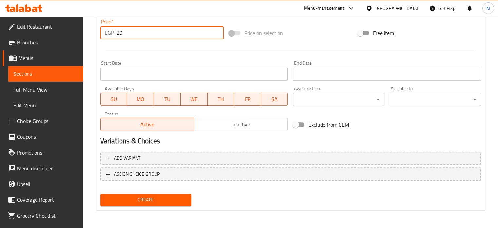
type input "20"
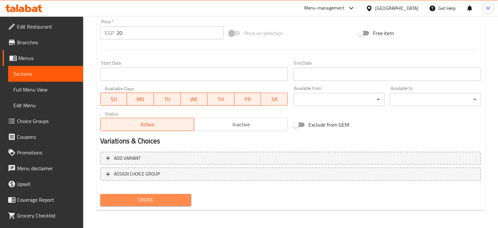
click at [165, 200] on span "Create" at bounding box center [145, 199] width 81 height 8
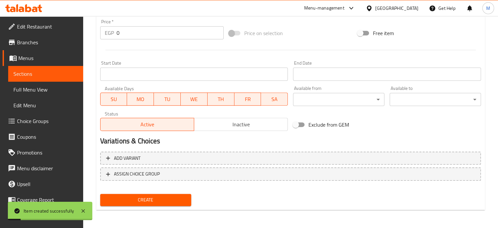
click at [101, 40] on div "Price   * EGP 0 Price *" at bounding box center [162, 29] width 129 height 25
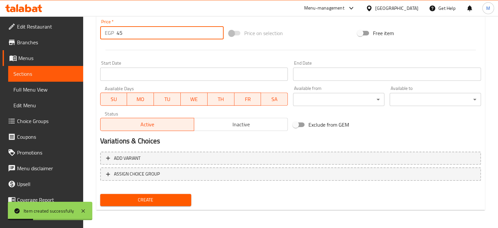
type input "45"
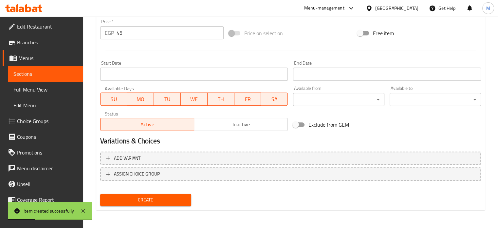
click at [317, 33] on div "Price on selection" at bounding box center [290, 33] width 129 height 18
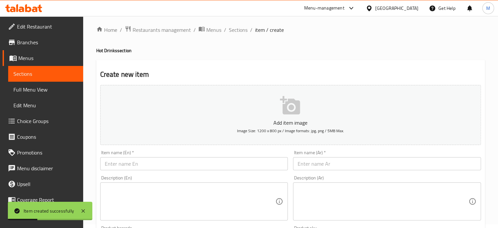
scroll to position [0, 0]
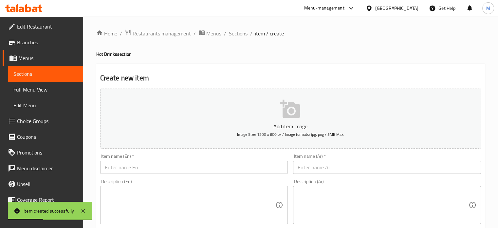
click at [325, 170] on input "text" at bounding box center [387, 166] width 188 height 13
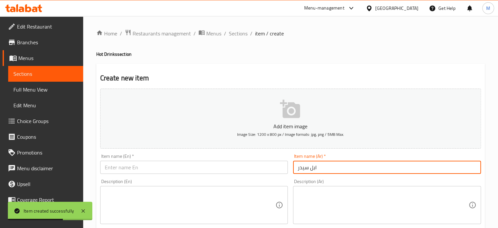
click at [325, 170] on input "ابل سيدر" at bounding box center [387, 166] width 188 height 13
type input "ابل سيدر"
click at [141, 171] on input "text" at bounding box center [194, 166] width 188 height 13
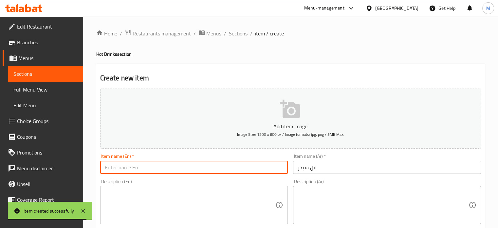
paste input "Apple Cider"
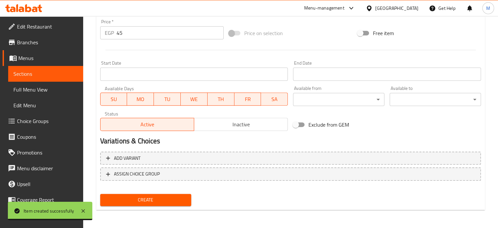
type input "Apple Cider"
click at [139, 200] on span "Create" at bounding box center [145, 199] width 81 height 8
click at [103, 34] on div "EGP 0 Price *" at bounding box center [161, 32] width 123 height 13
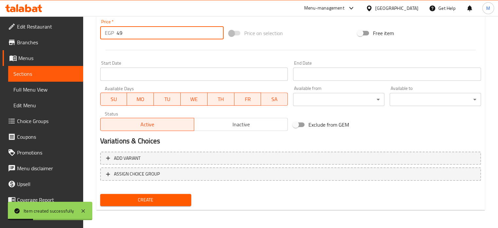
type input "49"
click at [322, 42] on div "Price on selection" at bounding box center [290, 33] width 129 height 18
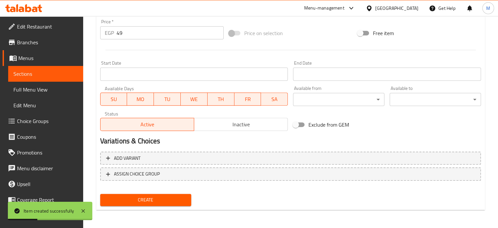
scroll to position [0, 0]
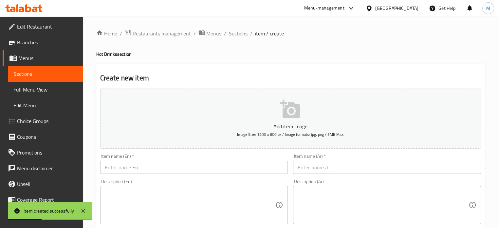
click at [340, 166] on input "text" at bounding box center [387, 166] width 188 height 13
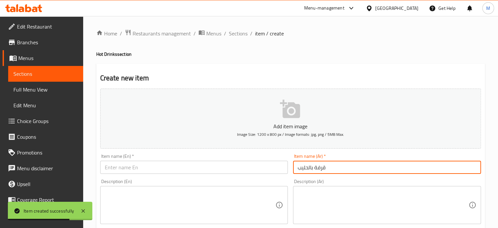
click at [339, 166] on input "قرفة بالحليب" at bounding box center [387, 166] width 188 height 13
type input "قرفة بالحليب"
click at [162, 168] on input "text" at bounding box center [194, 166] width 188 height 13
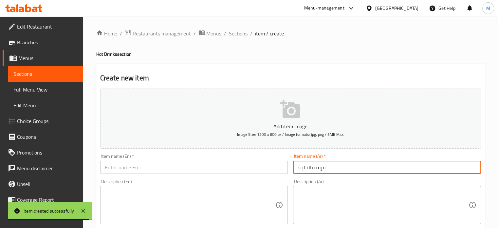
paste input "Cinnamon with milk"
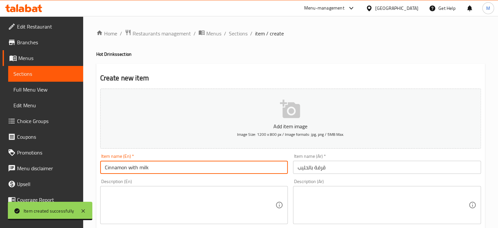
scroll to position [235, 0]
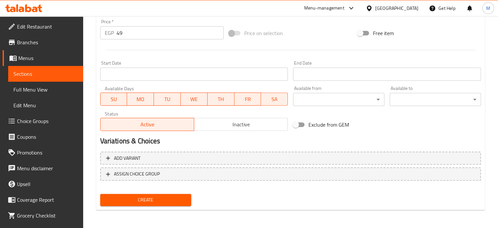
type input "Cinnamon with milk"
click at [156, 193] on div "Create" at bounding box center [146, 199] width 97 height 17
click at [156, 184] on nav at bounding box center [290, 185] width 381 height 5
click at [161, 196] on span "Create" at bounding box center [145, 199] width 81 height 8
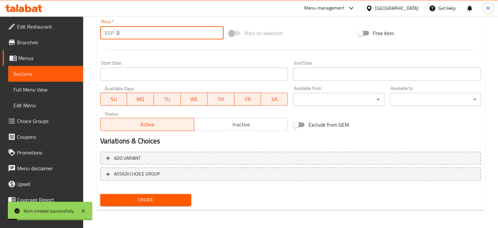
drag, startPoint x: 121, startPoint y: 33, endPoint x: 97, endPoint y: 34, distance: 24.3
click at [102, 36] on div "EGP 0 Price *" at bounding box center [161, 32] width 123 height 13
type input "49"
click at [324, 30] on div "Price on selection" at bounding box center [290, 33] width 129 height 18
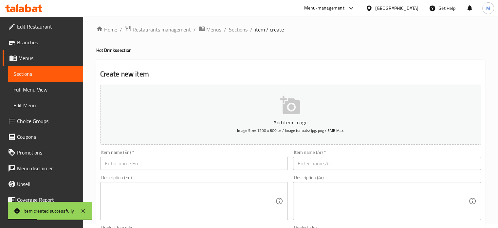
scroll to position [0, 0]
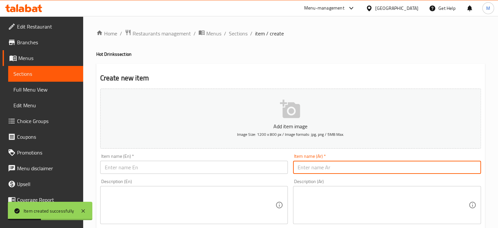
click at [338, 167] on input "text" at bounding box center [387, 166] width 188 height 13
click at [338, 167] on input "هوت شوكليت" at bounding box center [387, 166] width 188 height 13
type input "هوت شوكليت"
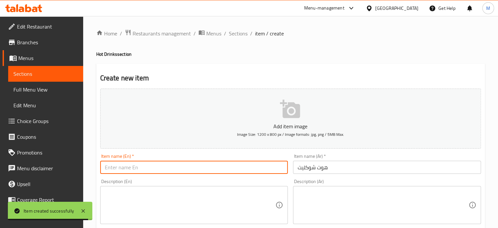
click at [155, 169] on input "text" at bounding box center [194, 166] width 188 height 13
paste input "hot chocolate"
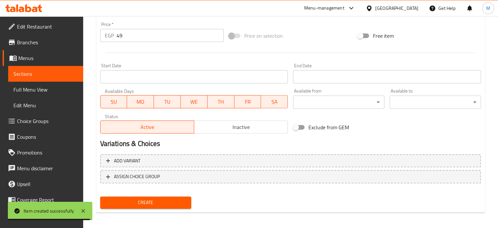
scroll to position [235, 0]
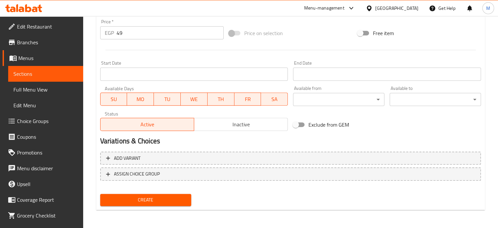
type input "hot chocolate"
click at [144, 197] on span "Create" at bounding box center [145, 199] width 81 height 8
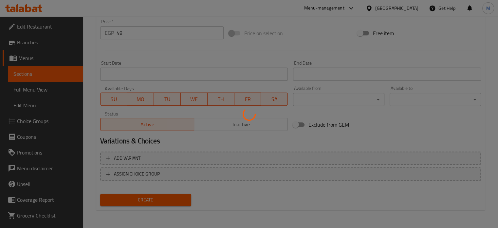
type input "0"
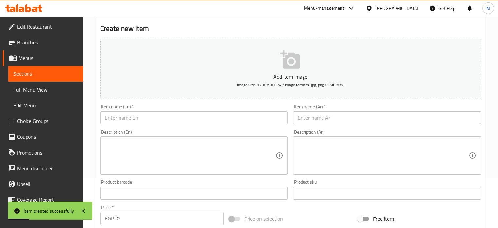
scroll to position [0, 0]
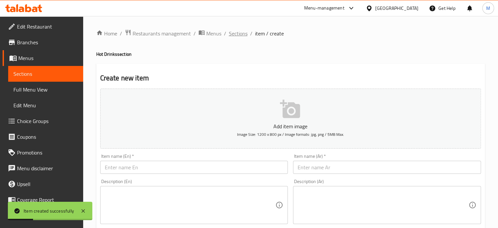
click at [239, 29] on span "Sections" at bounding box center [238, 33] width 19 height 8
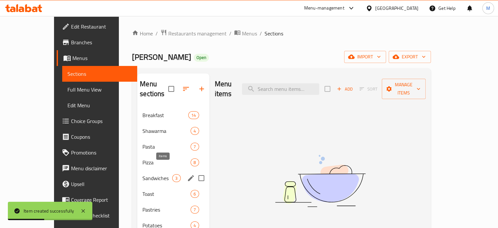
scroll to position [126, 0]
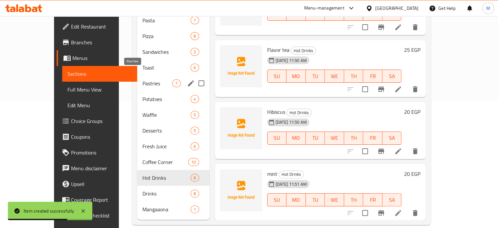
click at [142, 79] on span "Pastries" at bounding box center [157, 83] width 30 height 8
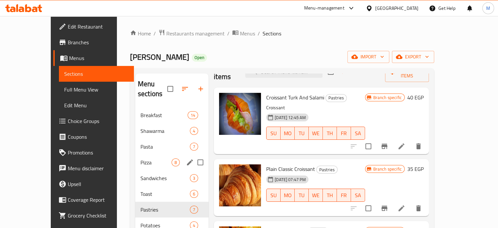
scroll to position [126, 0]
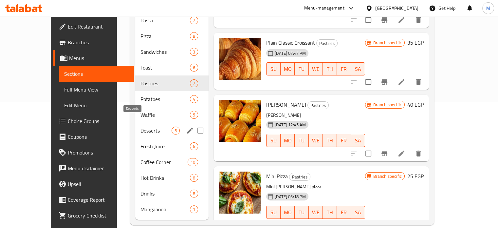
click at [140, 126] on span "Desserts" at bounding box center [155, 130] width 31 height 8
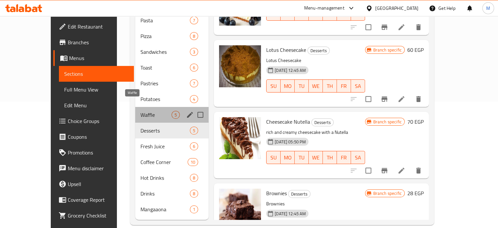
click at [140, 111] on span "Waffle" at bounding box center [155, 115] width 31 height 8
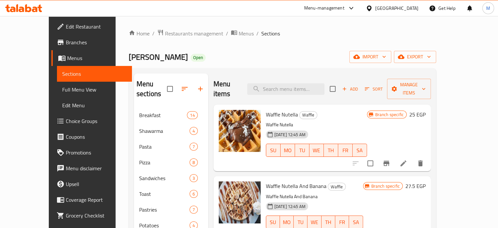
scroll to position [126, 0]
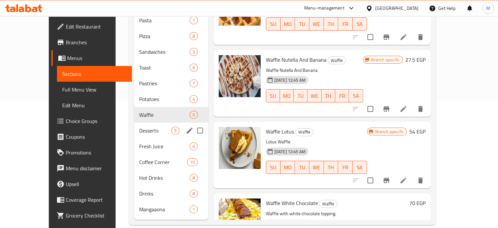
click at [137, 122] on div "Desserts 5" at bounding box center [171, 130] width 74 height 16
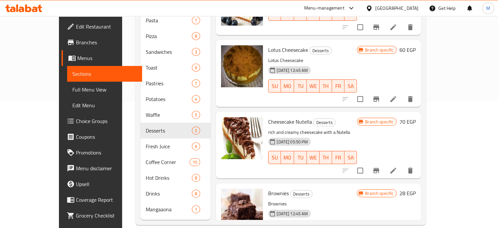
click at [397, 166] on icon at bounding box center [393, 170] width 8 height 8
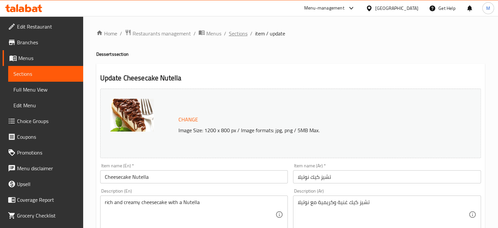
click at [242, 34] on span "Sections" at bounding box center [238, 33] width 19 height 8
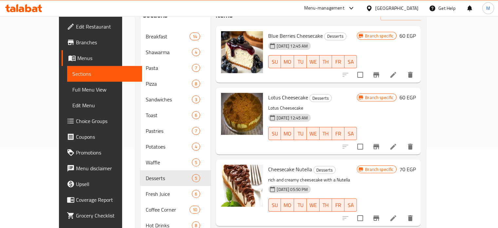
scroll to position [84, 0]
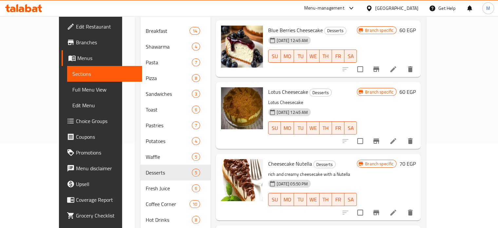
click at [380, 208] on icon "Branch-specific-item" at bounding box center [376, 212] width 8 height 8
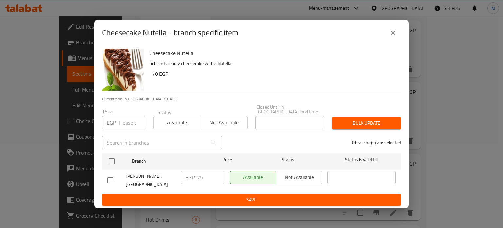
click at [394, 37] on icon "close" at bounding box center [393, 33] width 8 height 8
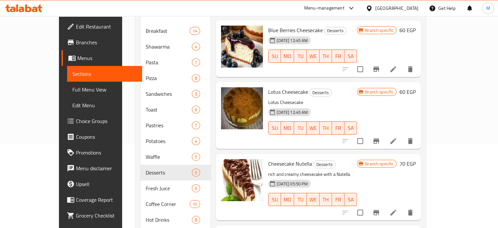
click at [379, 138] on icon "Branch-specific-item" at bounding box center [376, 140] width 6 height 5
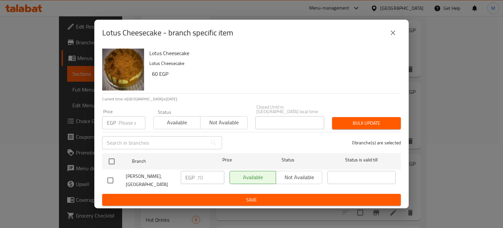
click at [128, 125] on input "number" at bounding box center [132, 122] width 27 height 13
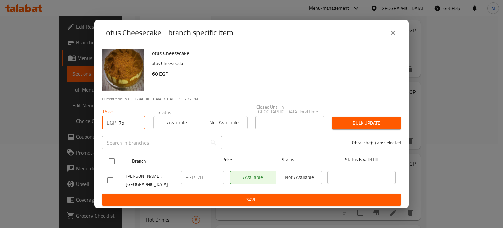
type input "75"
click at [111, 163] on input "checkbox" at bounding box center [112, 161] width 14 height 14
checkbox input "true"
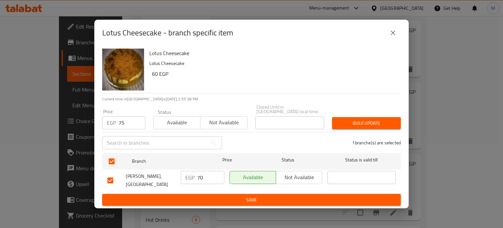
click at [352, 118] on button "Bulk update" at bounding box center [366, 123] width 69 height 12
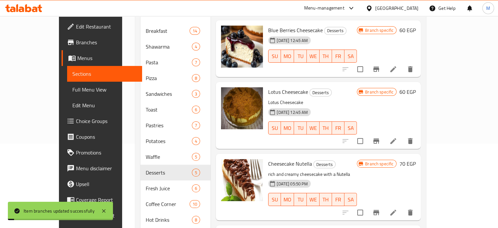
click at [380, 65] on icon "Branch-specific-item" at bounding box center [376, 69] width 8 height 8
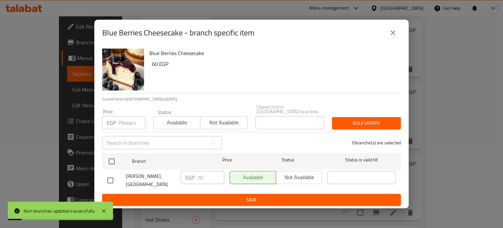
click at [124, 128] on input "number" at bounding box center [132, 122] width 27 height 13
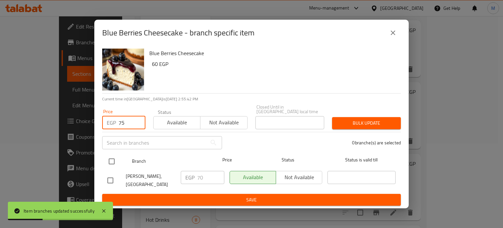
type input "75"
click at [115, 161] on input "checkbox" at bounding box center [112, 161] width 14 height 14
checkbox input "true"
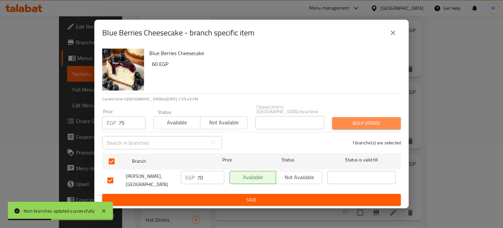
click at [352, 128] on button "Bulk update" at bounding box center [366, 123] width 69 height 12
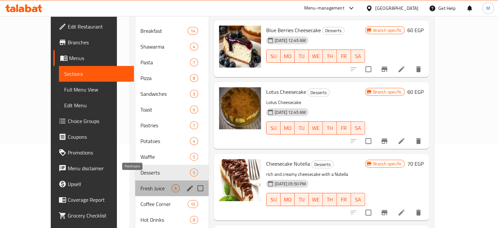
click at [140, 184] on span "Fresh Juice" at bounding box center [155, 188] width 31 height 8
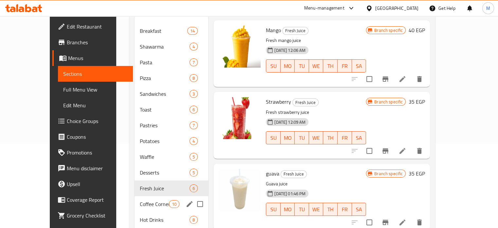
click at [140, 200] on span "Coffee Corner" at bounding box center [154, 204] width 29 height 8
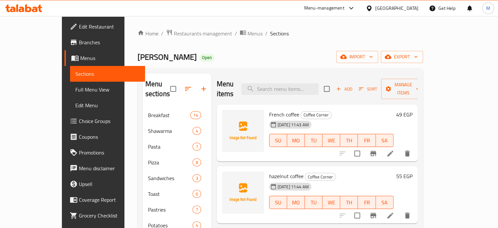
click at [277, 109] on span "French coffee" at bounding box center [284, 114] width 30 height 10
copy h6 "French coffee"
click at [275, 32] on ol "Home / Restaurants management / Menus / Sections" at bounding box center [281, 33] width 286 height 9
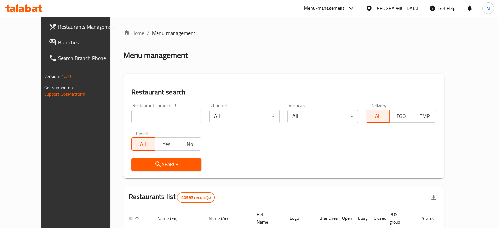
click at [139, 115] on input "search" at bounding box center [166, 116] width 70 height 13
paste input "693289"
type input "693289"
click button "Search" at bounding box center [166, 164] width 70 height 12
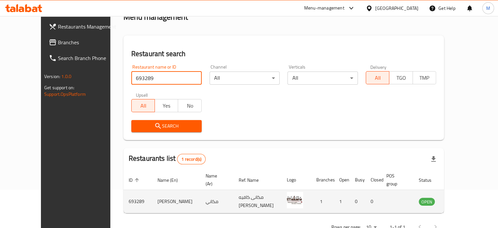
scroll to position [51, 0]
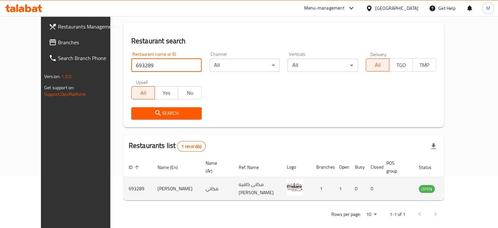
click at [461, 184] on icon "enhanced table" at bounding box center [457, 188] width 8 height 8
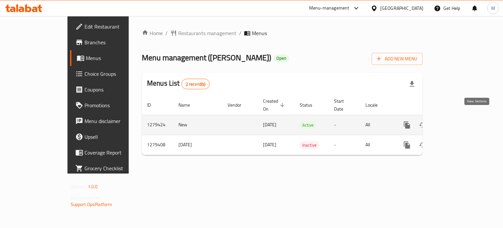
click at [457, 122] on icon "enhanced table" at bounding box center [454, 125] width 6 height 6
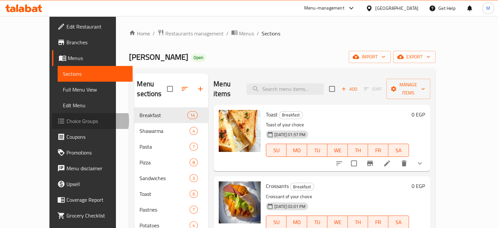
click at [66, 120] on span "Choice Groups" at bounding box center [96, 121] width 61 height 8
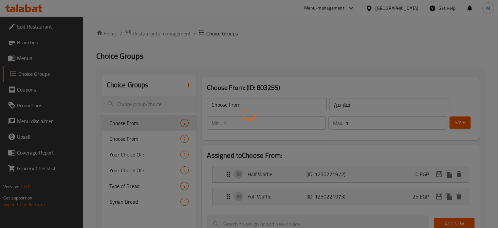
click at [188, 86] on div at bounding box center [249, 114] width 498 height 228
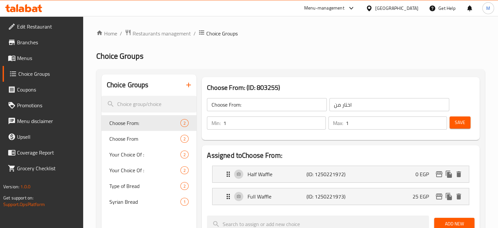
click at [190, 87] on icon "button" at bounding box center [189, 85] width 8 height 8
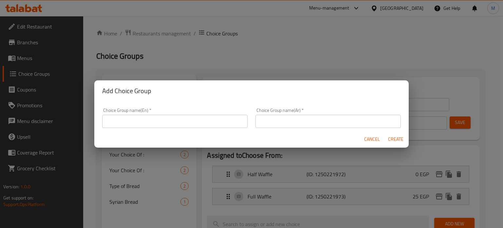
click at [270, 123] on input "text" at bounding box center [327, 121] width 145 height 13
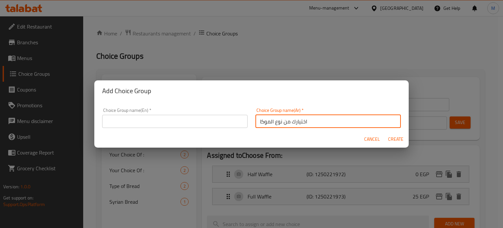
click at [270, 122] on input "اختيارك من نوع الموكا" at bounding box center [327, 121] width 145 height 13
paste input "Your choice of mocha"
type input "اختيارك من نوع الموكا"
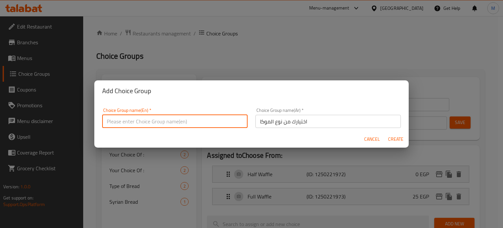
click at [218, 118] on input "text" at bounding box center [174, 121] width 145 height 13
paste input "Your choice of mocha"
type input "Your choice of mocha"
click at [399, 137] on span "Create" at bounding box center [396, 139] width 16 height 8
type input "Your choice of mocha"
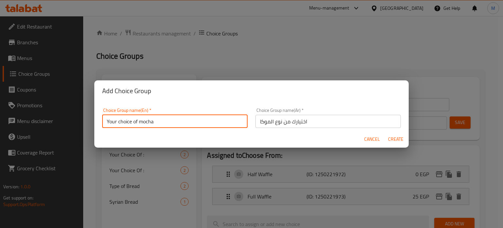
type input "اختيارك من نوع الموكا"
type input "0"
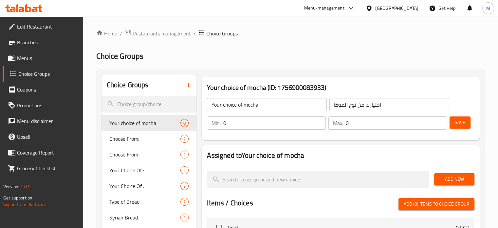
drag, startPoint x: 220, startPoint y: 122, endPoint x: 212, endPoint y: 122, distance: 7.2
click at [213, 122] on div "Min: 0 ​" at bounding box center [266, 122] width 119 height 13
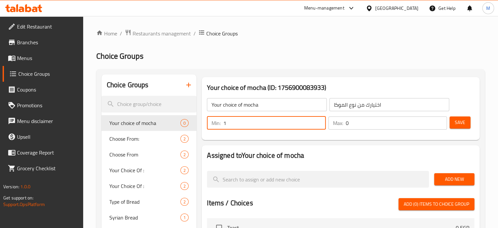
type input "1"
drag, startPoint x: 349, startPoint y: 121, endPoint x: 331, endPoint y: 122, distance: 17.4
click at [332, 122] on div "Max: 0 ​" at bounding box center [387, 122] width 119 height 13
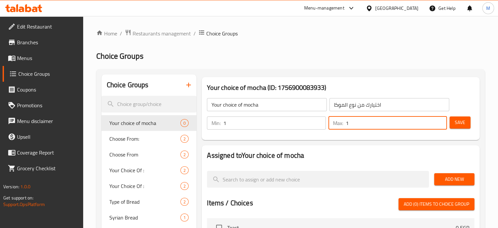
type input "1"
click at [448, 178] on span "Add New" at bounding box center [454, 179] width 30 height 8
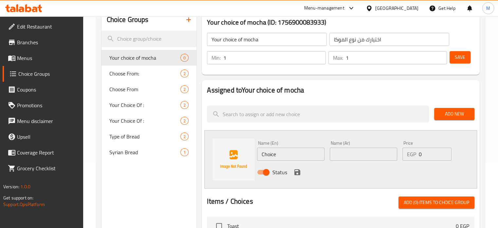
scroll to position [80, 0]
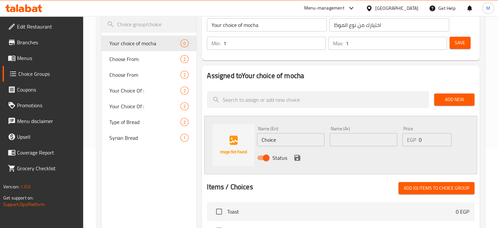
click at [362, 137] on input "text" at bounding box center [363, 139] width 67 height 13
click at [336, 141] on input "شوكليت" at bounding box center [363, 139] width 67 height 13
type input "شوكليت"
click at [278, 136] on input "Choice" at bounding box center [290, 139] width 67 height 13
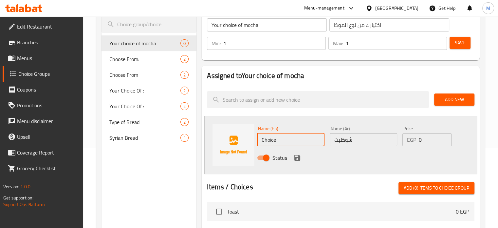
click at [278, 136] on input "Choice" at bounding box center [290, 139] width 67 height 13
paste input "colat"
type input "Chocolate"
click at [291, 158] on div "Status" at bounding box center [363, 158] width 218 height 18
click at [298, 157] on icon "save" at bounding box center [297, 158] width 6 height 6
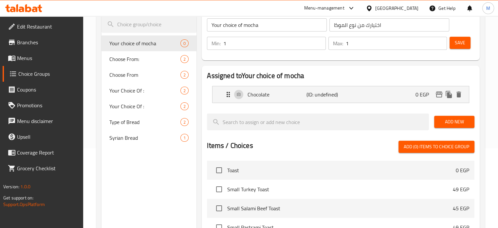
click at [454, 120] on span "Add New" at bounding box center [454, 122] width 30 height 8
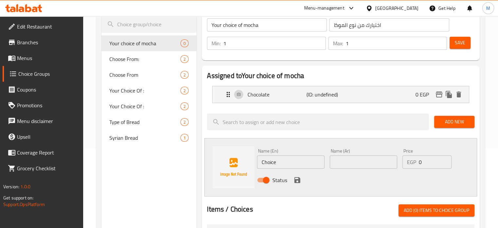
click at [350, 157] on input "text" at bounding box center [363, 161] width 67 height 13
type input "وايت"
click at [287, 162] on input "Choice" at bounding box center [290, 161] width 67 height 13
click at [284, 163] on input "White Sause" at bounding box center [290, 161] width 67 height 13
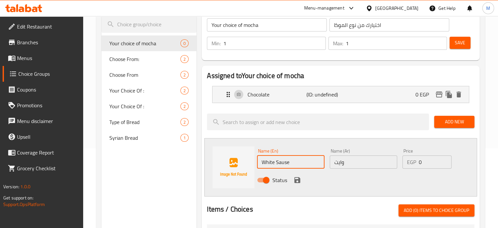
click at [284, 163] on input "White Sause" at bounding box center [290, 161] width 67 height 13
type input "White"
click at [372, 184] on div "Status" at bounding box center [363, 180] width 218 height 18
click at [298, 180] on icon "save" at bounding box center [297, 180] width 6 height 6
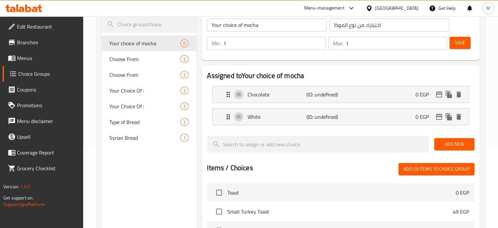
click at [460, 44] on span "Save" at bounding box center [460, 43] width 10 height 8
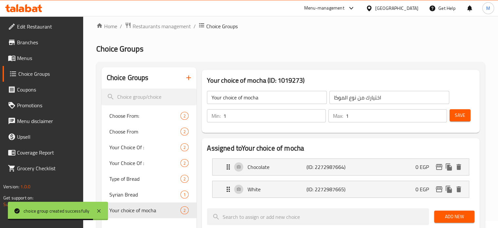
scroll to position [0, 0]
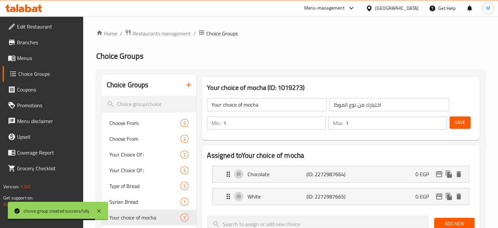
click at [187, 87] on icon "button" at bounding box center [189, 85] width 8 height 8
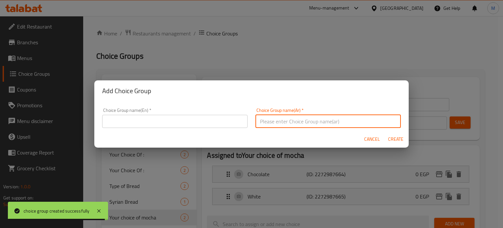
click at [287, 124] on input "text" at bounding box center [327, 121] width 145 height 13
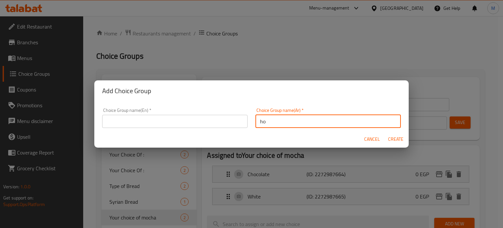
type input "h"
click at [287, 124] on input "اختيارك من نوع تشيس كيك" at bounding box center [327, 121] width 145 height 13
paste input "text"
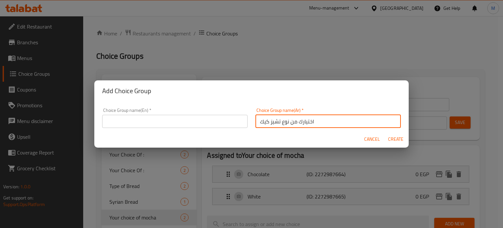
type input "اختيارك من نوع تشيز كيك"
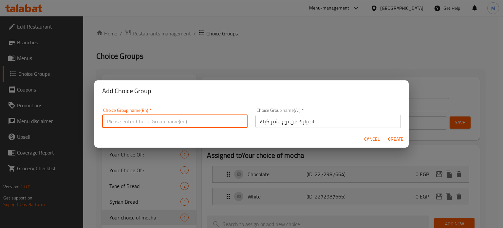
click at [173, 127] on input "text" at bounding box center [174, 121] width 145 height 13
paste input "Your choice of cheesecake"
type input "Your choice of cheesecake"
click at [398, 142] on span "Create" at bounding box center [396, 139] width 16 height 8
type input "Your choice of cheesecake"
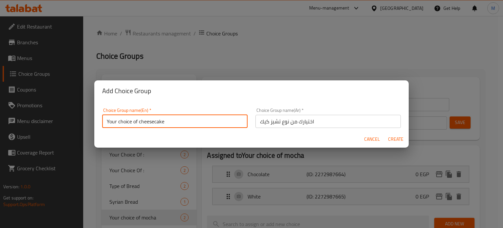
type input "اختيارك من نوع تشيز كيك"
type input "0"
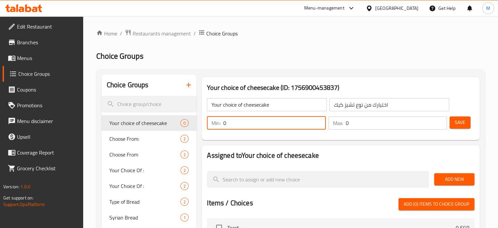
drag, startPoint x: 232, startPoint y: 121, endPoint x: 218, endPoint y: 124, distance: 14.6
click at [220, 124] on div "Min: 0 ​" at bounding box center [266, 122] width 119 height 13
type input "1"
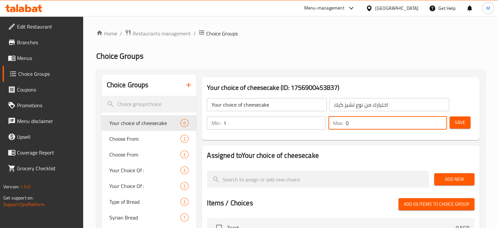
drag, startPoint x: 351, startPoint y: 125, endPoint x: 338, endPoint y: 125, distance: 13.4
click at [340, 127] on div "Max: 0 ​" at bounding box center [387, 122] width 119 height 13
type input "1"
click at [463, 177] on span "Add New" at bounding box center [454, 179] width 30 height 8
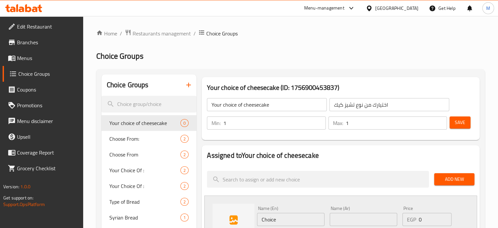
scroll to position [84, 0]
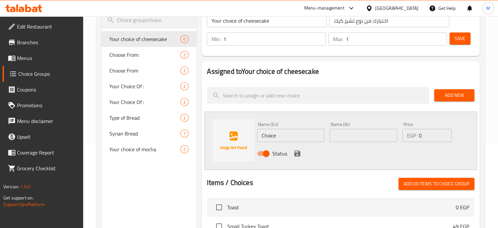
click at [359, 131] on input "text" at bounding box center [363, 135] width 67 height 13
type input "شوكليت"
click at [288, 131] on input "Choice" at bounding box center [290, 135] width 67 height 13
type input "Chocolate"
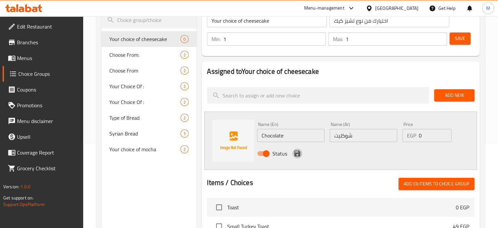
click at [296, 152] on icon "save" at bounding box center [297, 153] width 8 height 8
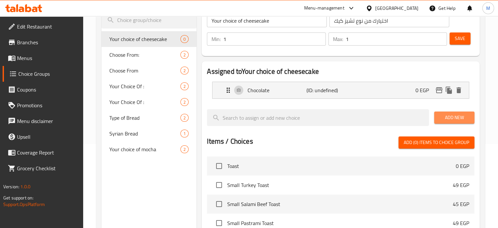
click at [460, 117] on span "Add New" at bounding box center [454, 117] width 30 height 8
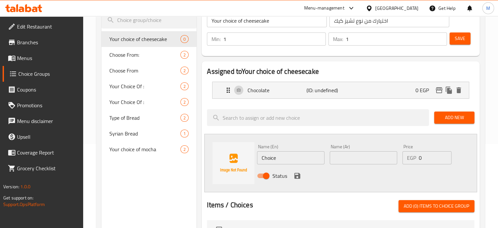
click at [346, 156] on input "text" at bounding box center [363, 157] width 67 height 13
type input "لوتس"
click at [300, 161] on input "Choice" at bounding box center [290, 157] width 67 height 13
click at [341, 161] on input "لوتس" at bounding box center [363, 157] width 67 height 13
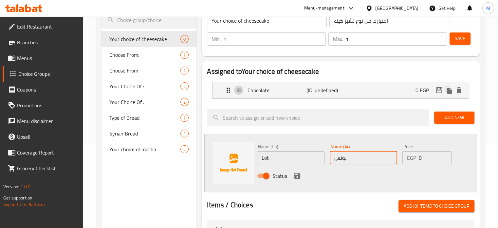
click at [341, 161] on input "لوتس" at bounding box center [363, 157] width 67 height 13
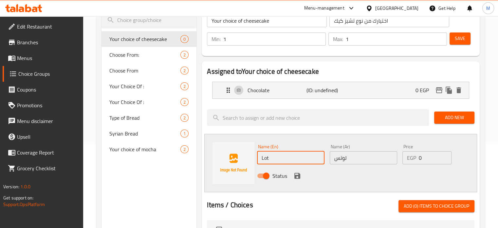
drag, startPoint x: 267, startPoint y: 158, endPoint x: 250, endPoint y: 161, distance: 16.9
click at [256, 161] on div "Name (En) Lot Name (En)" at bounding box center [290, 153] width 73 height 25
paste input "us"
type input "Lotus"
click at [298, 175] on icon "save" at bounding box center [297, 176] width 6 height 6
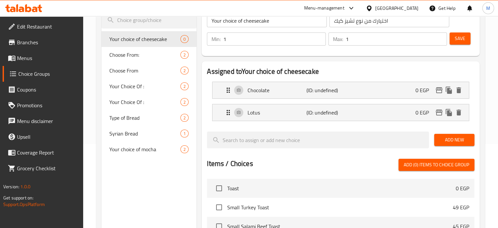
click at [434, 139] on button "Add New" at bounding box center [454, 140] width 40 height 12
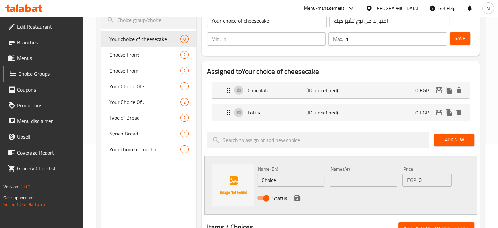
click at [357, 184] on input "text" at bounding box center [363, 179] width 67 height 13
type input "f"
click at [357, 184] on input "بلو بيرى" at bounding box center [363, 179] width 67 height 13
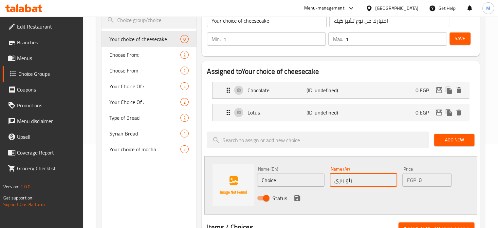
click at [357, 184] on input "بلو بيرى" at bounding box center [363, 179] width 67 height 13
type input "بلو بيرى"
click at [300, 179] on input "Choice" at bounding box center [290, 179] width 67 height 13
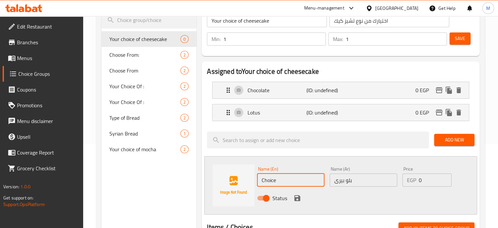
paste input "Blueberry"
type input "Blueberry"
click at [296, 197] on icon "save" at bounding box center [297, 198] width 6 height 6
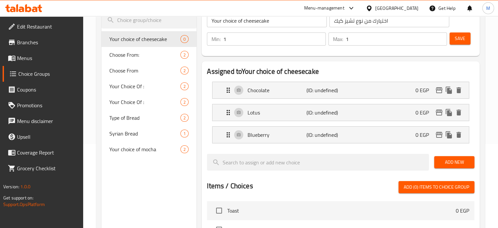
click at [458, 38] on span "Save" at bounding box center [460, 38] width 10 height 8
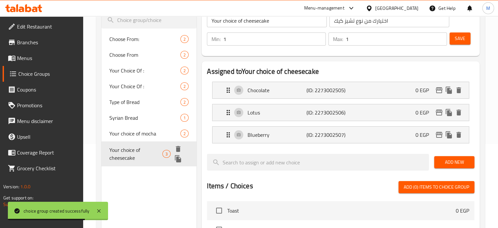
click at [178, 148] on icon "delete" at bounding box center [178, 149] width 5 height 6
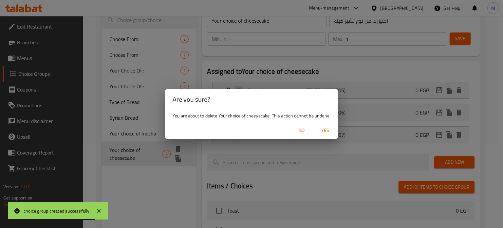
click at [323, 129] on span "Yes" at bounding box center [325, 130] width 16 height 8
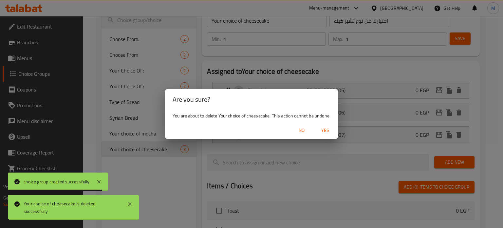
type input "Choose From:"
type input "اختار من"
